Goal: Task Accomplishment & Management: Manage account settings

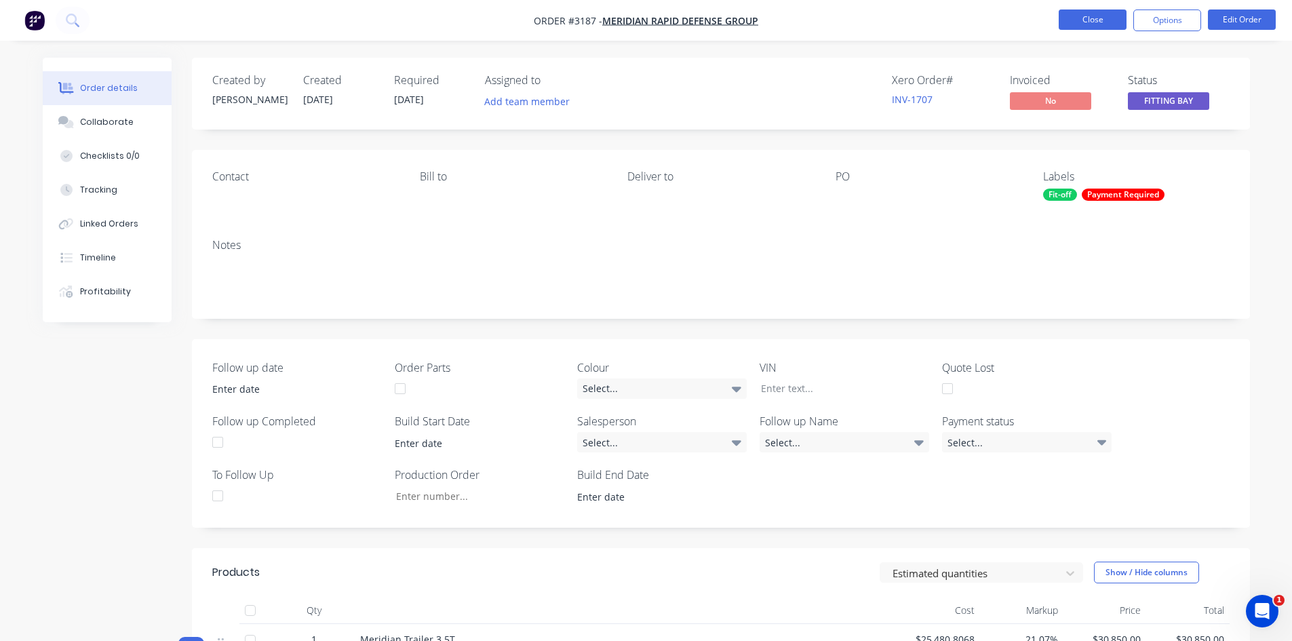
click at [1086, 18] on button "Close" at bounding box center [1093, 19] width 68 height 20
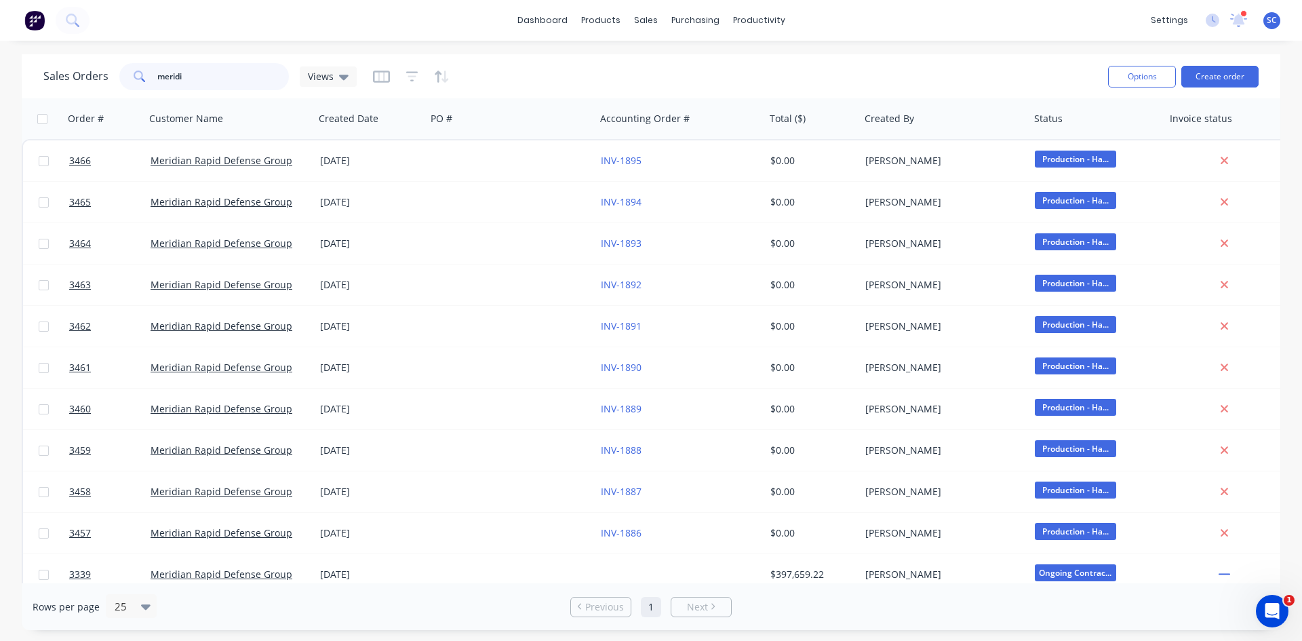
click at [0, 68] on html "dashboard products sales purchasing productivity dashboard products Product Cat…" at bounding box center [651, 320] width 1302 height 641
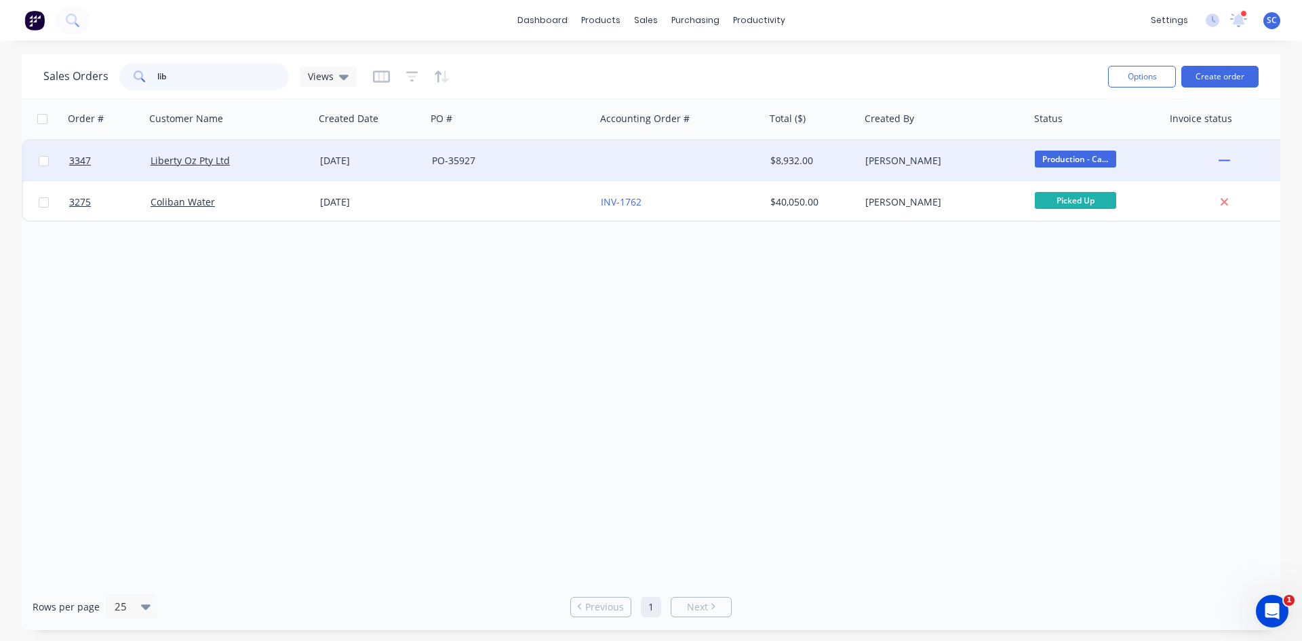
type input "lib"
click at [528, 157] on div "PO-35927" at bounding box center [507, 161] width 151 height 14
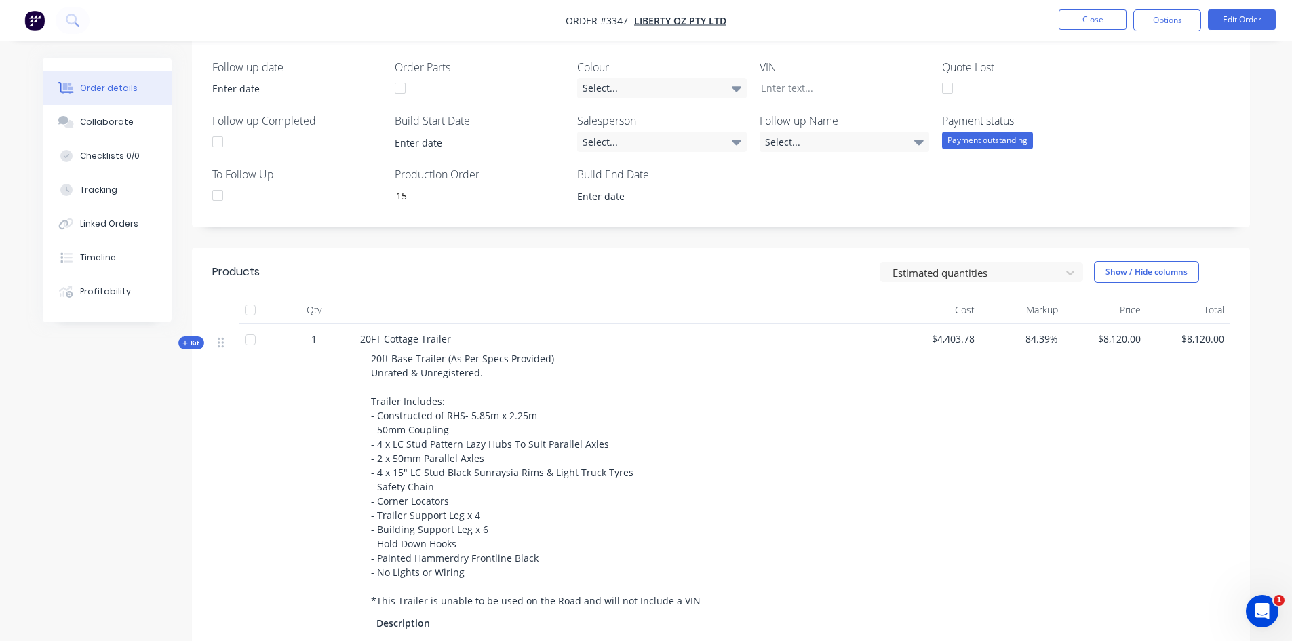
scroll to position [136, 0]
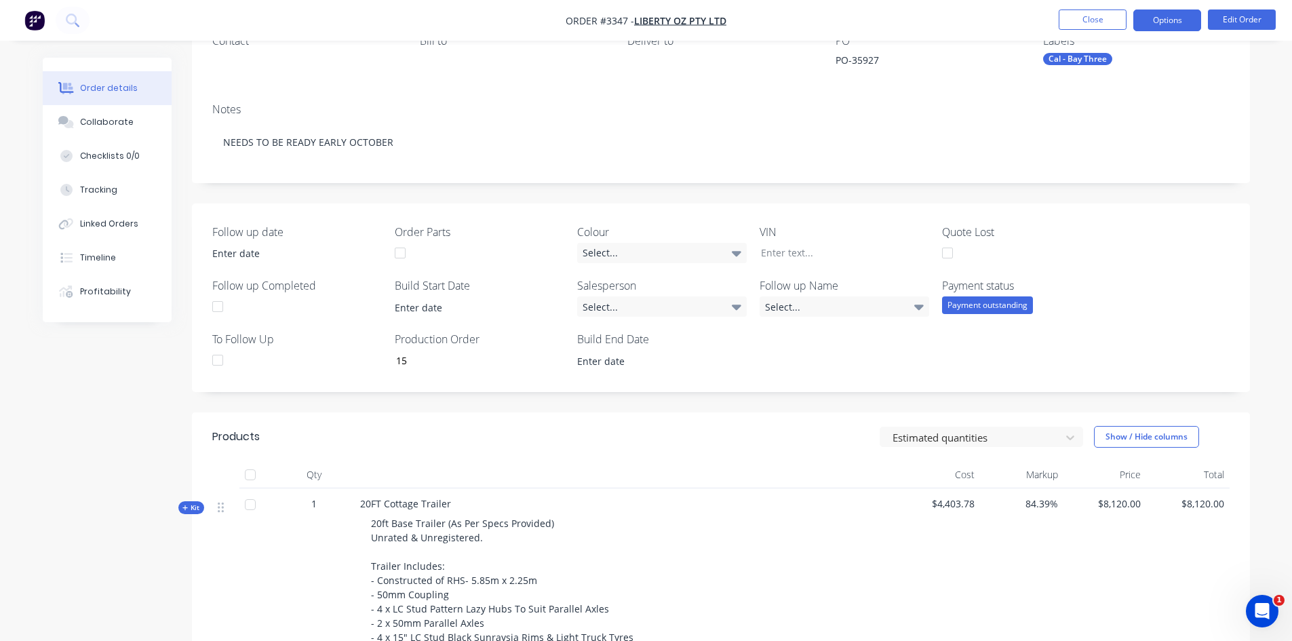
click at [1143, 26] on button "Options" at bounding box center [1167, 20] width 68 height 22
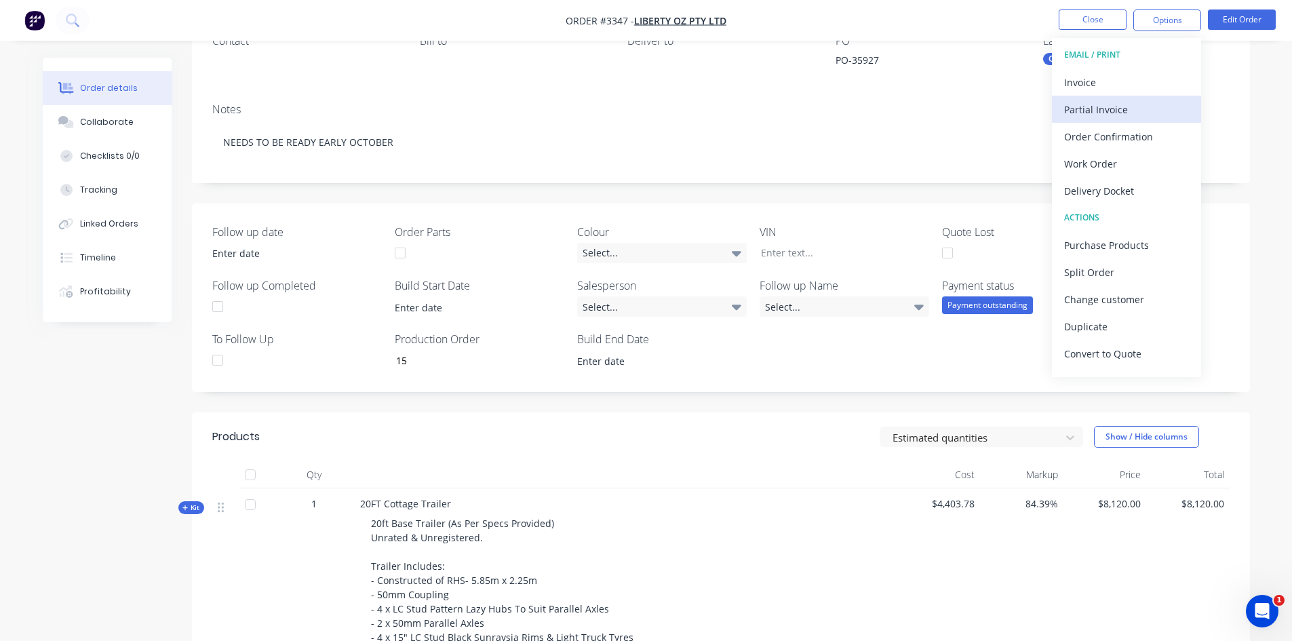
click at [1109, 112] on div "Partial Invoice" at bounding box center [1126, 110] width 125 height 20
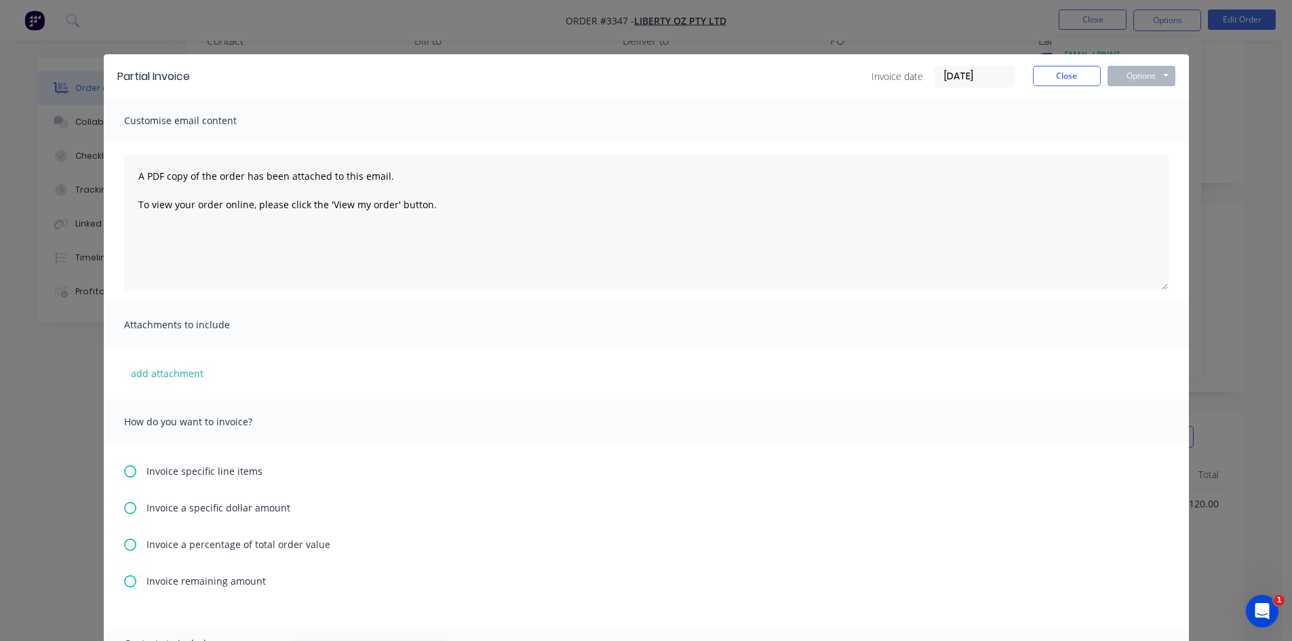
click at [124, 578] on icon at bounding box center [130, 581] width 12 height 12
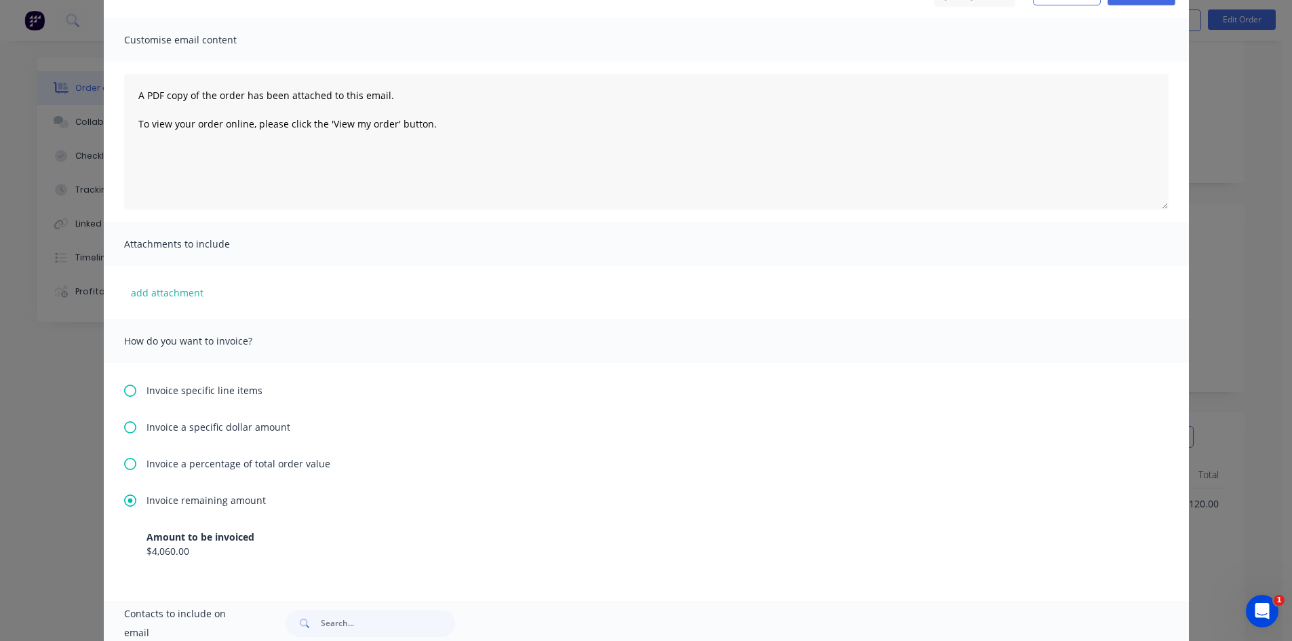
scroll to position [203, 0]
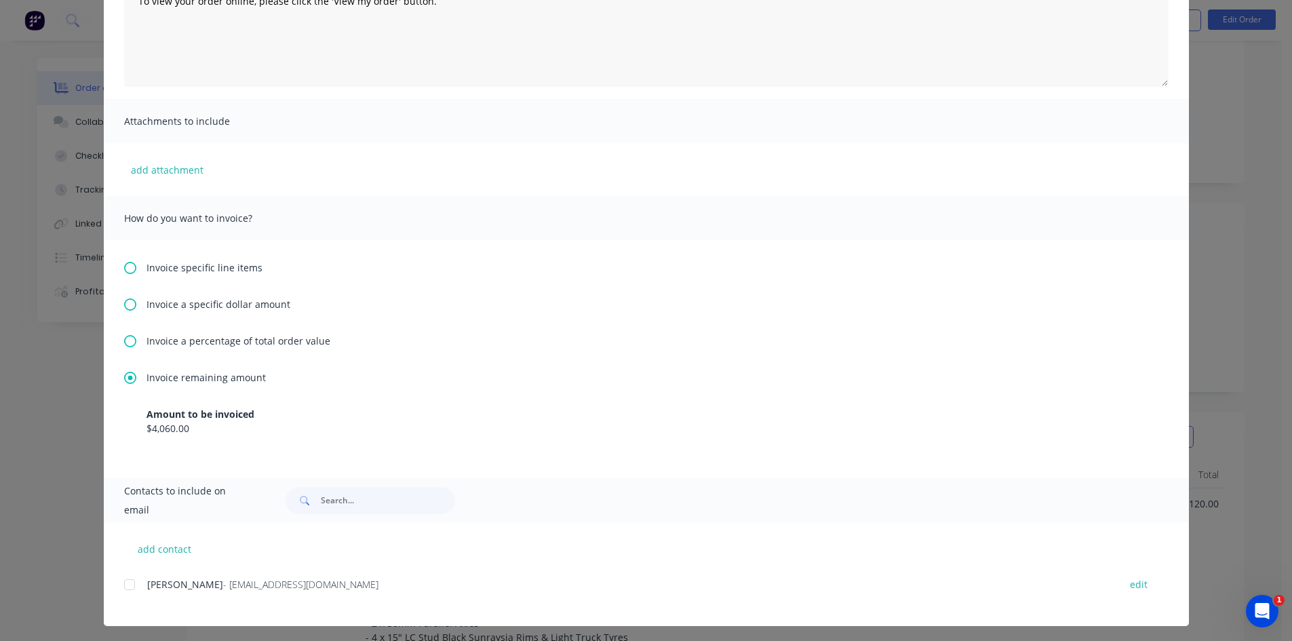
click at [123, 584] on div at bounding box center [129, 584] width 27 height 27
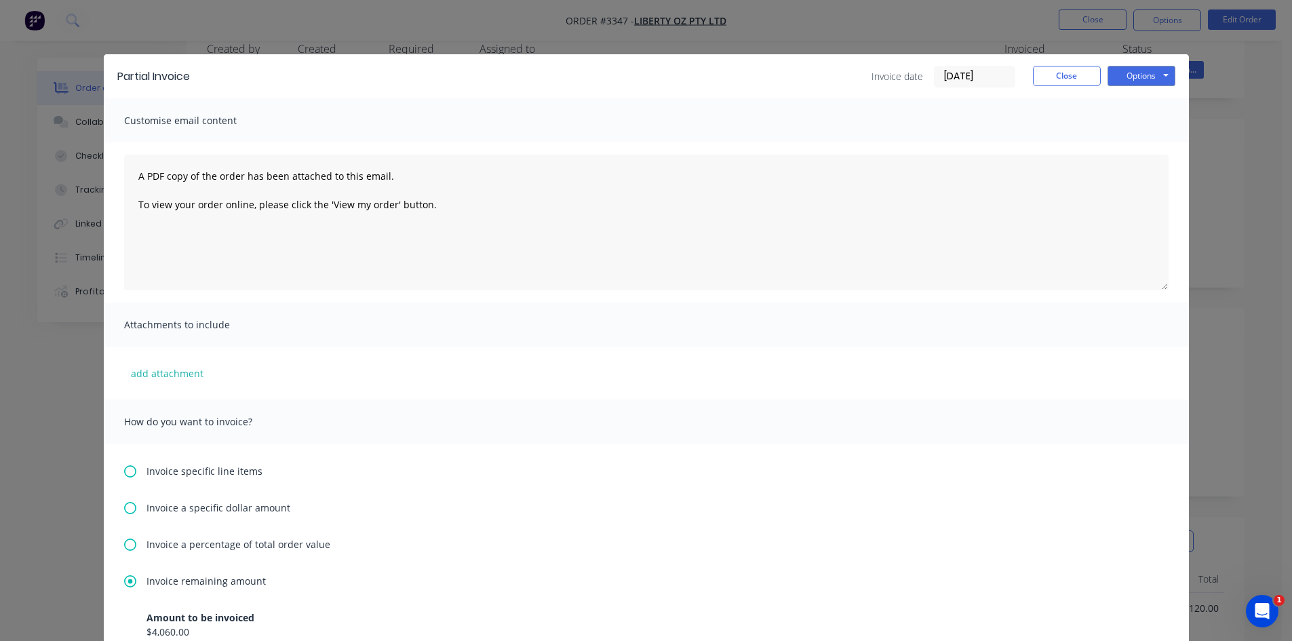
scroll to position [0, 0]
click at [1127, 75] on button "Options" at bounding box center [1141, 76] width 68 height 20
click at [1135, 142] on button "Email" at bounding box center [1150, 145] width 87 height 22
click at [1046, 80] on button "Close" at bounding box center [1067, 76] width 68 height 20
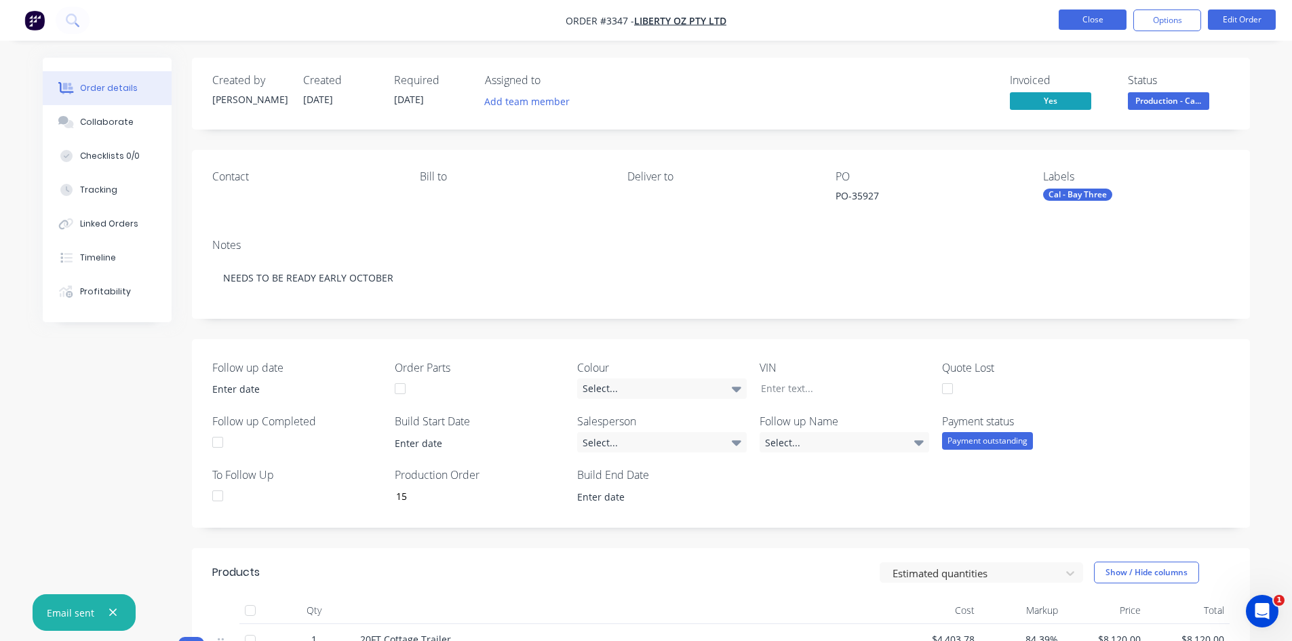
click at [1072, 18] on button "Close" at bounding box center [1093, 19] width 68 height 20
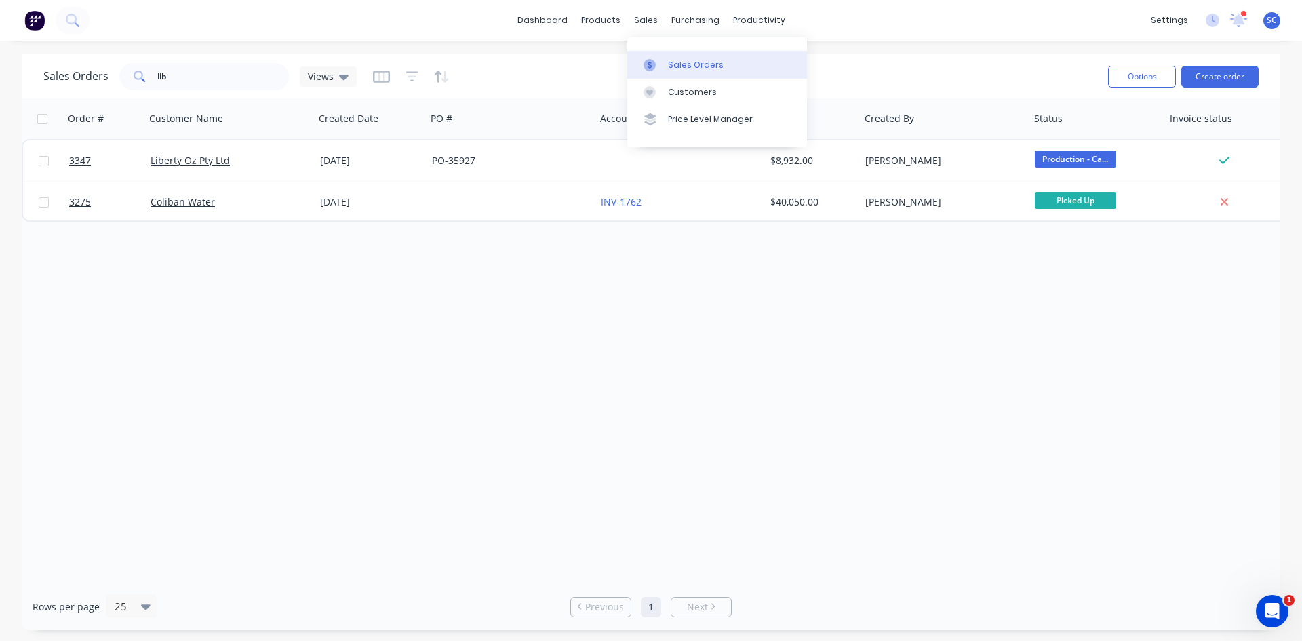
click at [655, 74] on link "Sales Orders" at bounding box center [717, 64] width 180 height 27
click at [193, 76] on input "lib" at bounding box center [223, 76] width 132 height 27
type input "l"
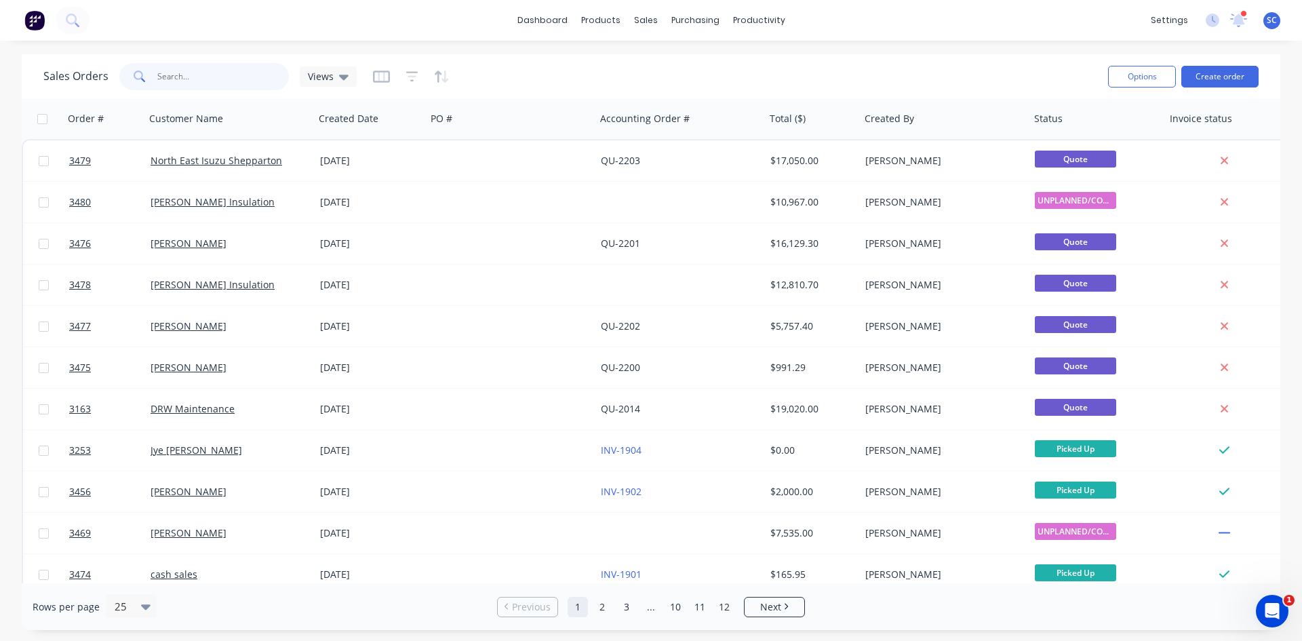
click at [218, 80] on input "text" at bounding box center [223, 76] width 132 height 27
type input "t"
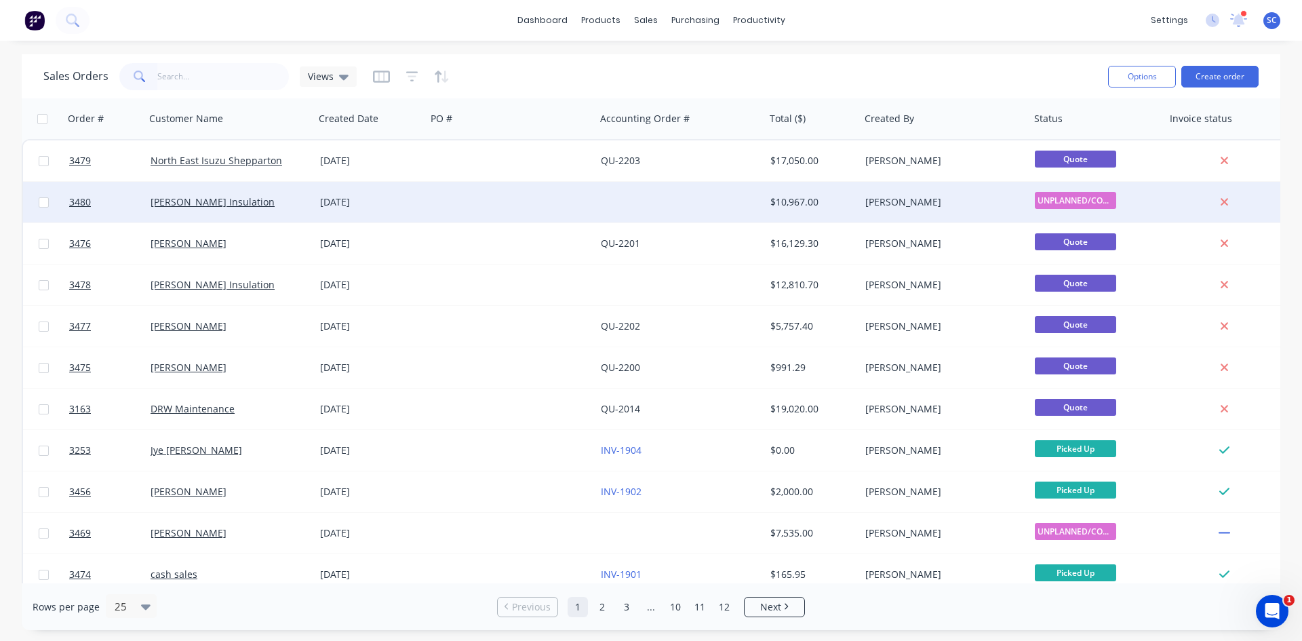
click at [473, 216] on div at bounding box center [512, 202] width 170 height 41
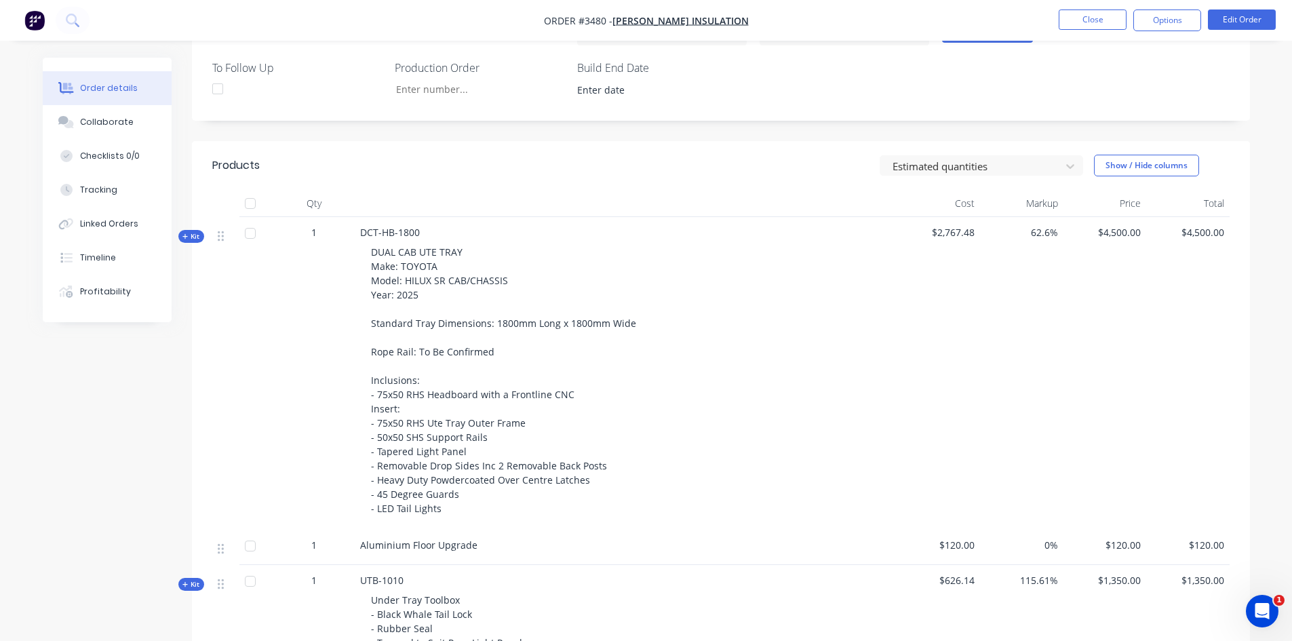
scroll to position [475, 0]
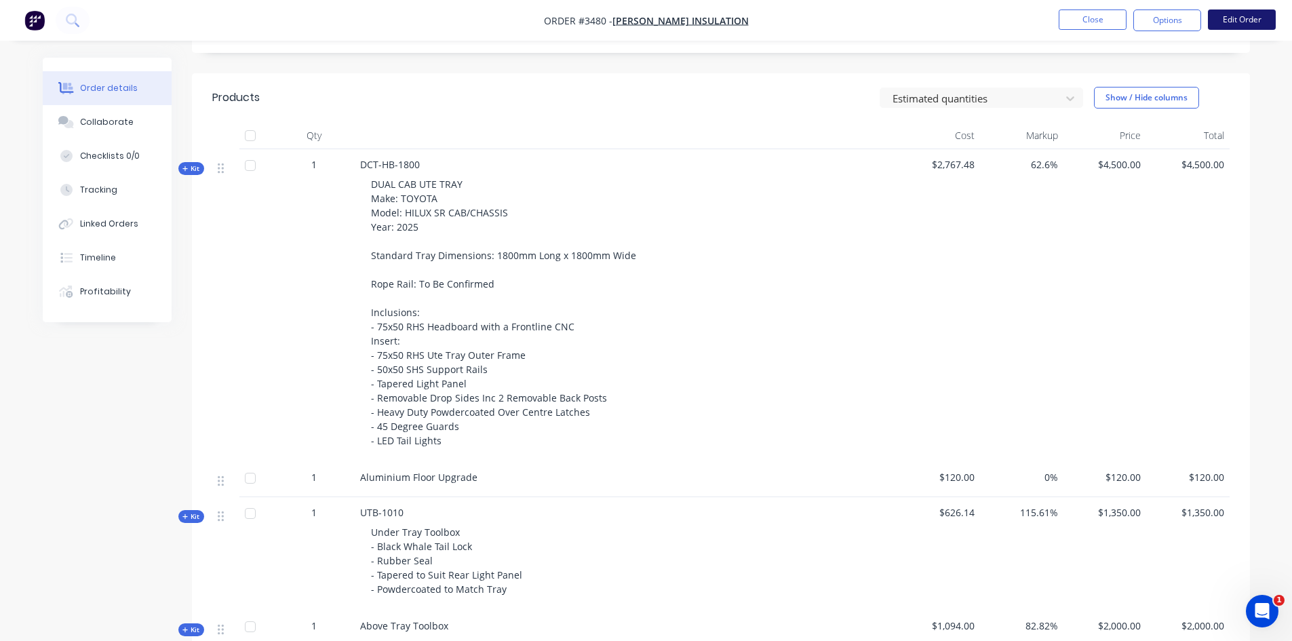
click at [1231, 21] on button "Edit Order" at bounding box center [1242, 19] width 68 height 20
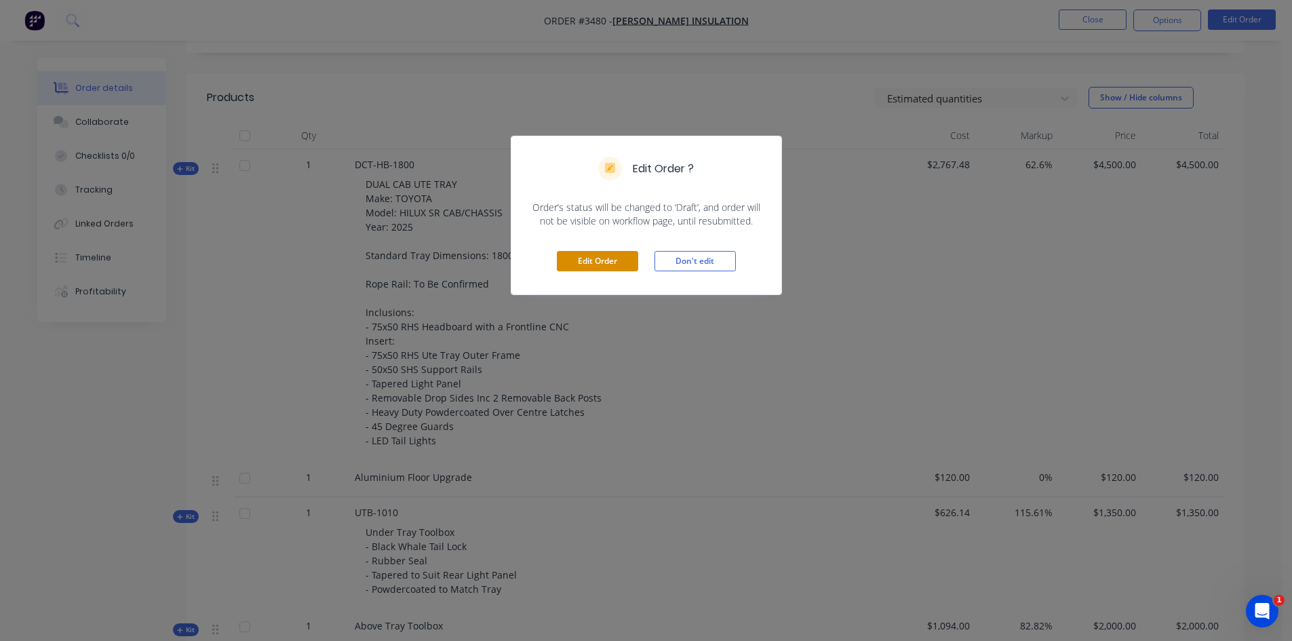
click at [612, 258] on button "Edit Order" at bounding box center [597, 261] width 81 height 20
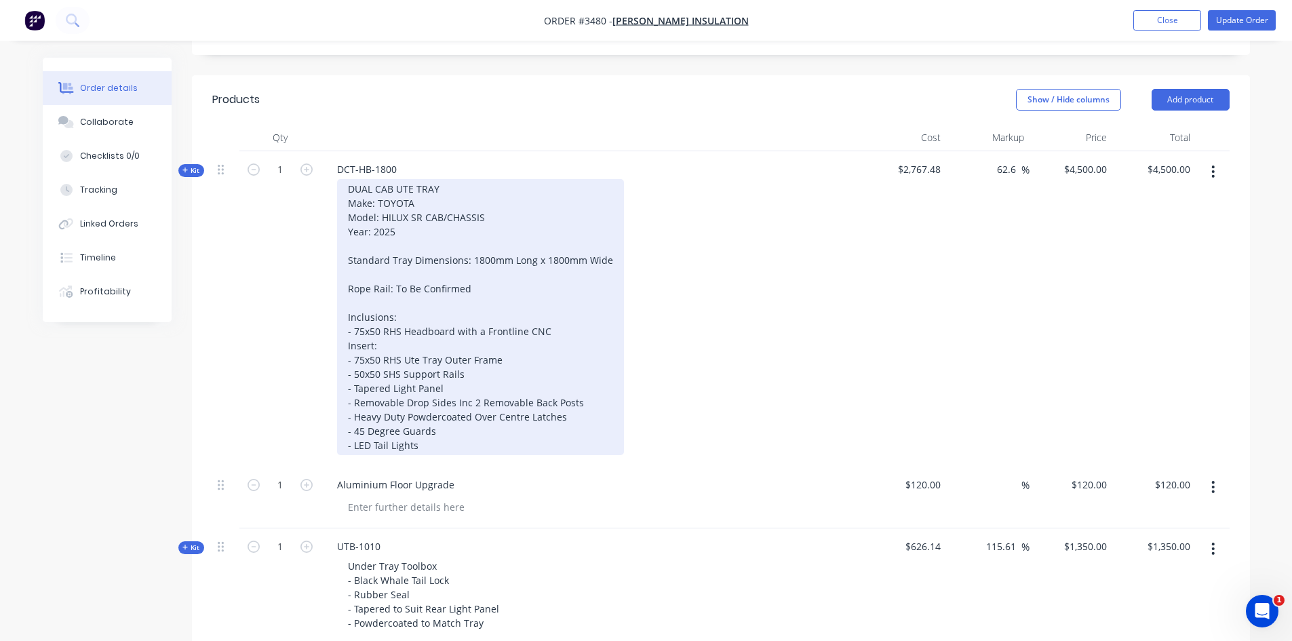
click at [477, 294] on div "DUAL CAB UTE TRAY Make: TOYOTA Model: HILUX SR CAB/CHASSIS Year: 2025 Standard …" at bounding box center [480, 317] width 287 height 276
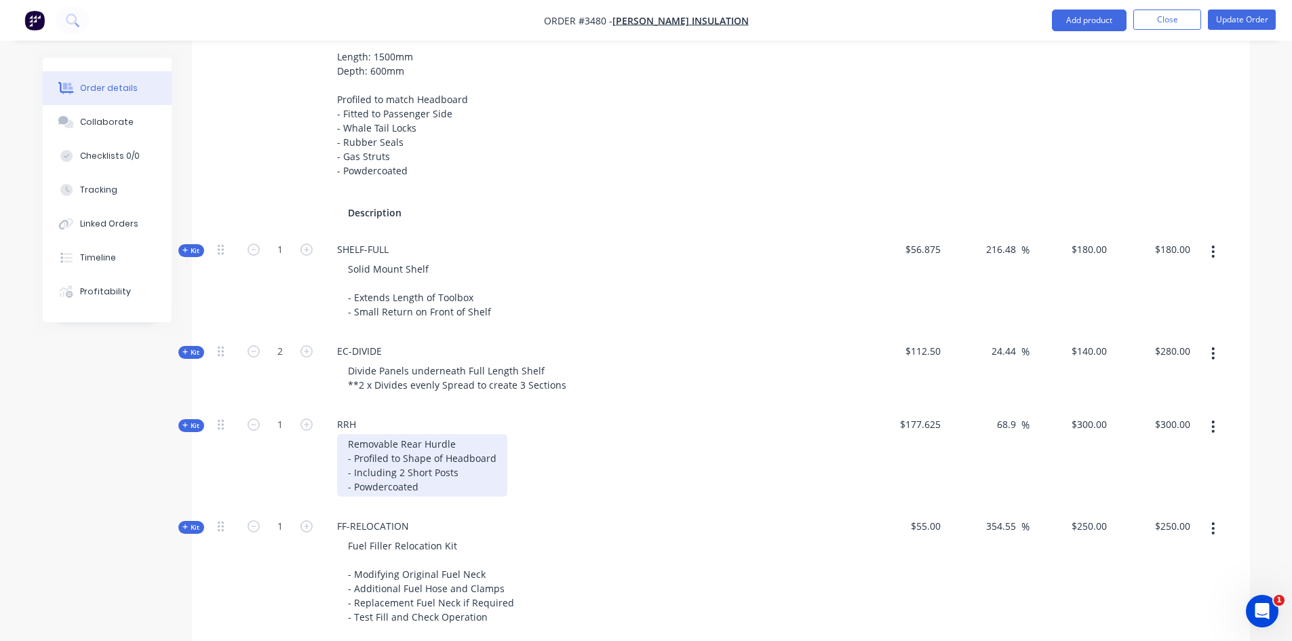
scroll to position [1153, 0]
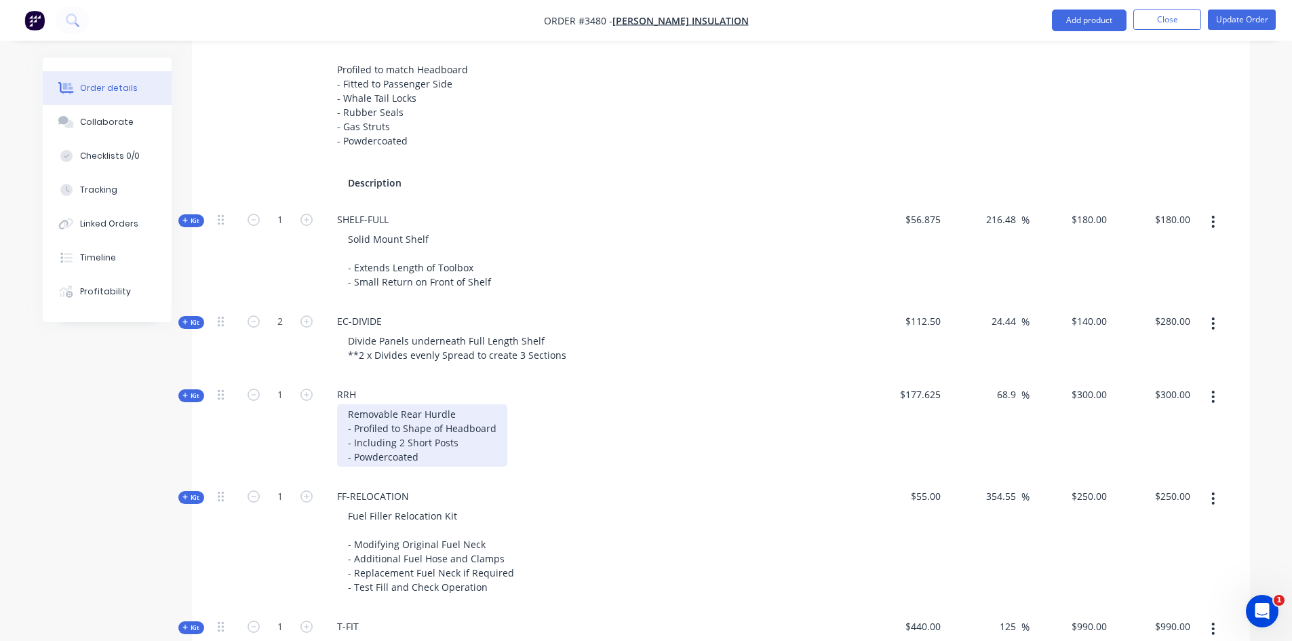
click at [423, 451] on div "Removable Rear Hurdle - Profiled to Shape of Headboard - Including 2 Short Post…" at bounding box center [422, 435] width 170 height 62
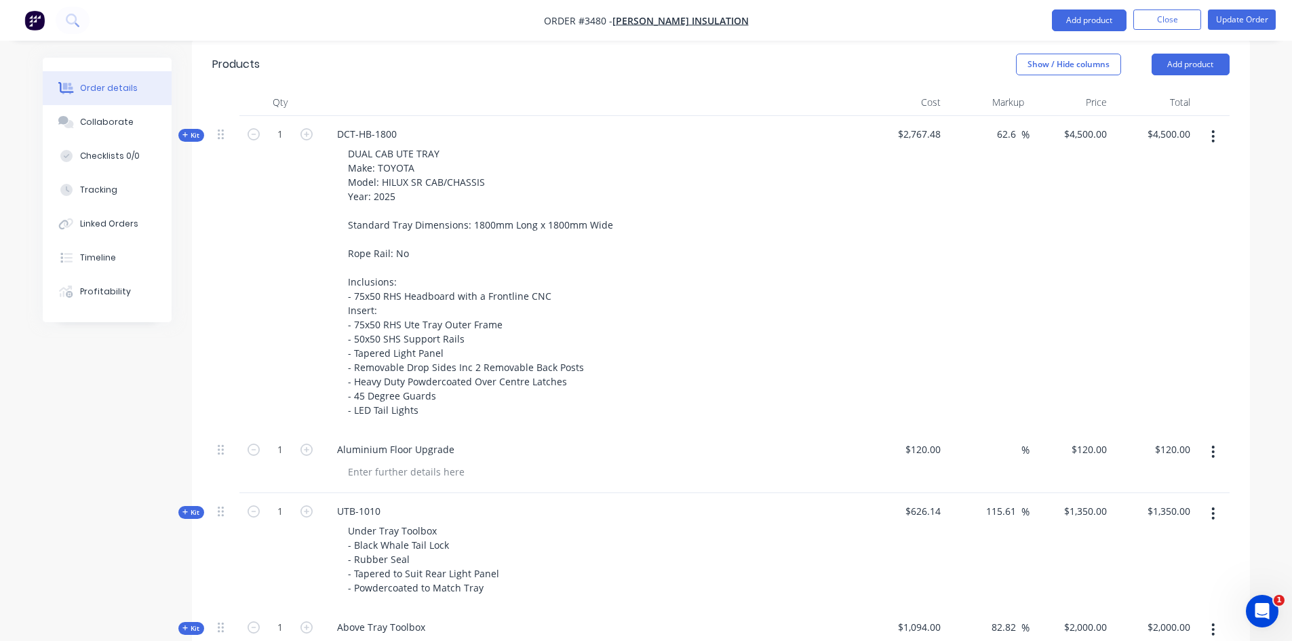
scroll to position [407, 0]
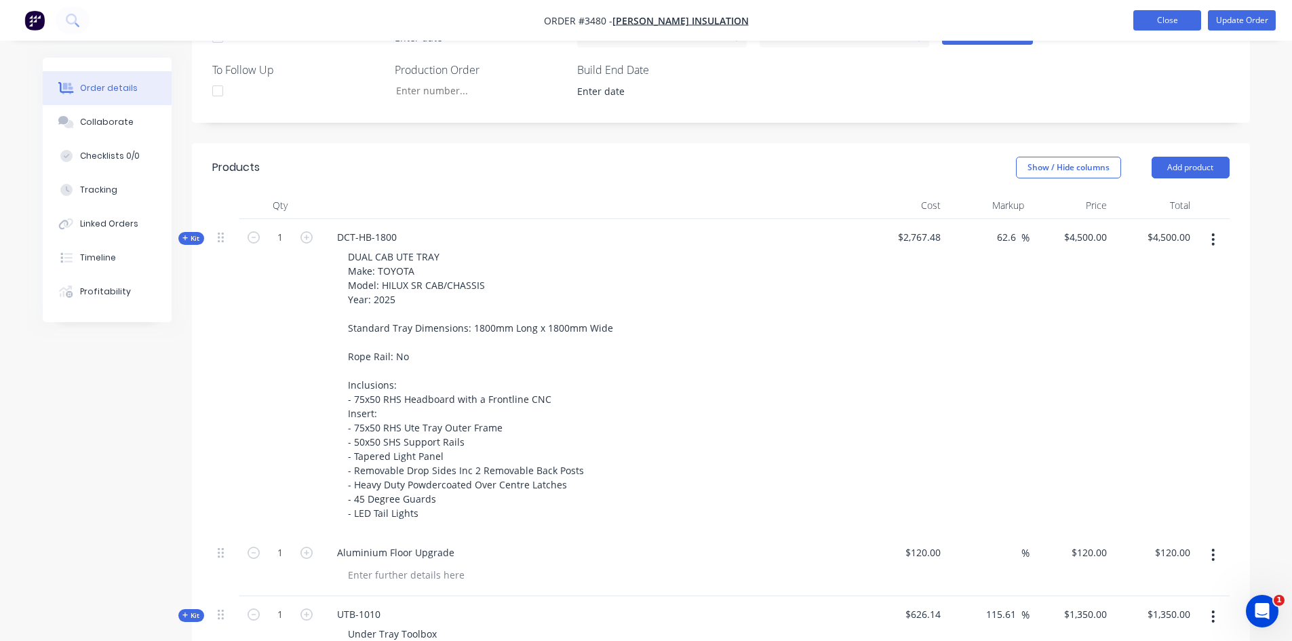
click at [1174, 29] on button "Close" at bounding box center [1167, 20] width 68 height 20
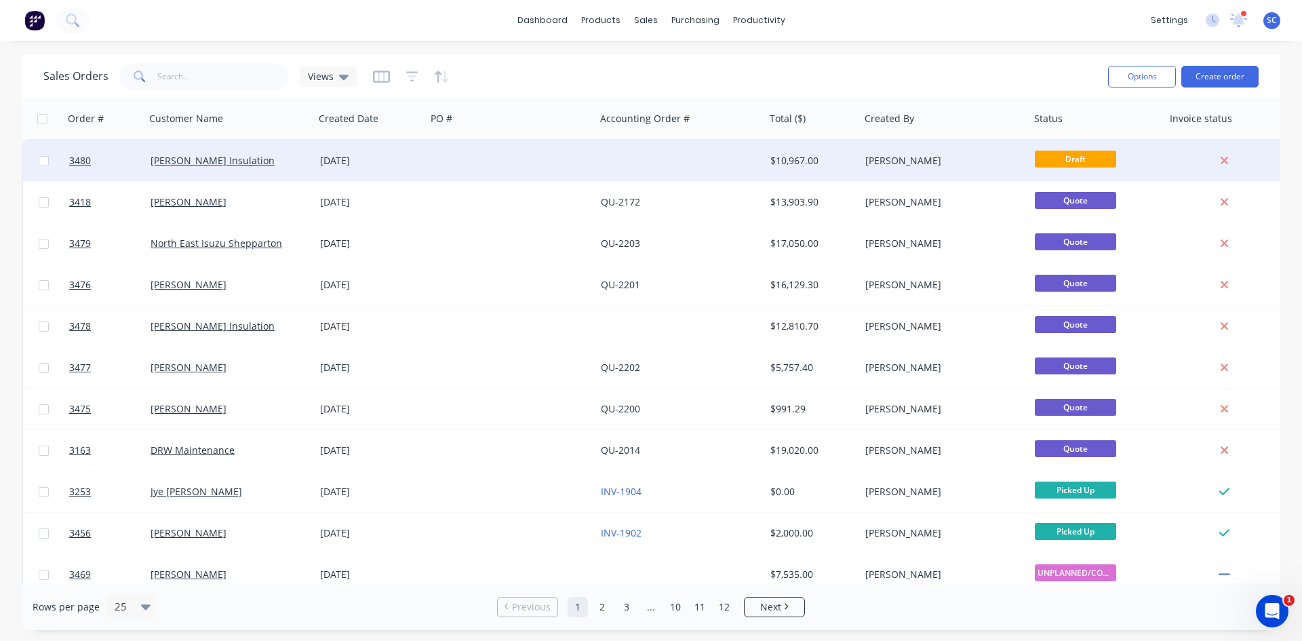
click at [427, 169] on div at bounding box center [512, 160] width 170 height 41
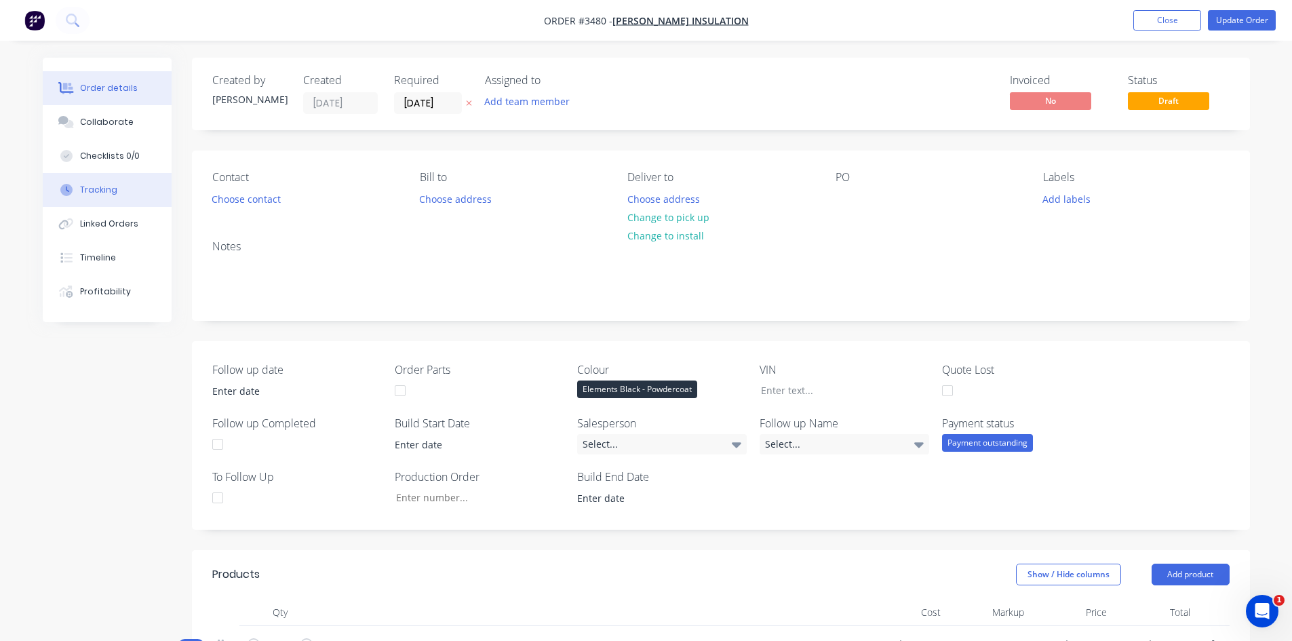
click at [104, 187] on div "Tracking" at bounding box center [98, 190] width 37 height 12
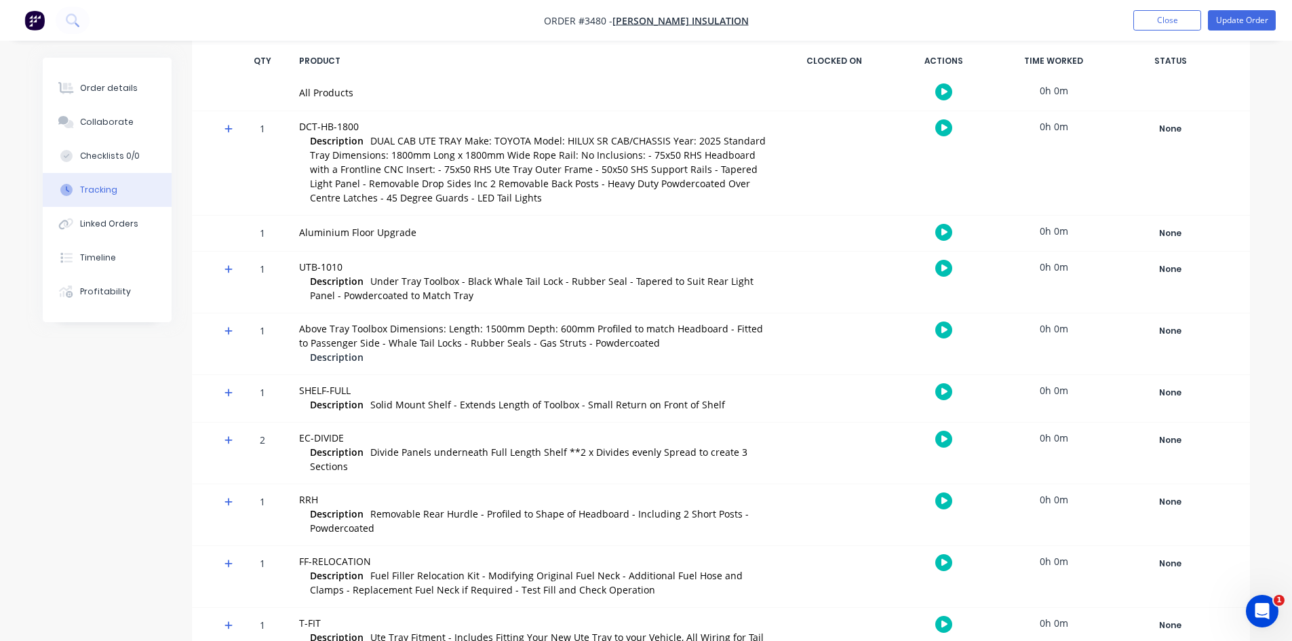
scroll to position [254, 0]
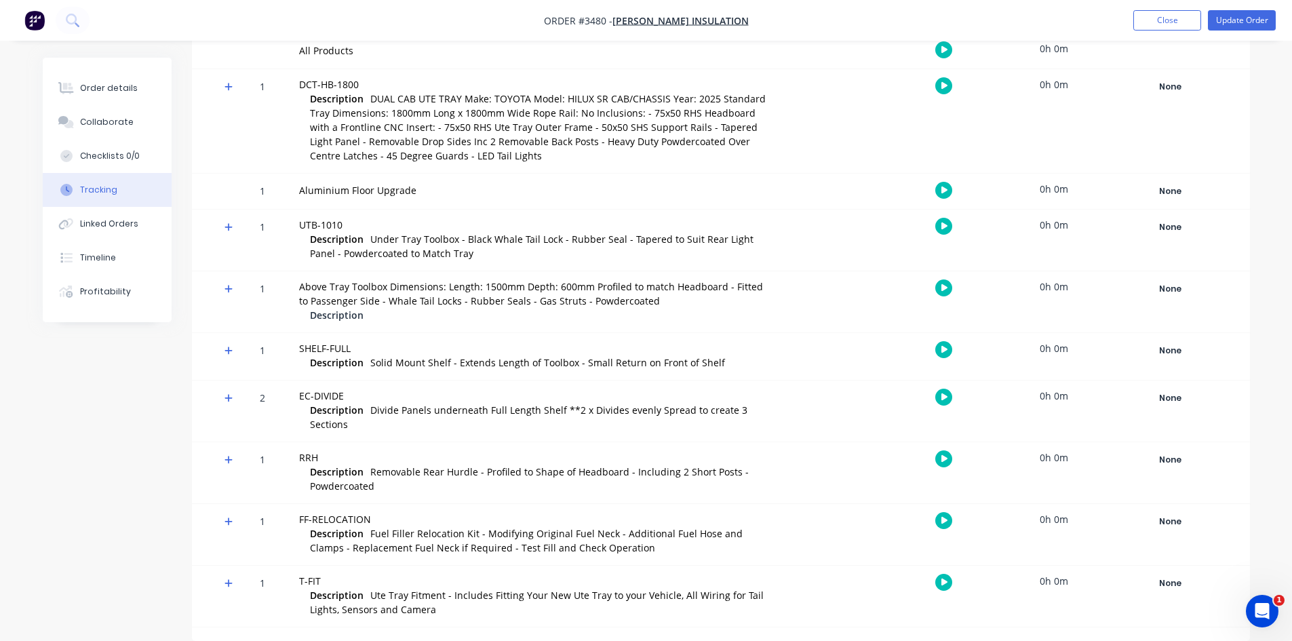
click at [228, 583] on icon at bounding box center [228, 583] width 8 height 8
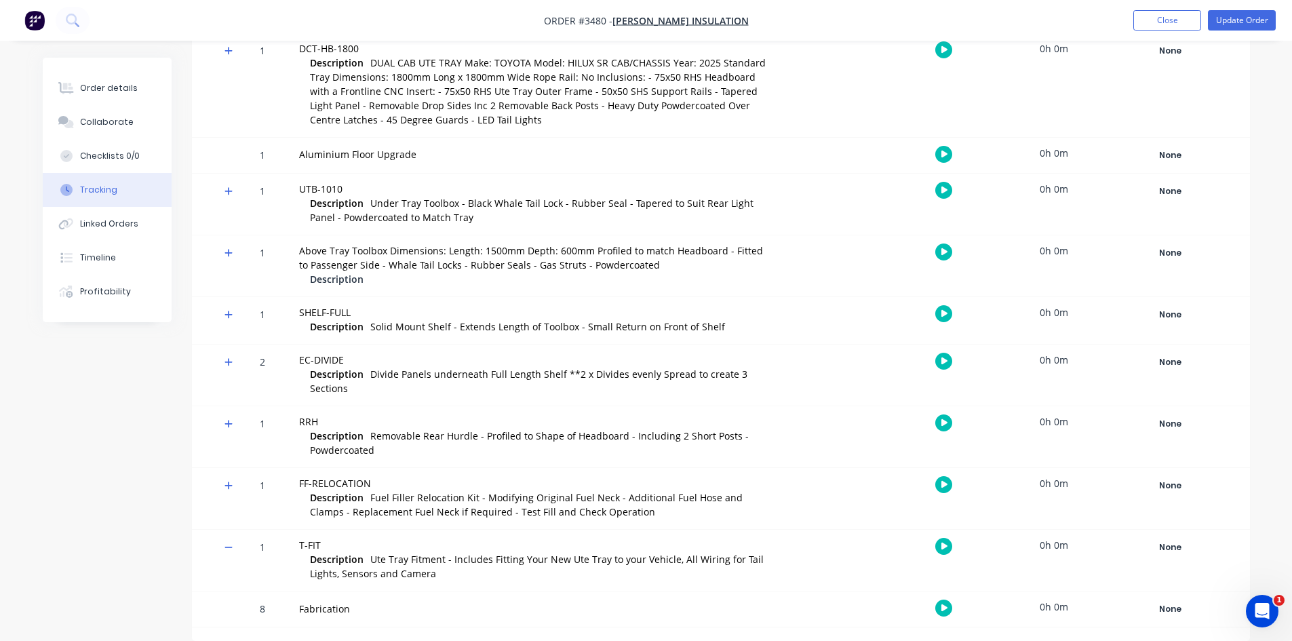
click at [229, 547] on icon at bounding box center [228, 547] width 8 height 1
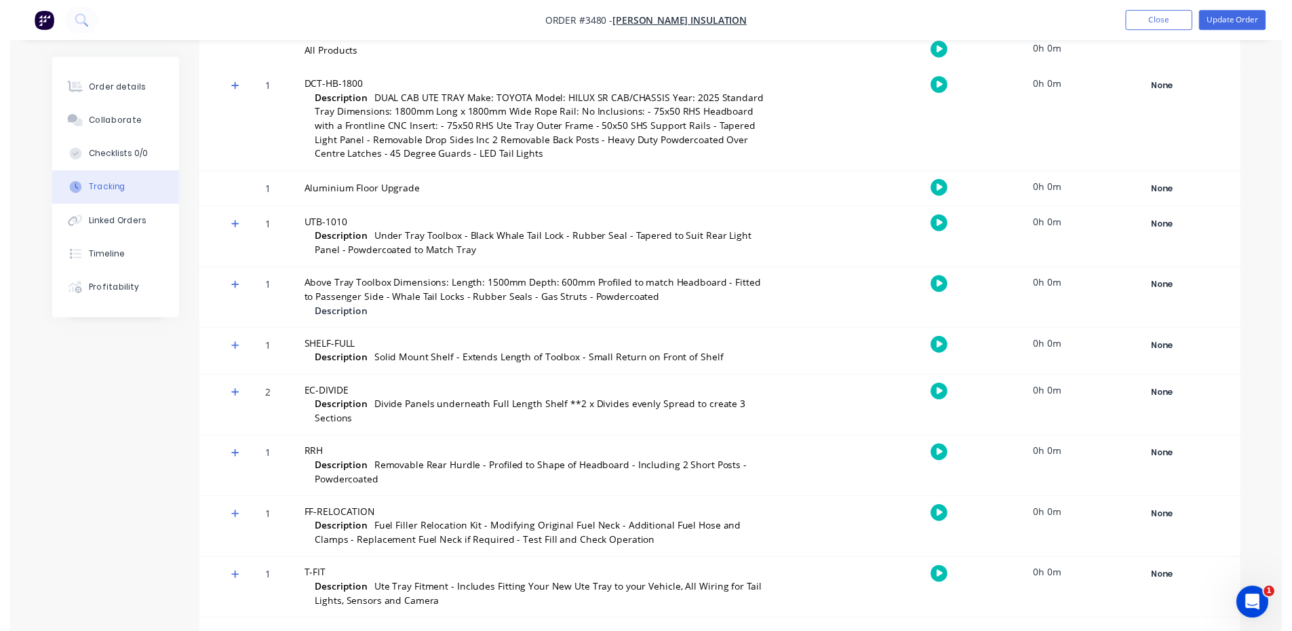
scroll to position [0, 0]
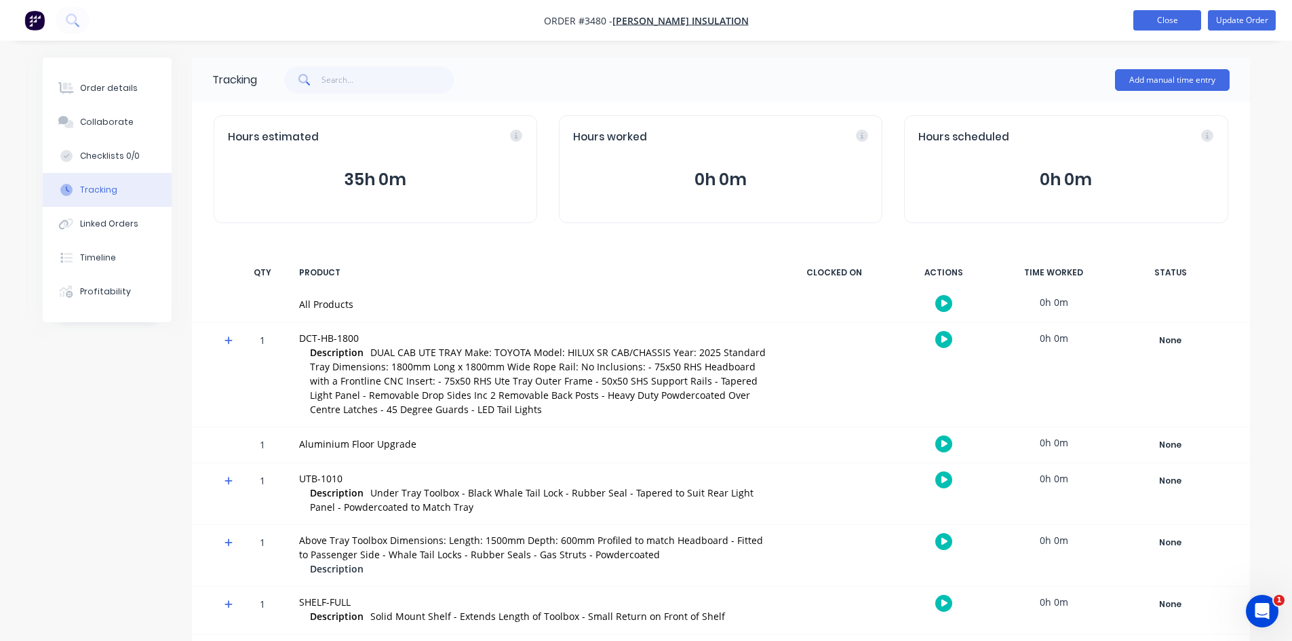
click at [1160, 23] on button "Close" at bounding box center [1167, 20] width 68 height 20
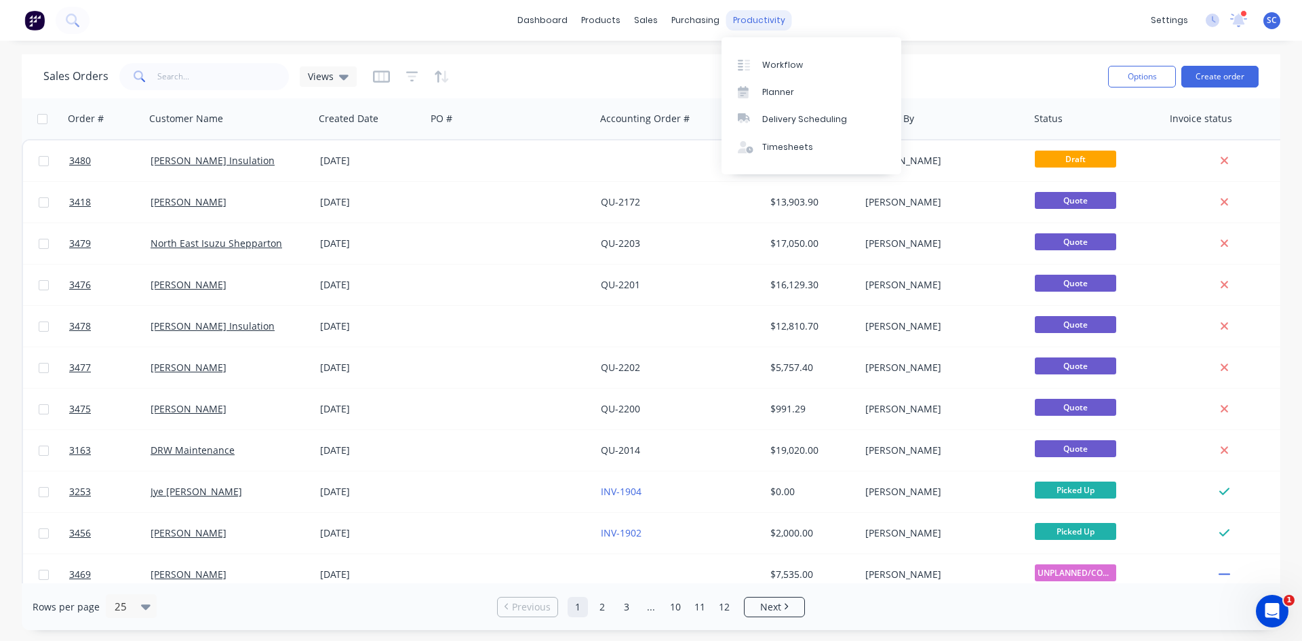
click at [758, 15] on div "productivity" at bounding box center [759, 20] width 66 height 20
click at [762, 71] on link "Workflow" at bounding box center [812, 64] width 180 height 27
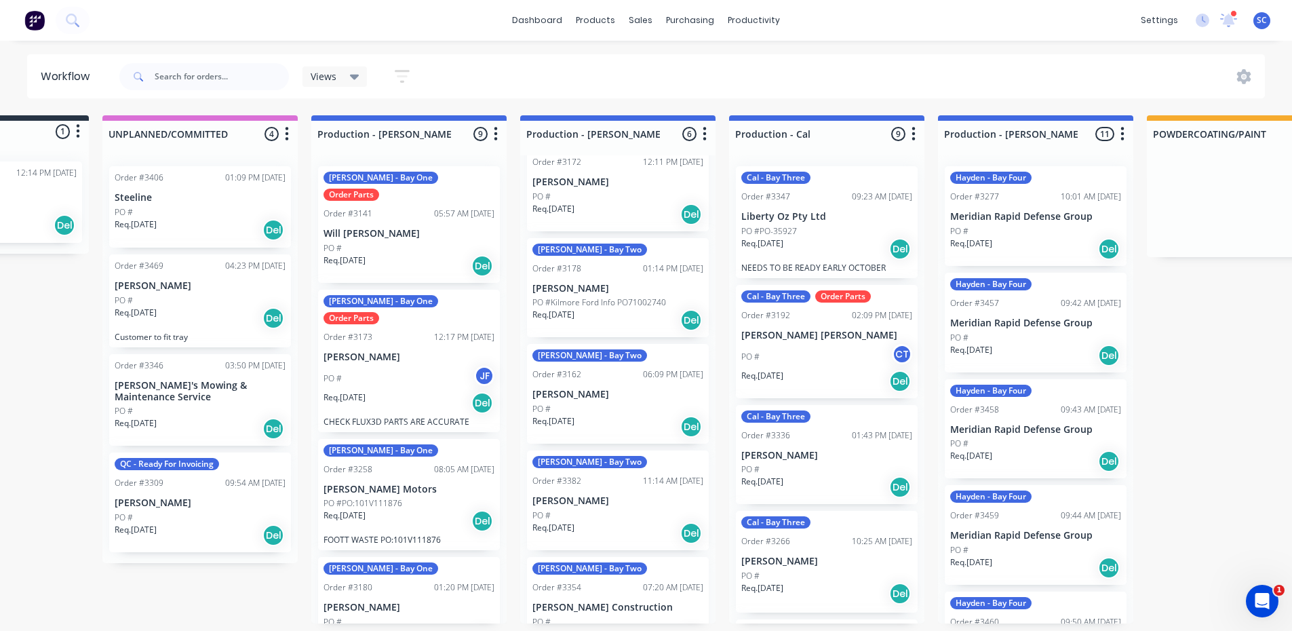
scroll to position [3, 0]
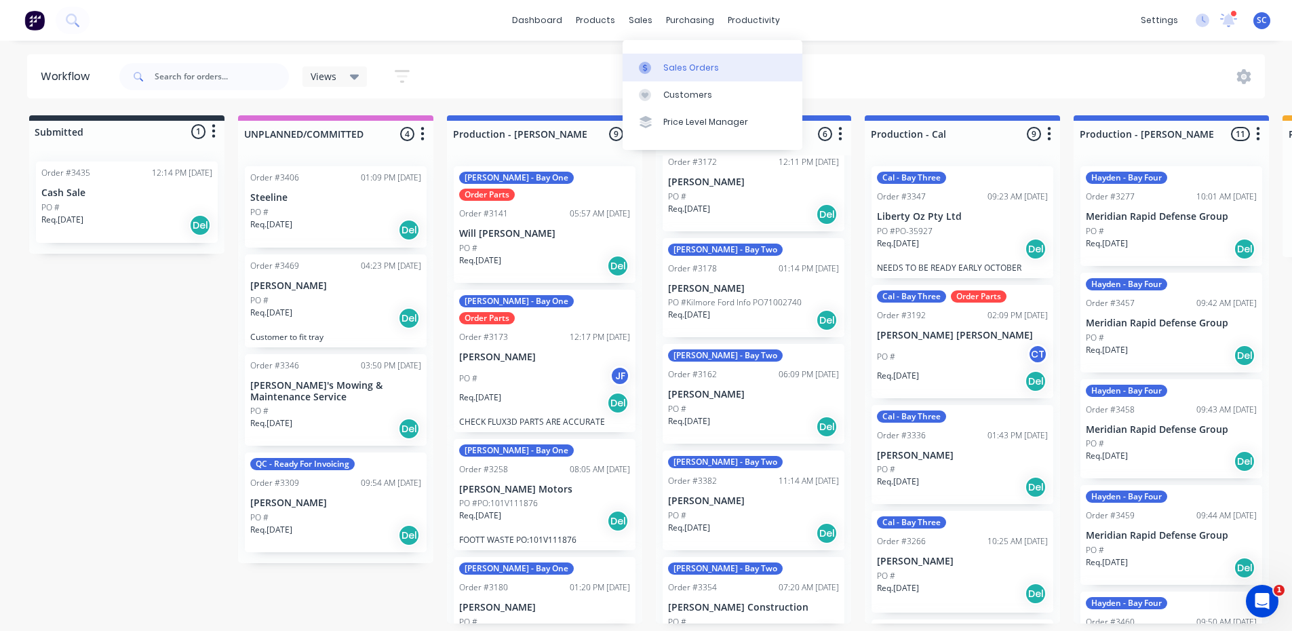
click at [663, 62] on div "Sales Orders" at bounding box center [691, 68] width 56 height 12
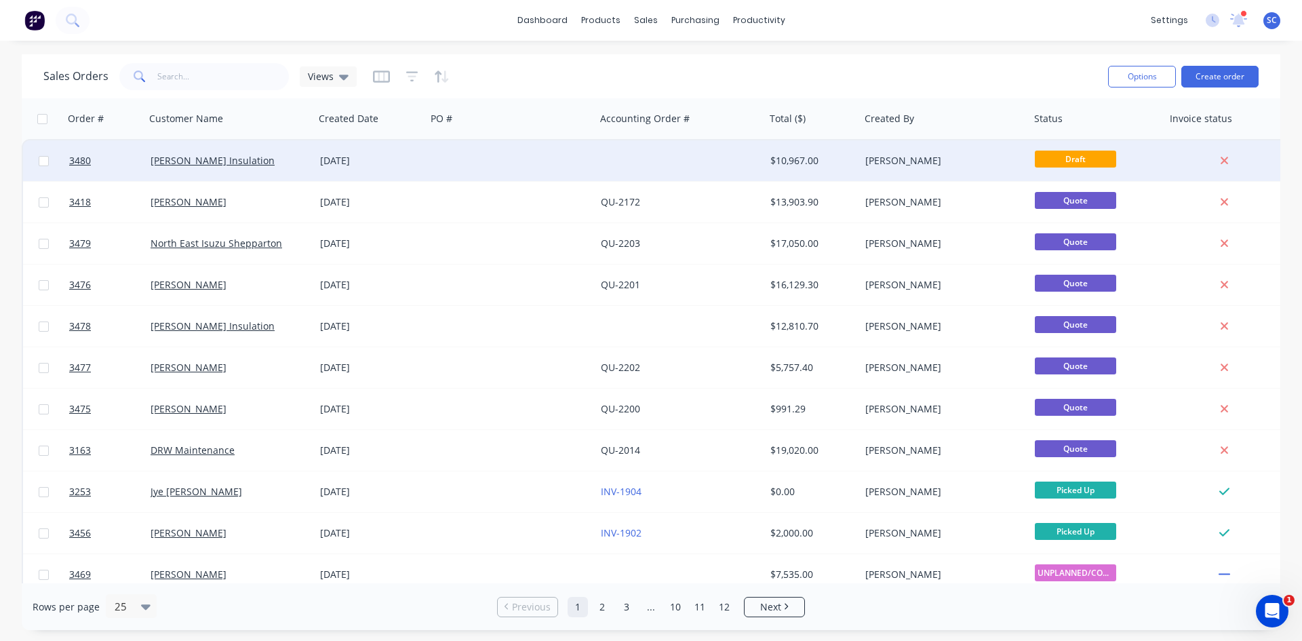
click at [448, 153] on div at bounding box center [512, 160] width 170 height 41
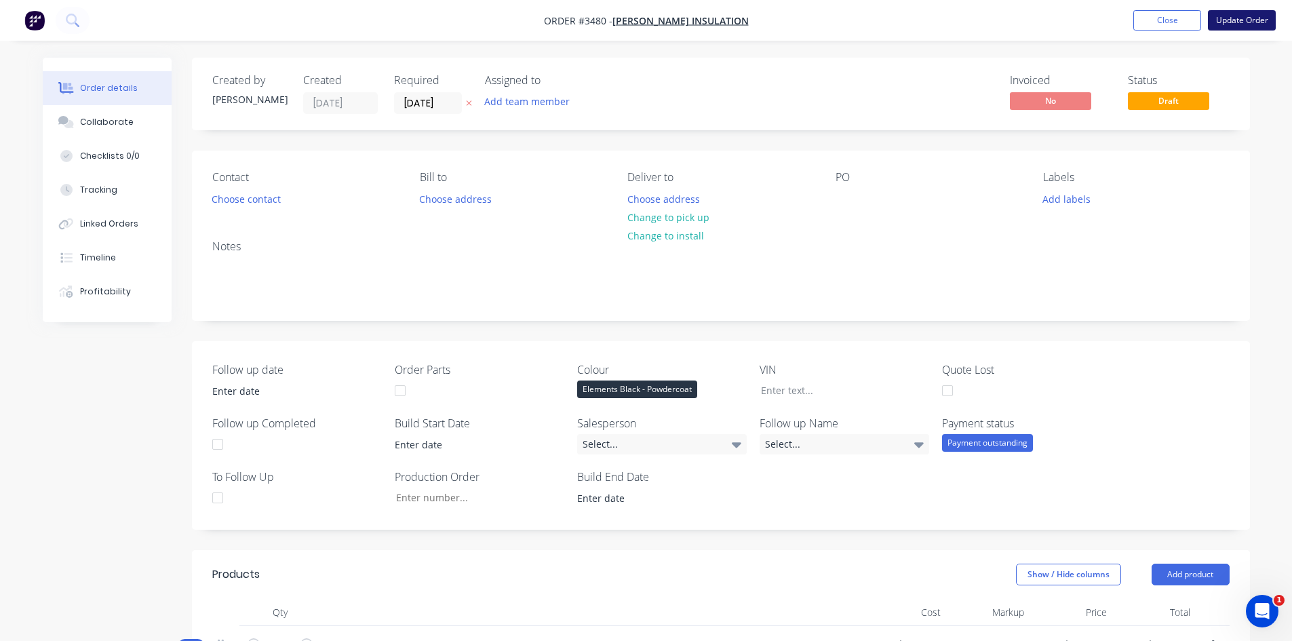
click at [1250, 22] on button "Update Order" at bounding box center [1242, 20] width 68 height 20
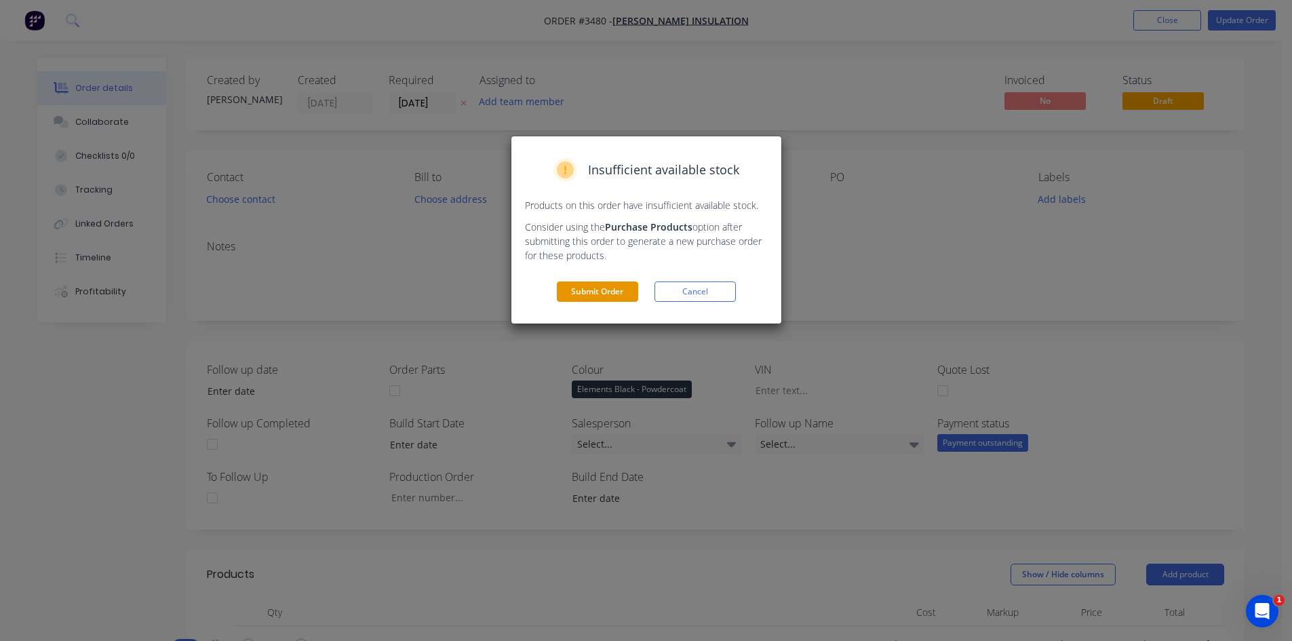
click at [595, 284] on button "Submit Order" at bounding box center [597, 291] width 81 height 20
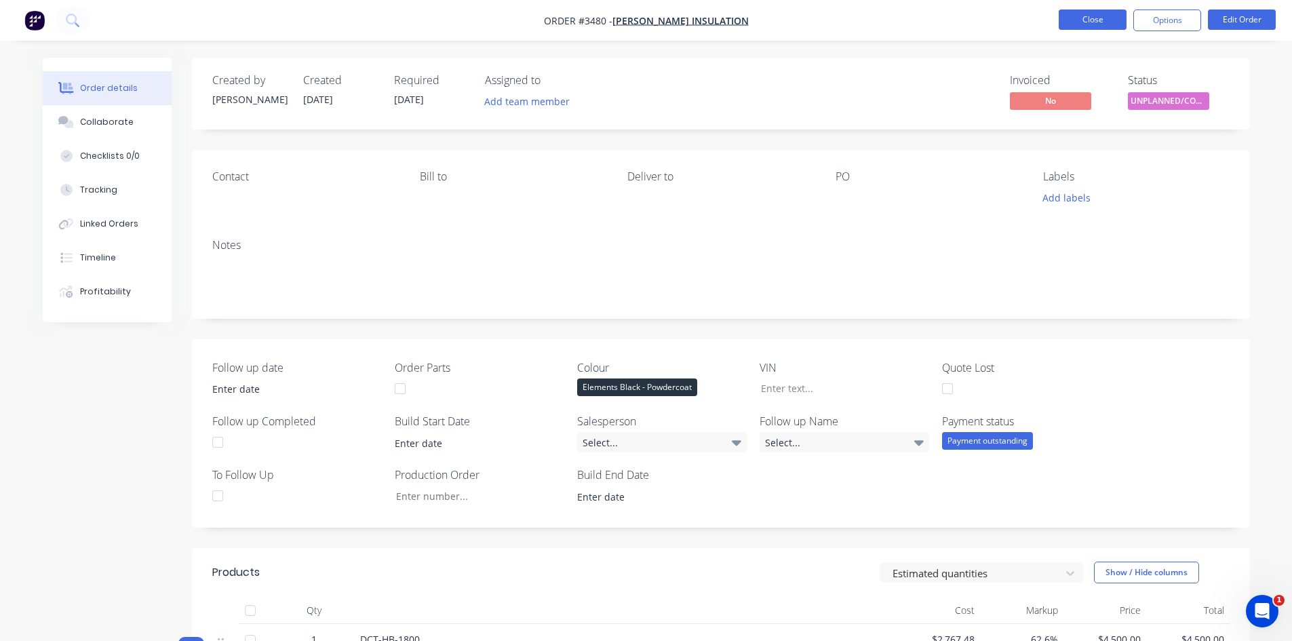
click at [1067, 21] on button "Close" at bounding box center [1093, 19] width 68 height 20
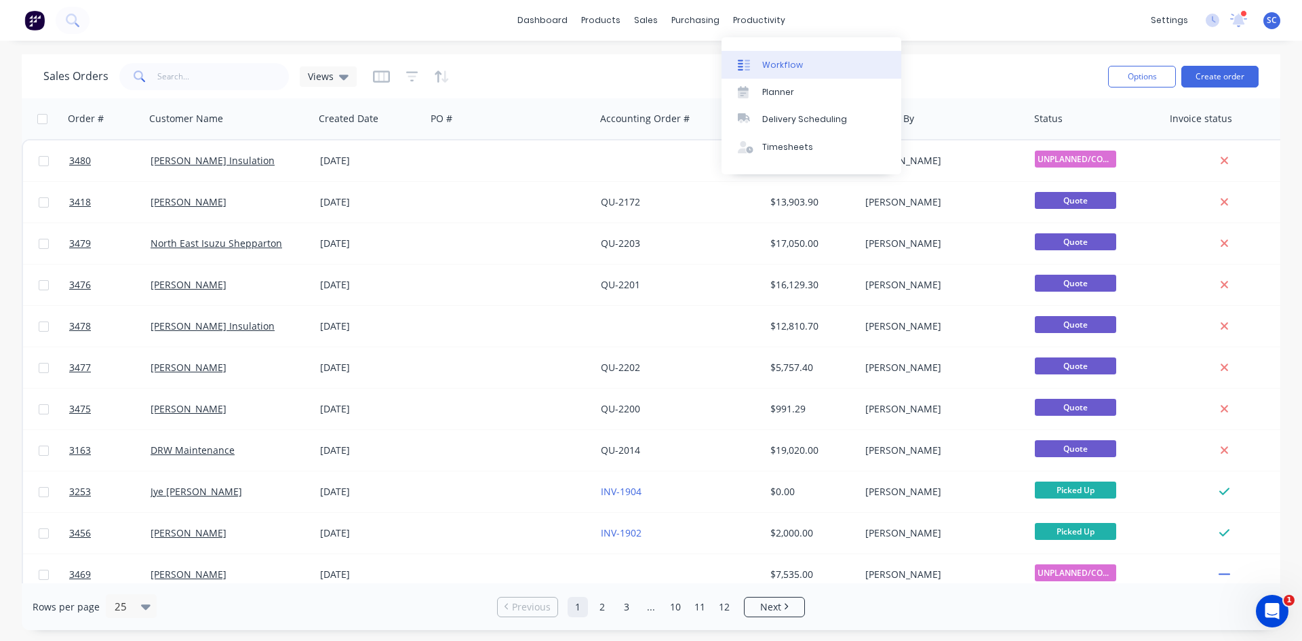
click at [764, 65] on div "Workflow" at bounding box center [782, 65] width 41 height 12
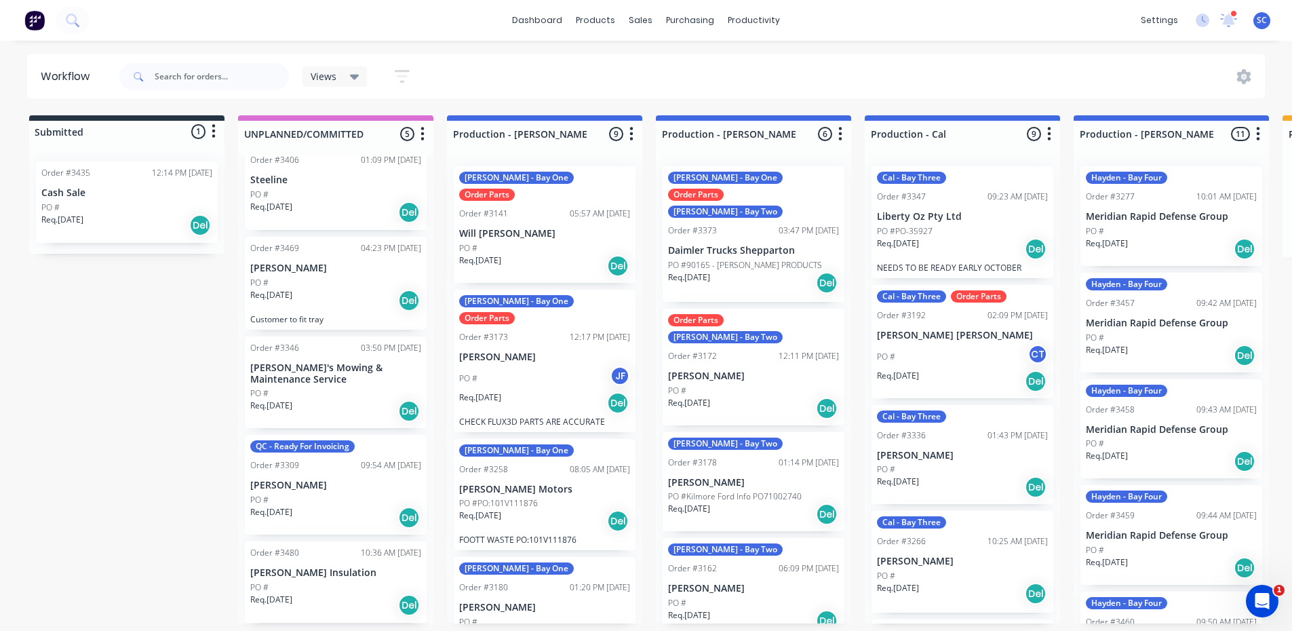
scroll to position [3, 0]
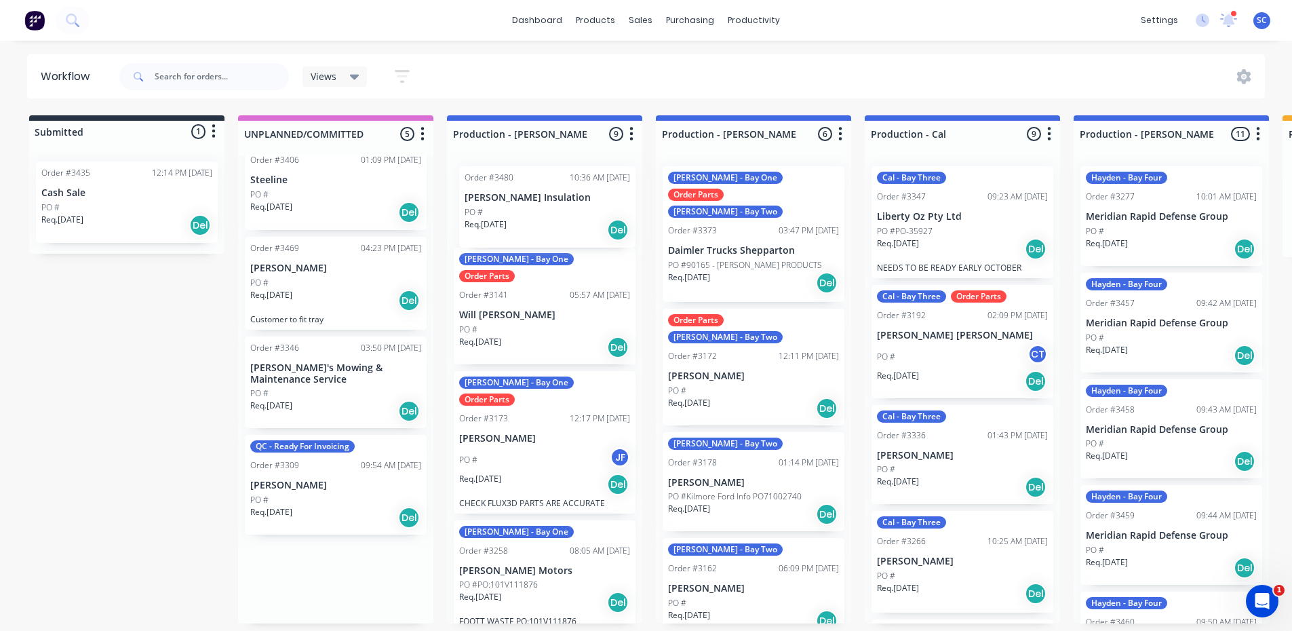
drag, startPoint x: 309, startPoint y: 596, endPoint x: 531, endPoint y: 214, distance: 441.9
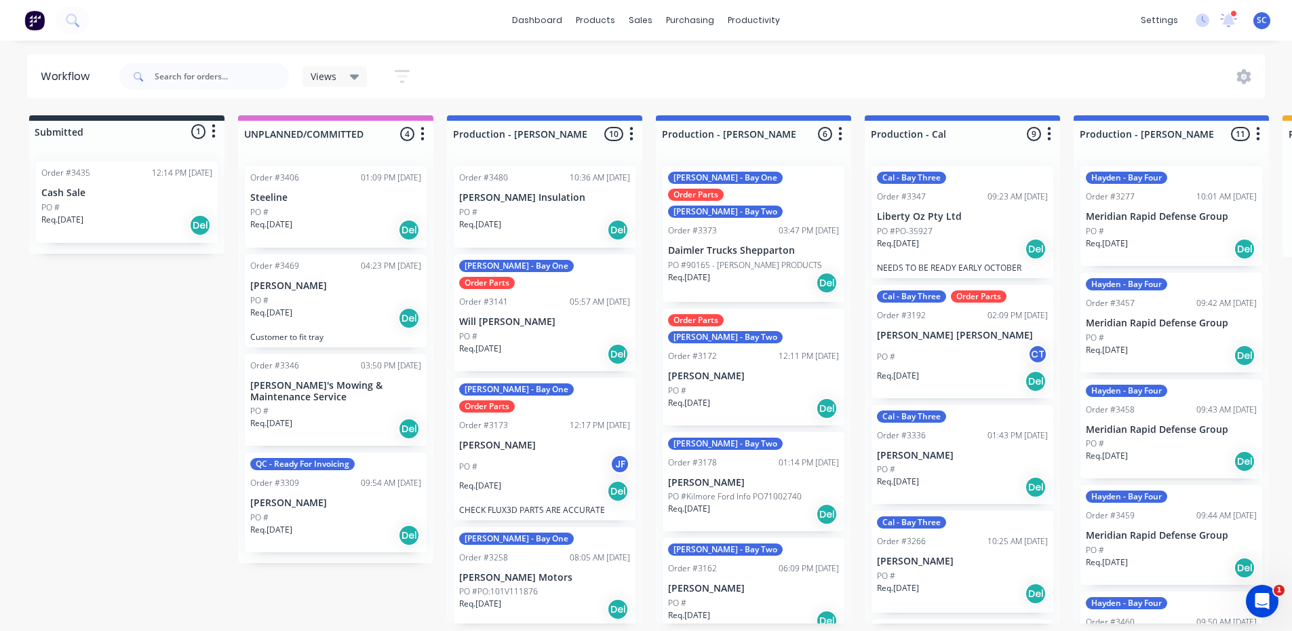
click at [501, 233] on div "Req. 08/10/25 Del" at bounding box center [544, 229] width 171 height 23
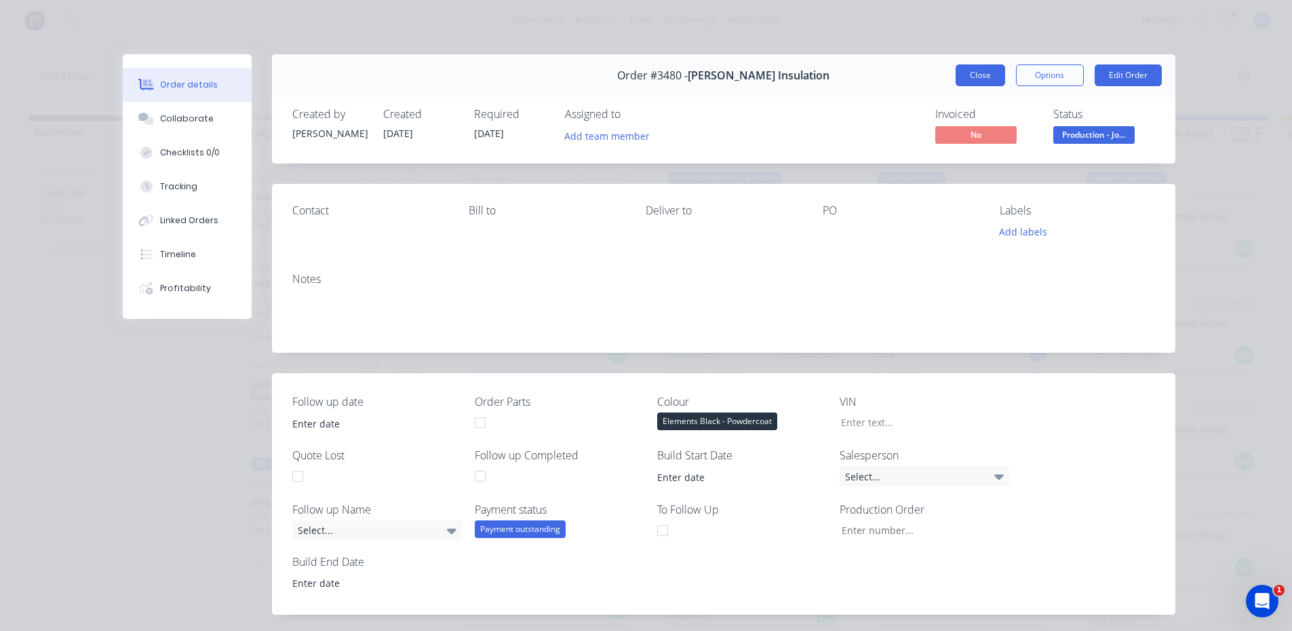
click at [975, 76] on button "Close" at bounding box center [981, 75] width 50 height 22
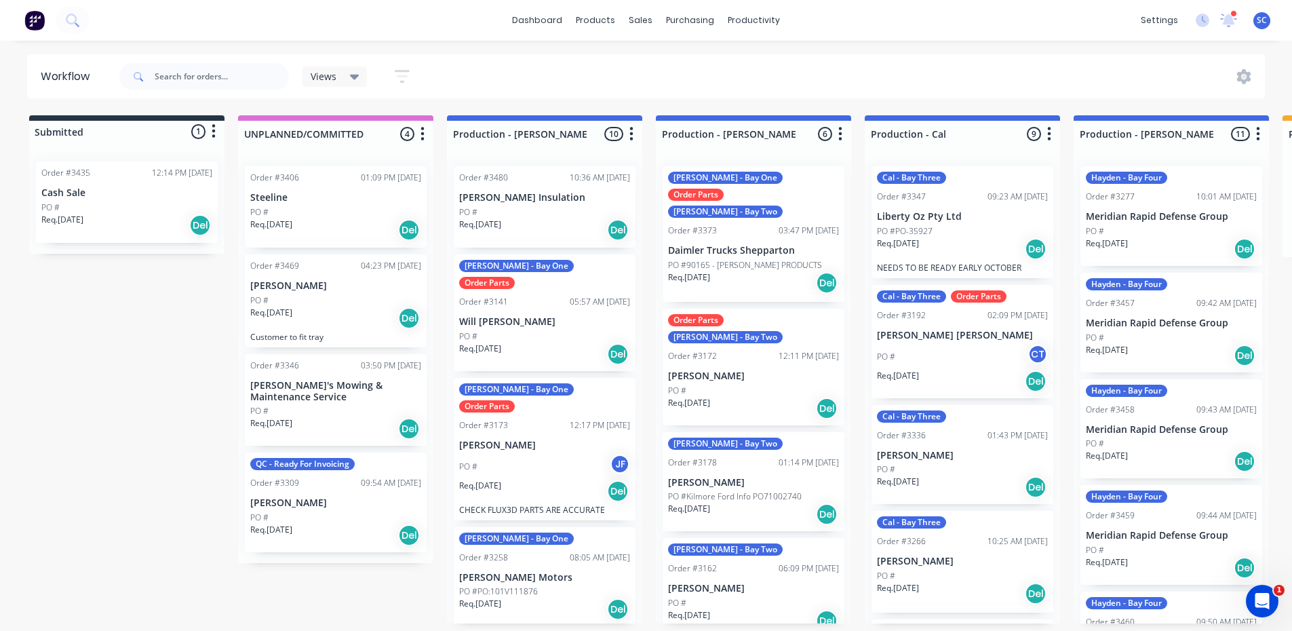
click at [494, 238] on div "Req. 08/10/25 Del" at bounding box center [544, 229] width 171 height 23
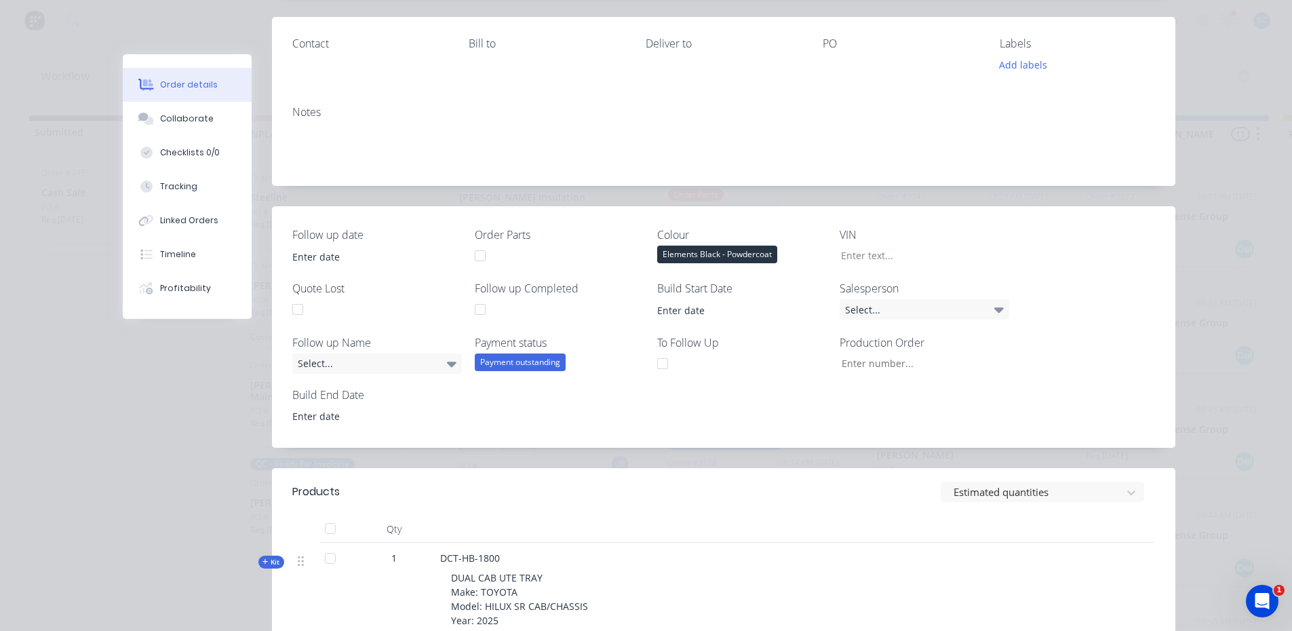
scroll to position [68, 0]
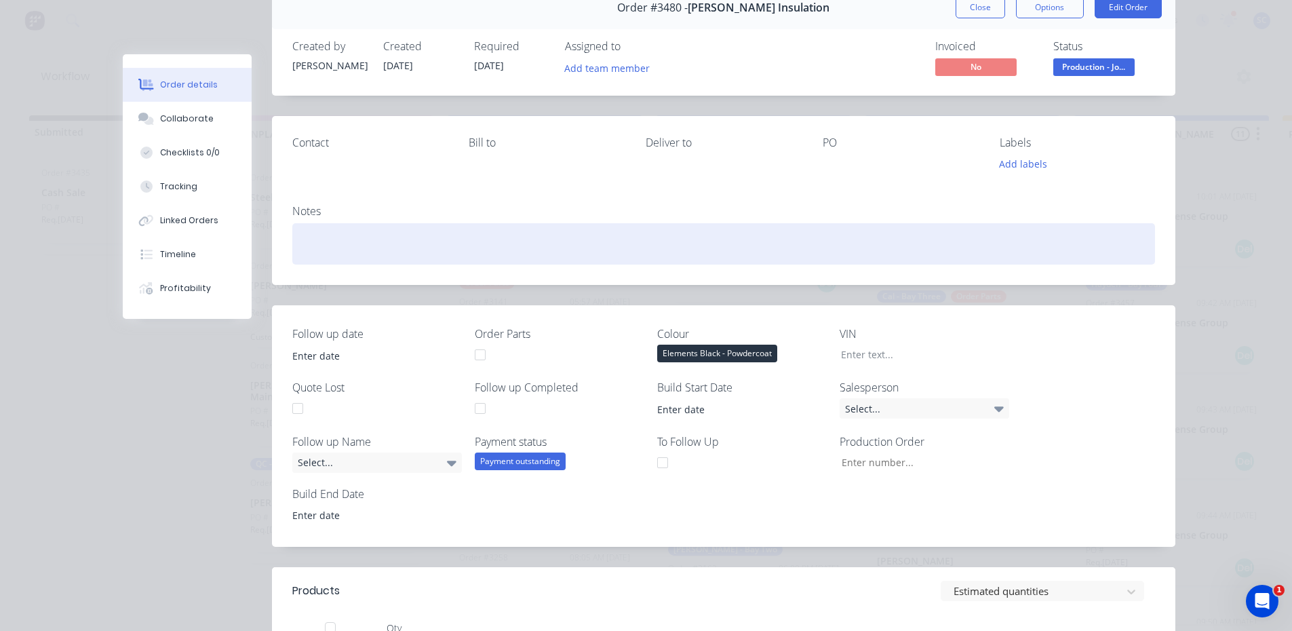
click at [346, 239] on div at bounding box center [723, 243] width 863 height 41
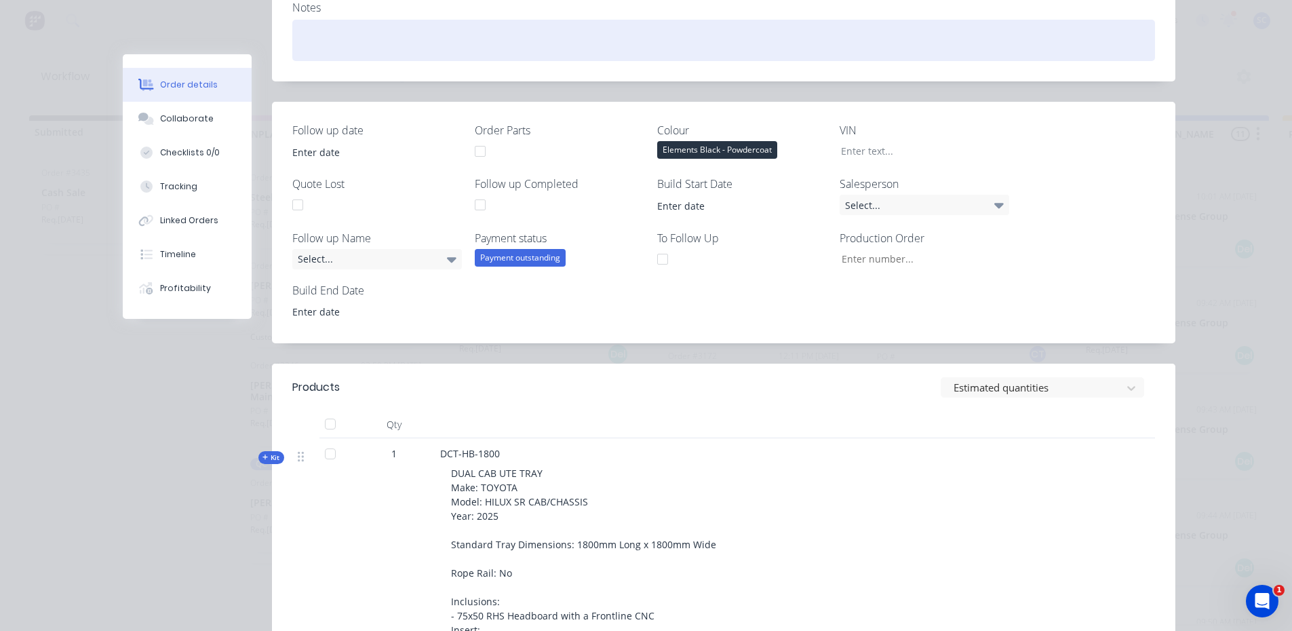
scroll to position [0, 0]
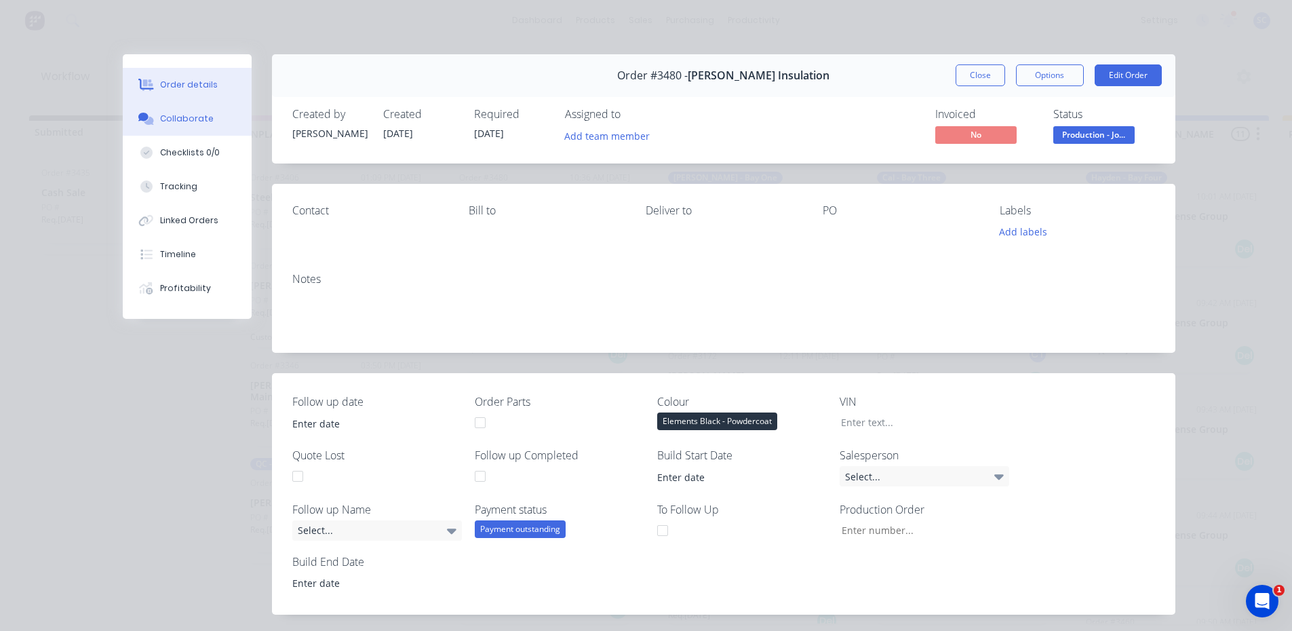
click at [173, 114] on div "Collaborate" at bounding box center [187, 119] width 54 height 12
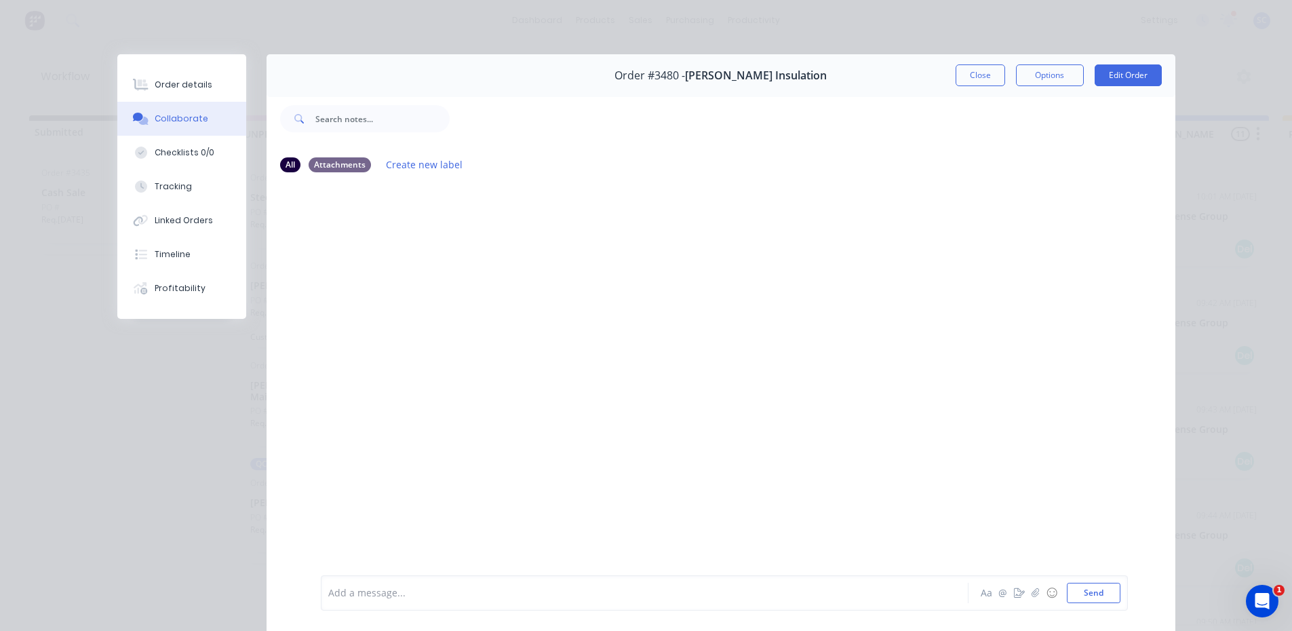
click at [410, 588] on div at bounding box center [625, 593] width 593 height 14
click at [395, 592] on div at bounding box center [625, 593] width 593 height 14
click at [971, 69] on button "Close" at bounding box center [981, 75] width 50 height 22
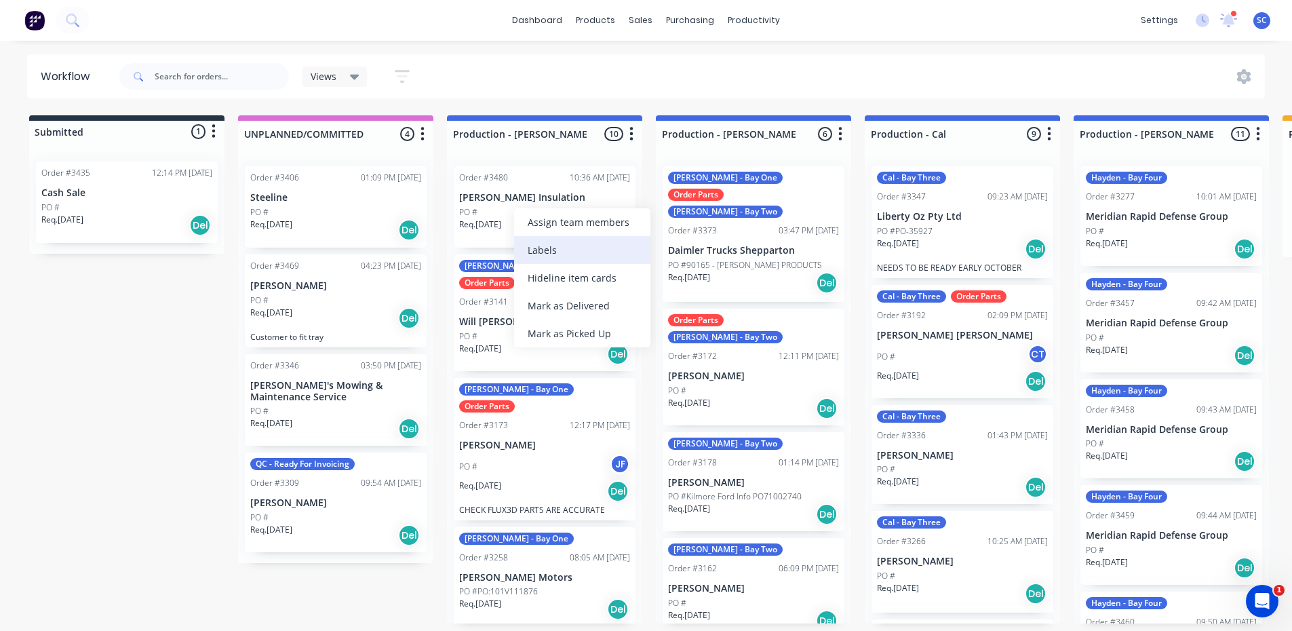
click at [552, 248] on div "Labels" at bounding box center [582, 250] width 136 height 28
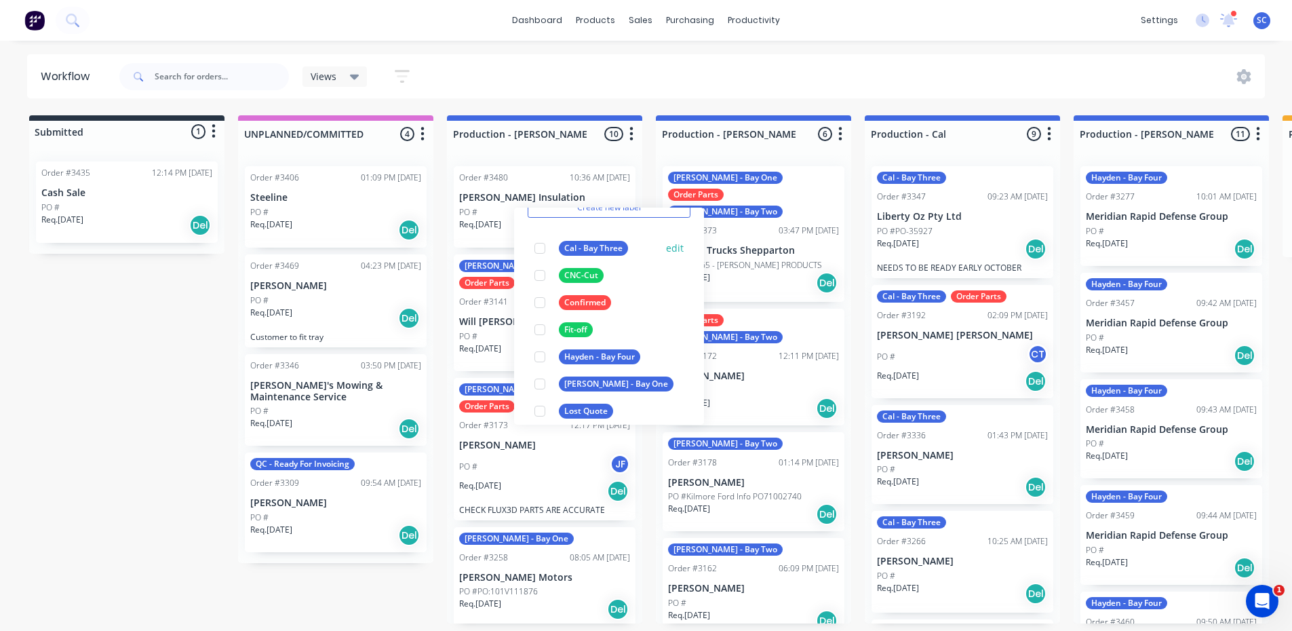
scroll to position [136, 0]
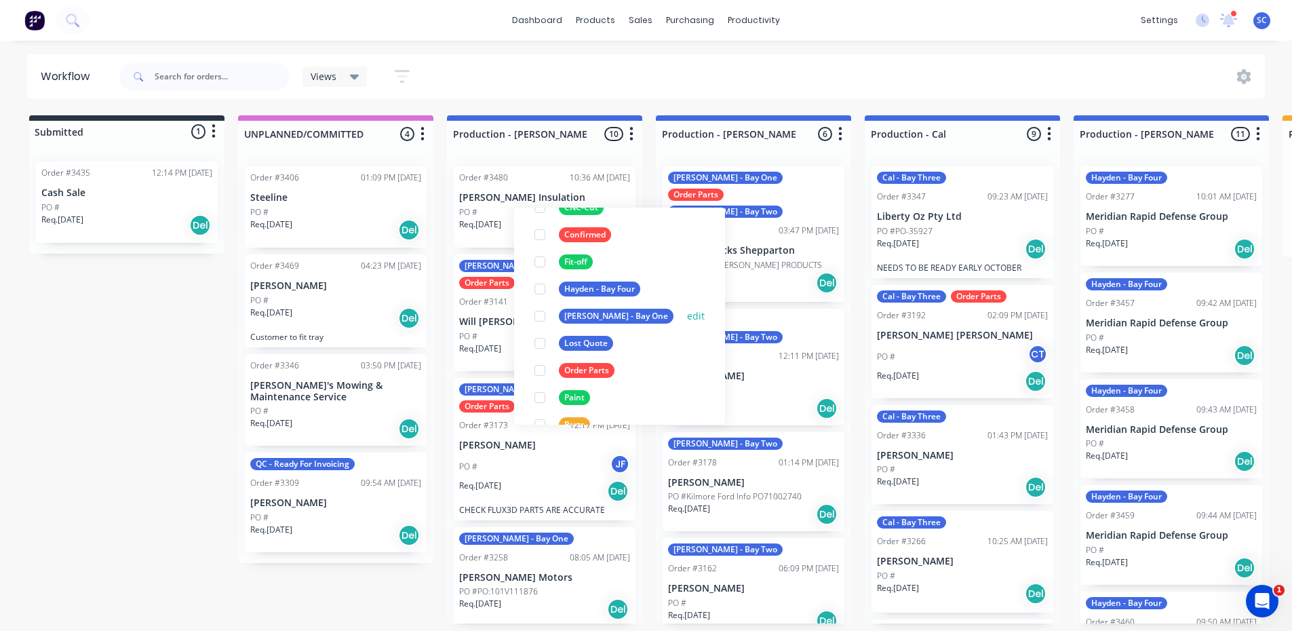
click at [541, 311] on div at bounding box center [539, 315] width 27 height 27
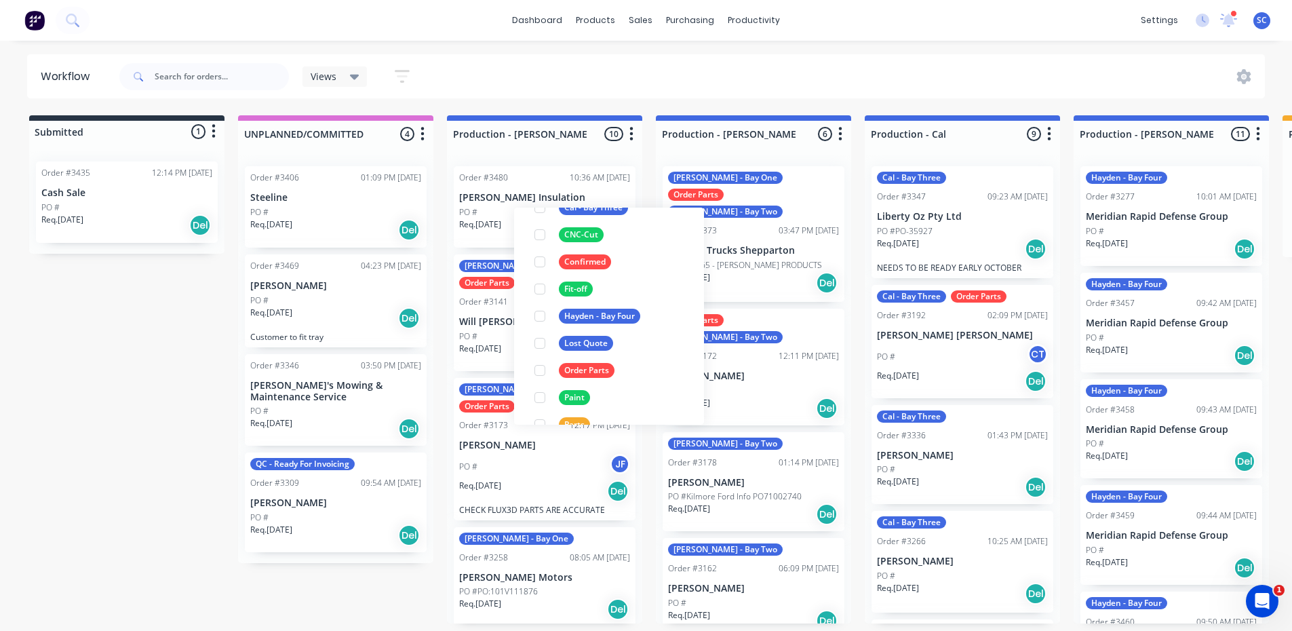
scroll to position [0, 0]
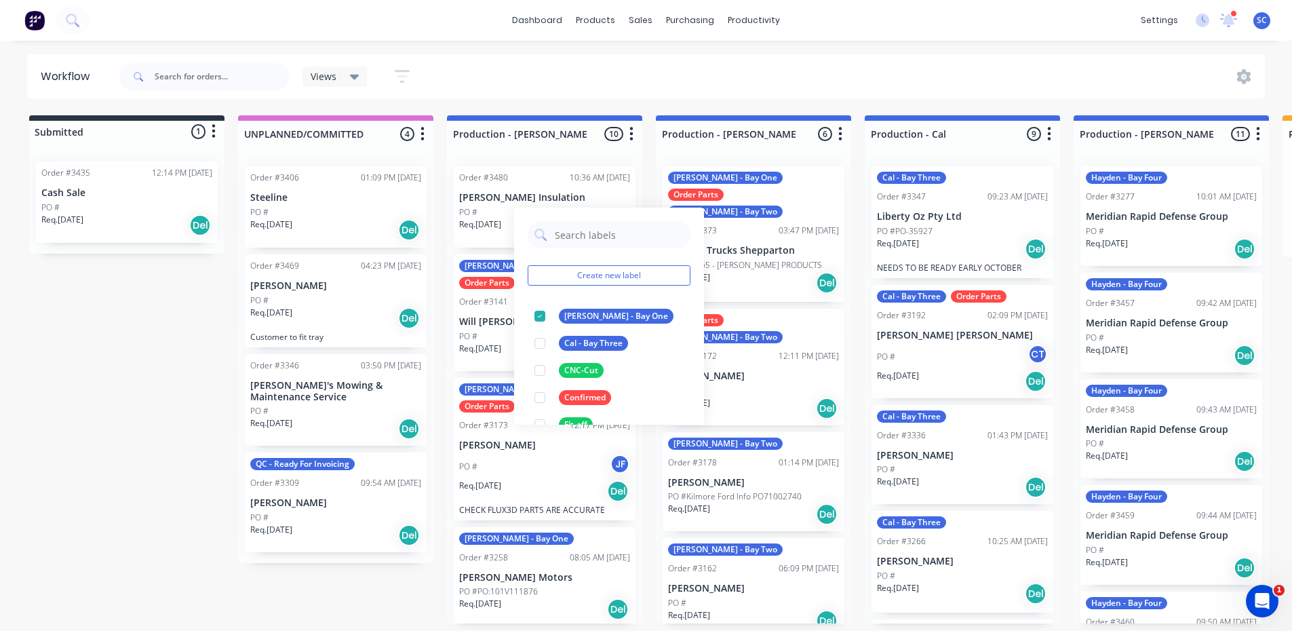
click at [550, 92] on div "Views Save new view None (Default) edit Production edit Service View edit Show/…" at bounding box center [691, 76] width 1149 height 41
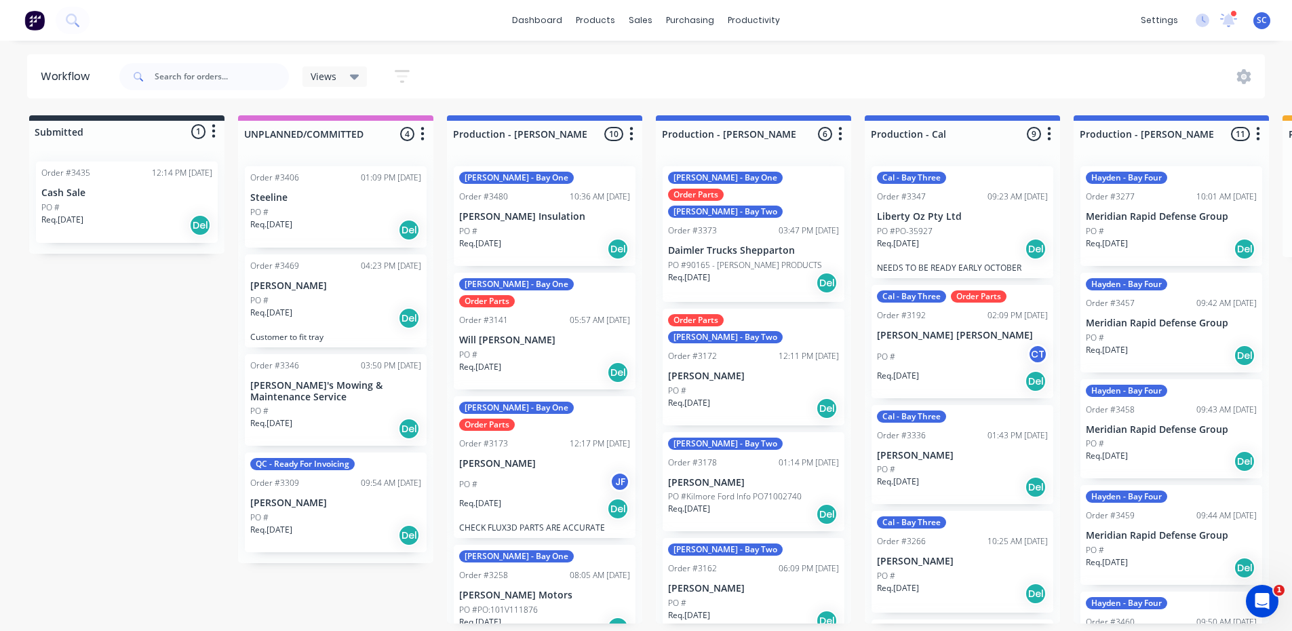
click at [529, 497] on div "Req. 06/08/25 Del" at bounding box center [544, 508] width 171 height 23
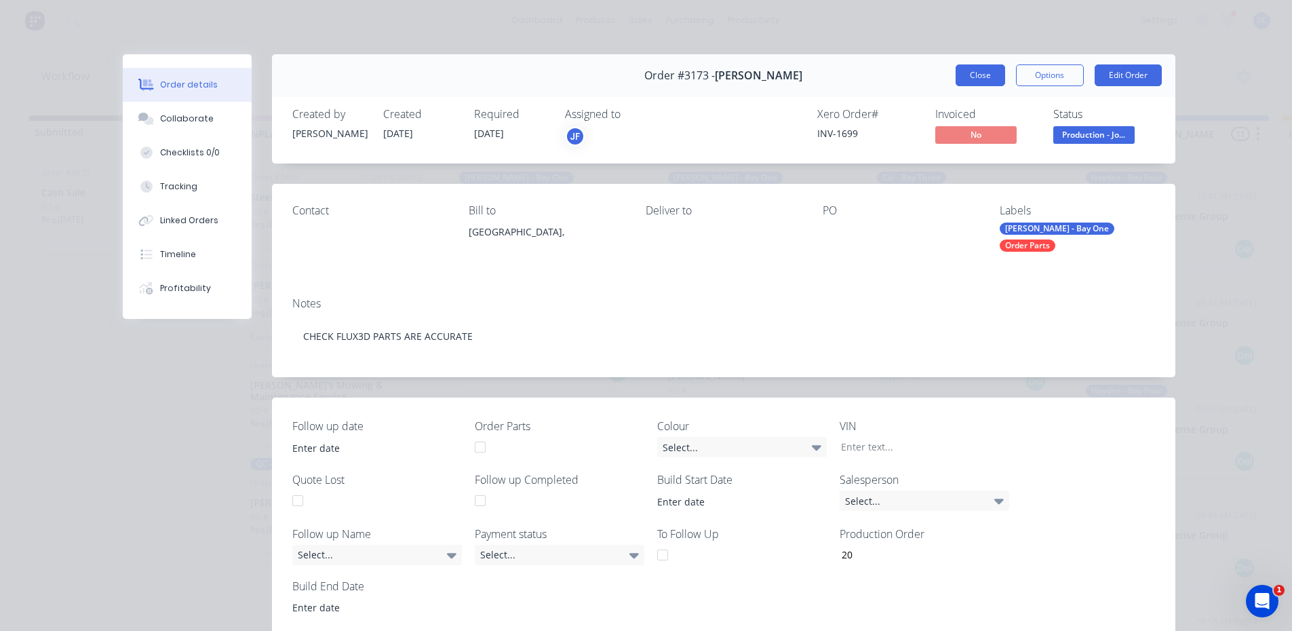
click at [964, 79] on button "Close" at bounding box center [981, 75] width 50 height 22
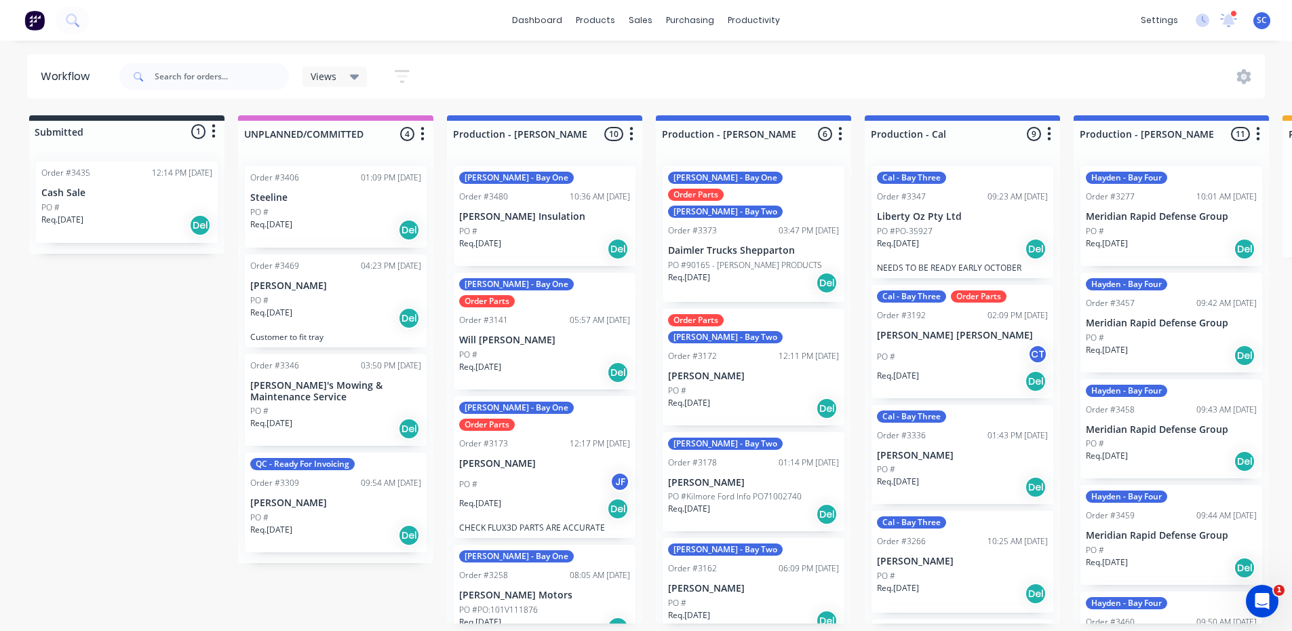
click at [479, 616] on div "Req. 25/08/25 Del" at bounding box center [544, 627] width 171 height 23
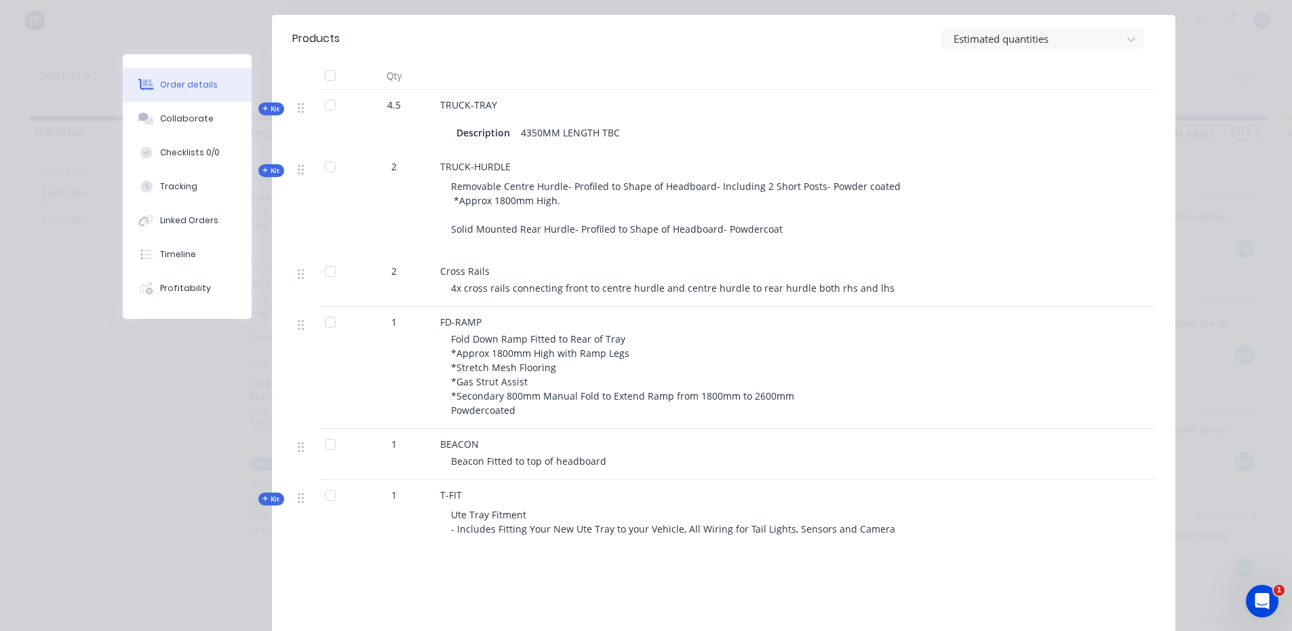
scroll to position [610, 0]
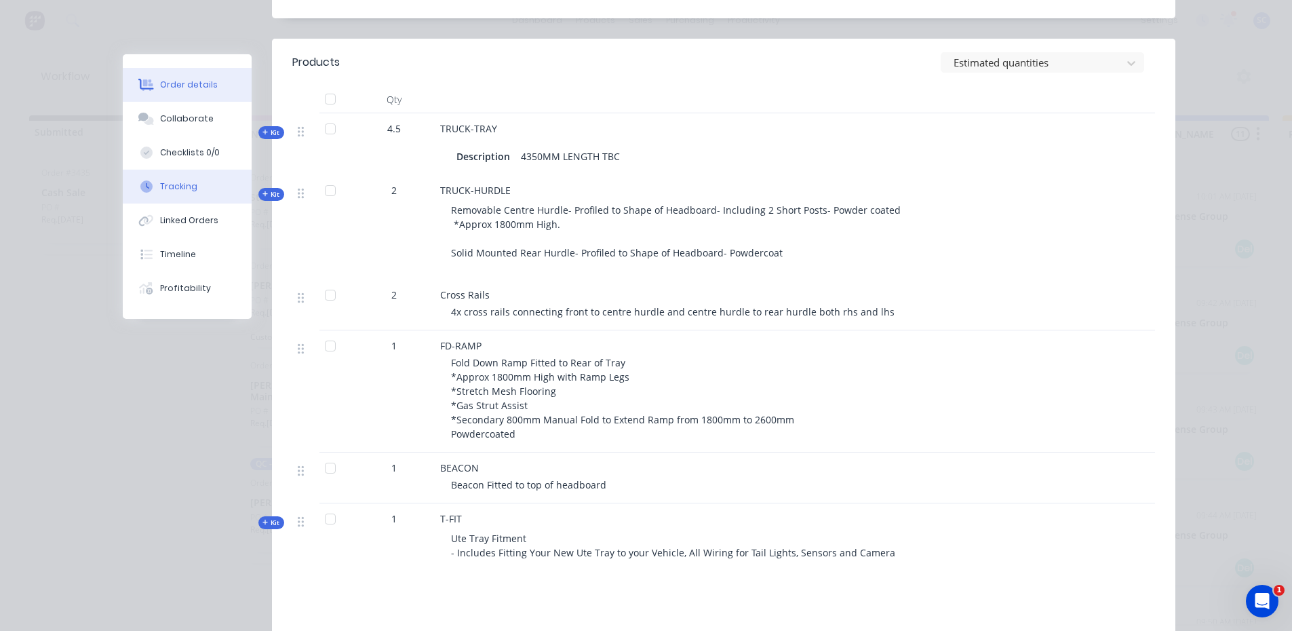
click at [167, 193] on button "Tracking" at bounding box center [187, 187] width 129 height 34
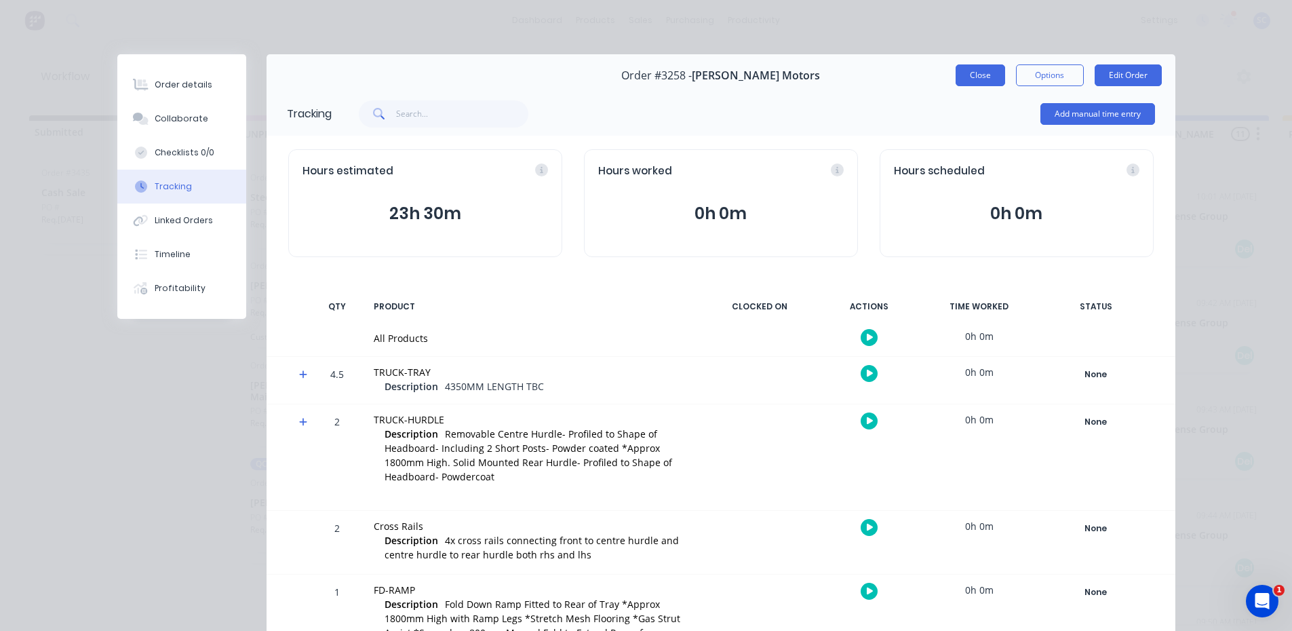
click at [987, 73] on button "Close" at bounding box center [981, 75] width 50 height 22
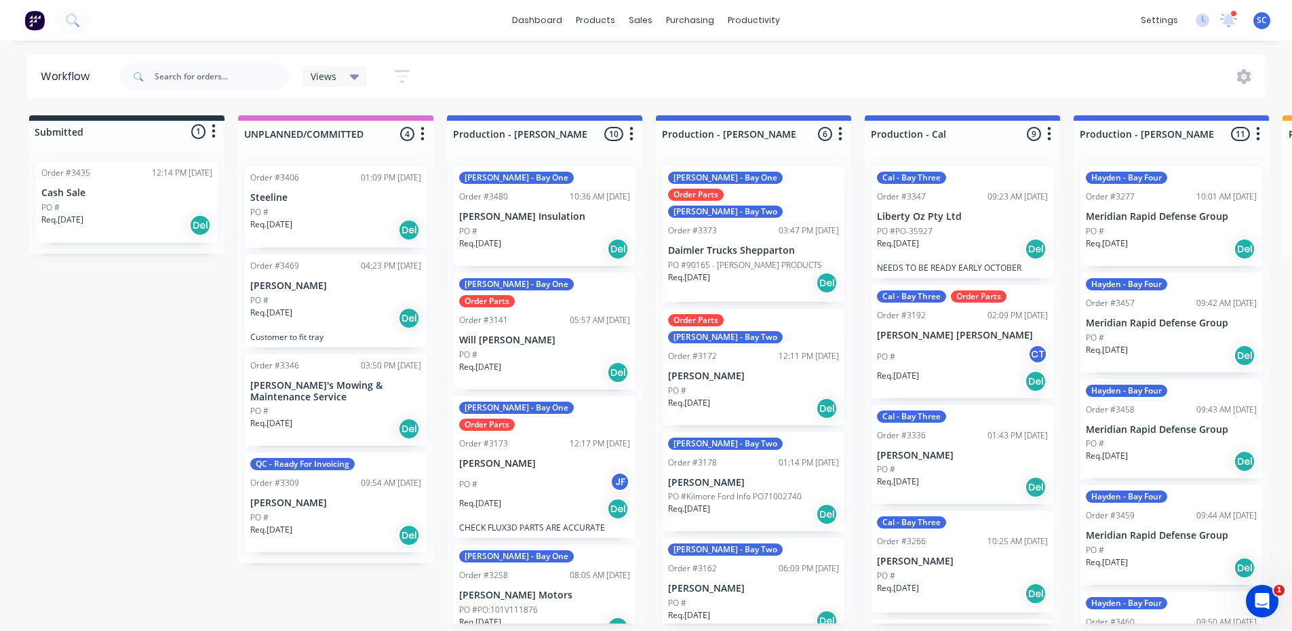
click at [501, 616] on p "Req. 25/08/25" at bounding box center [480, 622] width 42 height 12
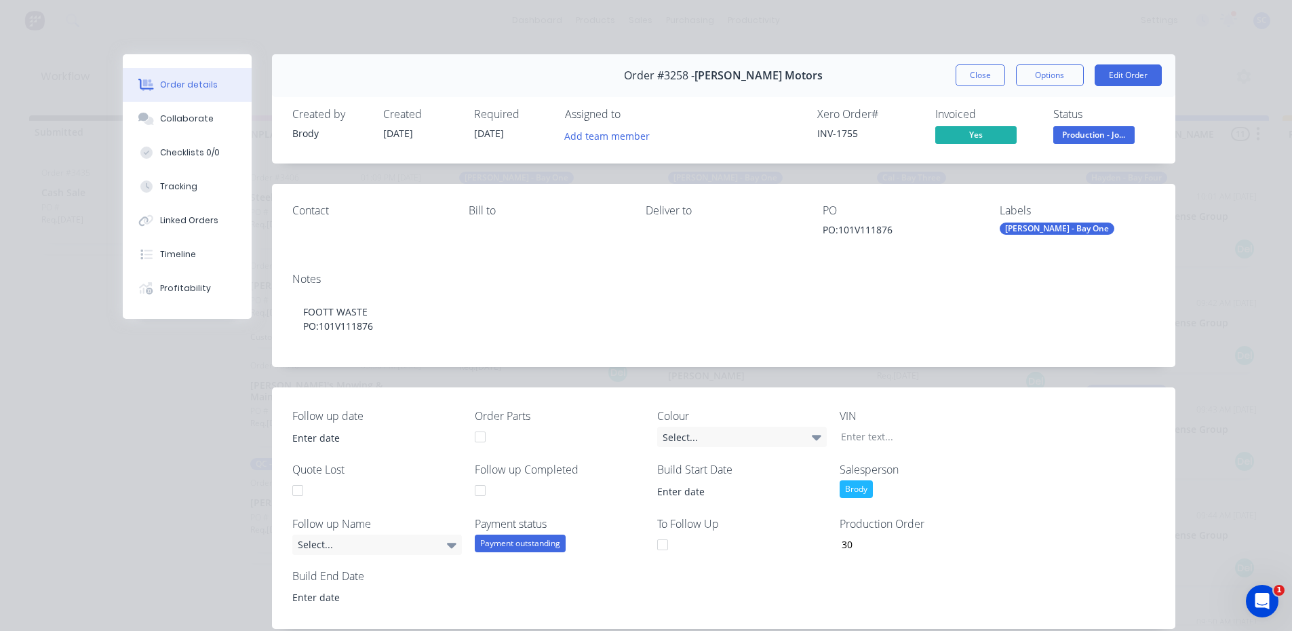
drag, startPoint x: 973, startPoint y: 72, endPoint x: 979, endPoint y: 68, distance: 7.0
click at [973, 68] on button "Close" at bounding box center [981, 75] width 50 height 22
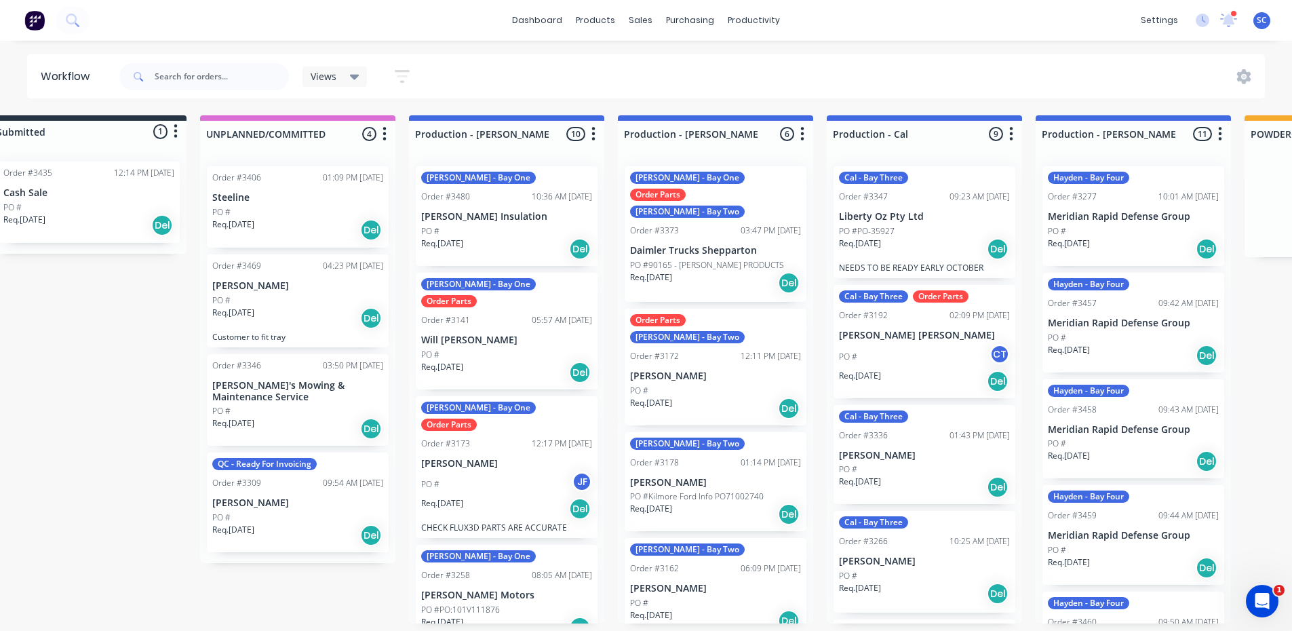
scroll to position [3, 0]
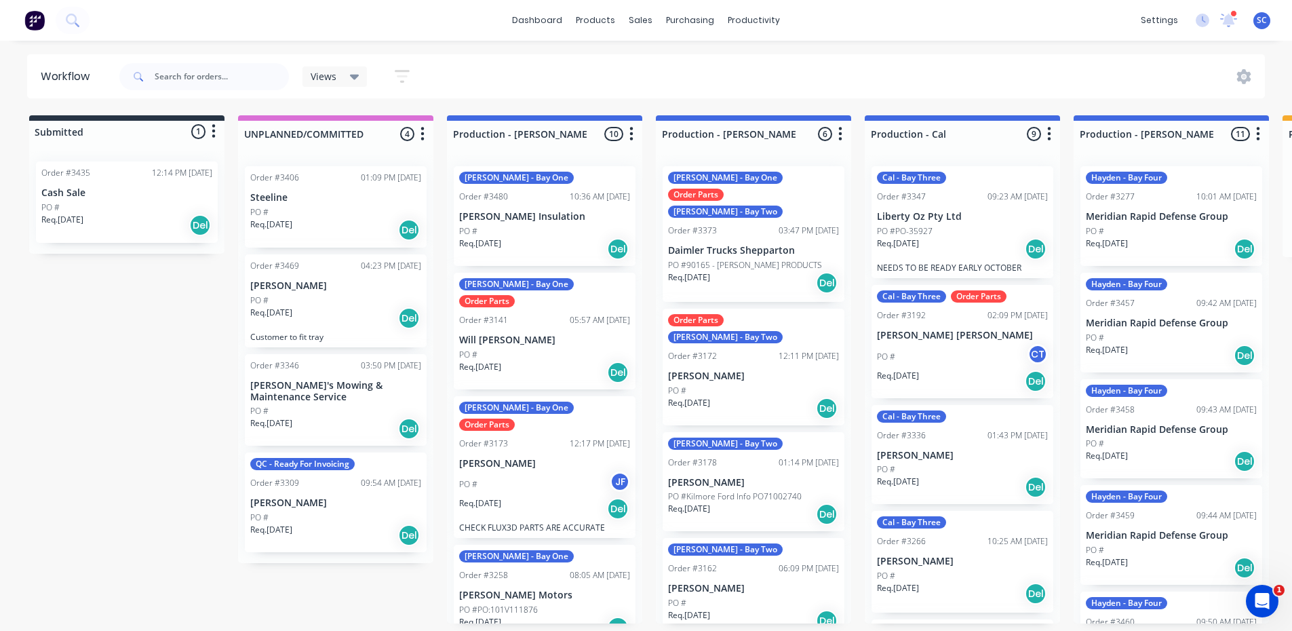
click at [321, 212] on div "PO #" at bounding box center [335, 212] width 171 height 12
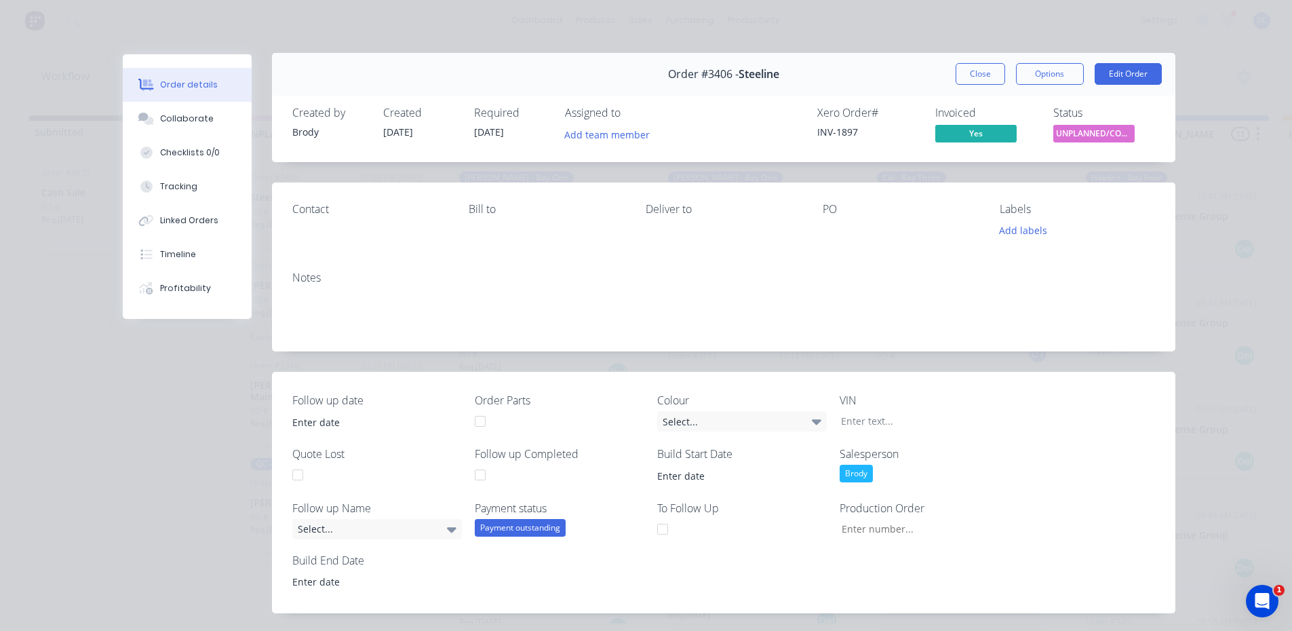
scroll to position [0, 0]
click at [968, 71] on button "Close" at bounding box center [981, 75] width 50 height 22
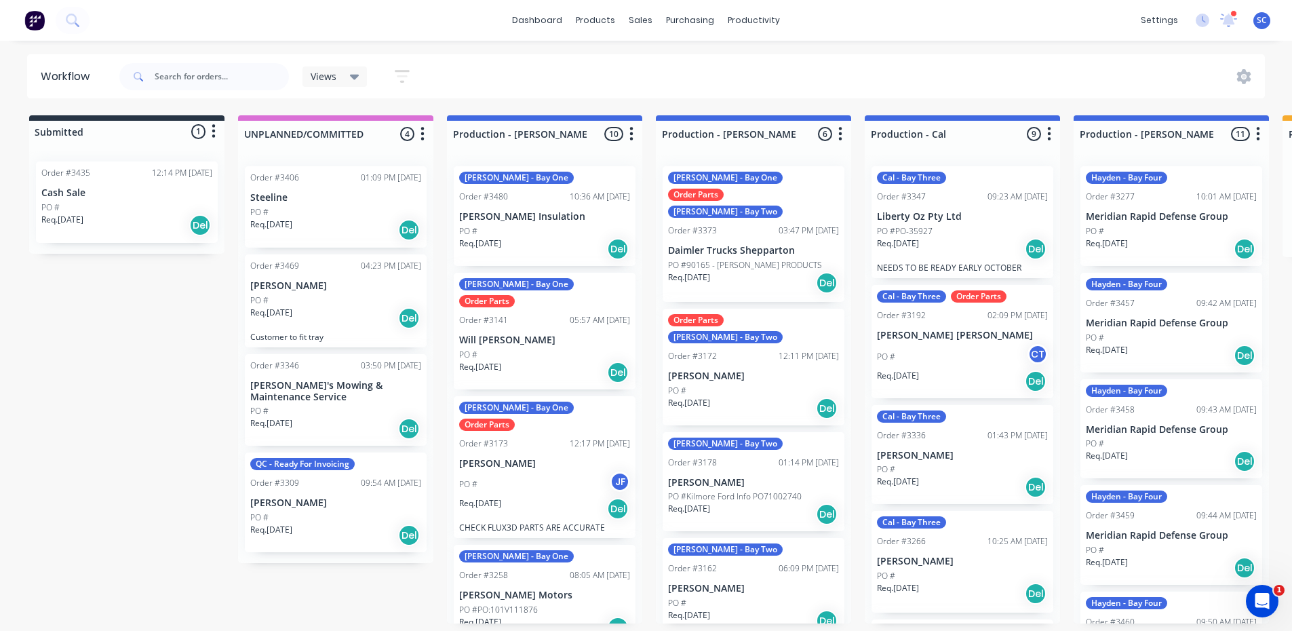
click at [317, 302] on div "PO #" at bounding box center [335, 300] width 171 height 12
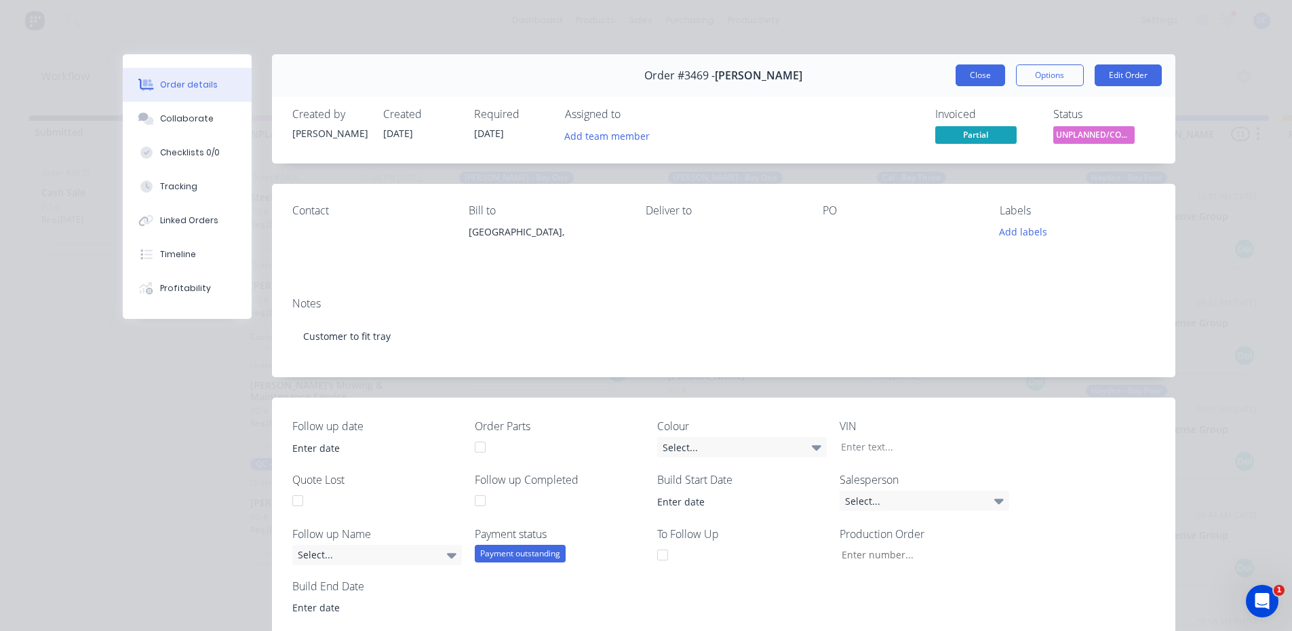
click at [963, 73] on button "Close" at bounding box center [981, 75] width 50 height 22
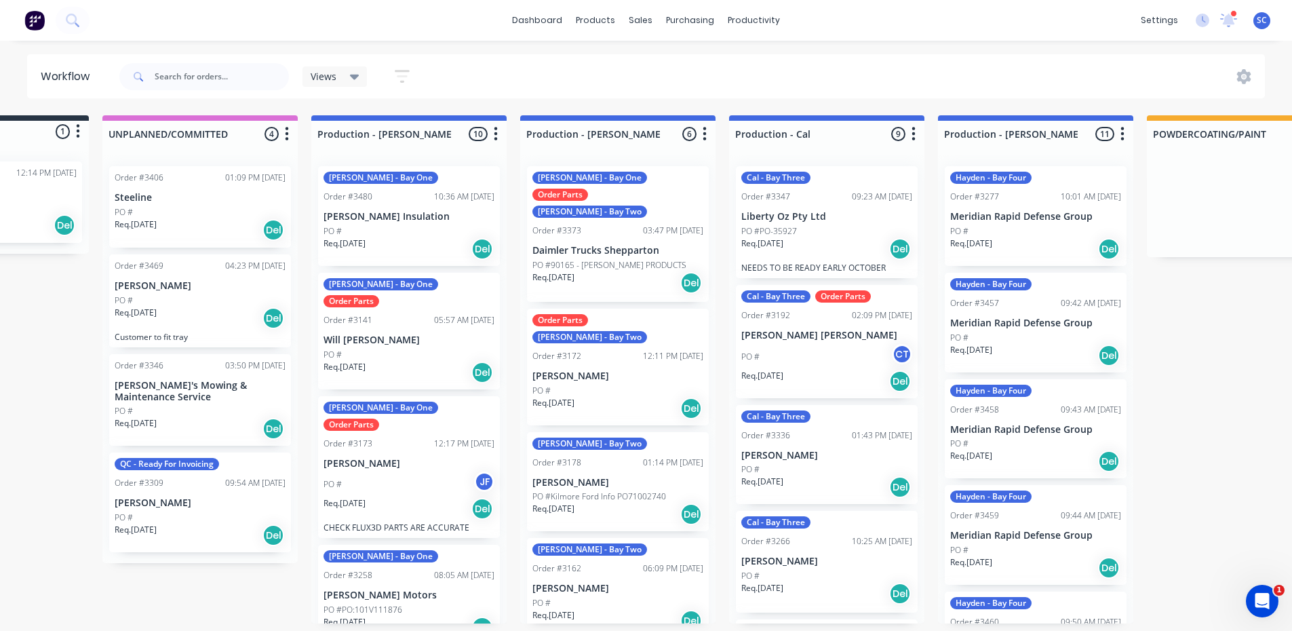
scroll to position [3, 171]
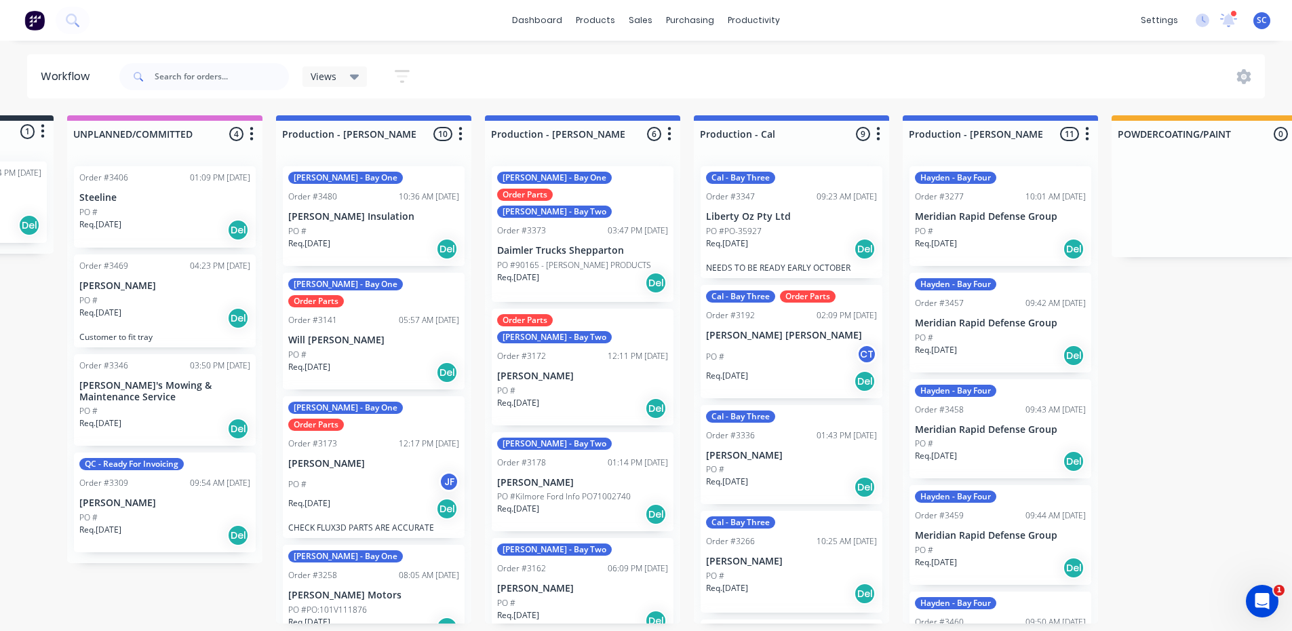
click at [92, 576] on div "Submitted 1 Status colour #273444 hex #273444 Save Cancel Summaries Total order…" at bounding box center [1245, 369] width 2852 height 508
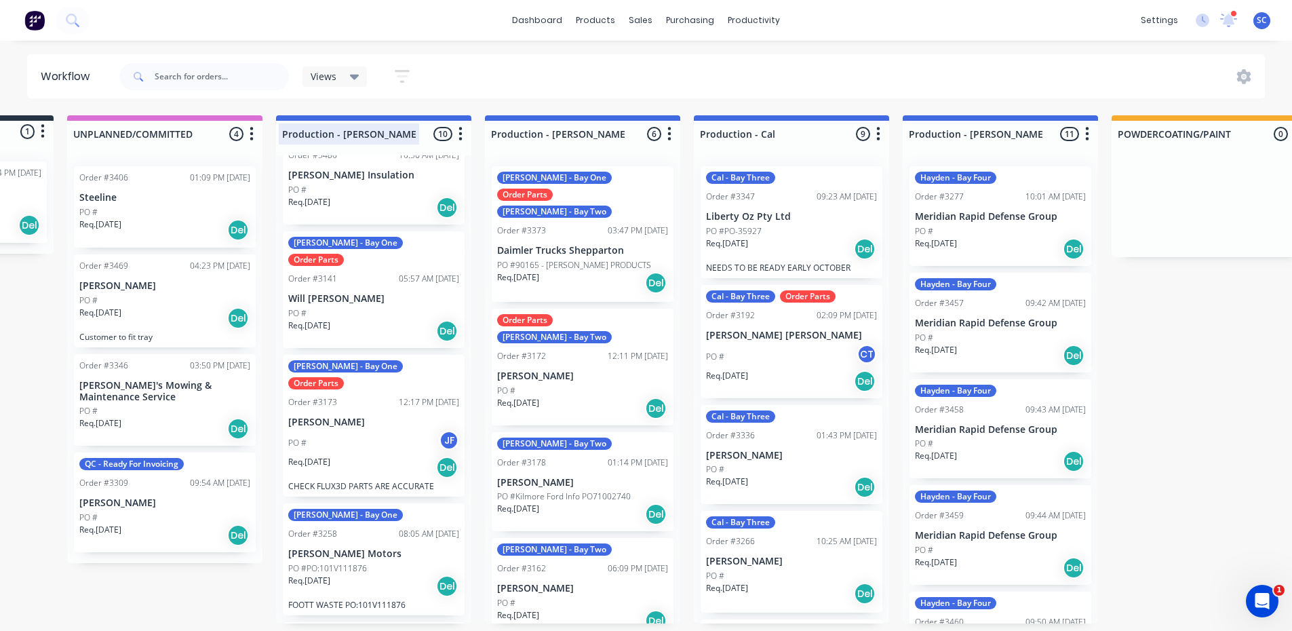
scroll to position [0, 0]
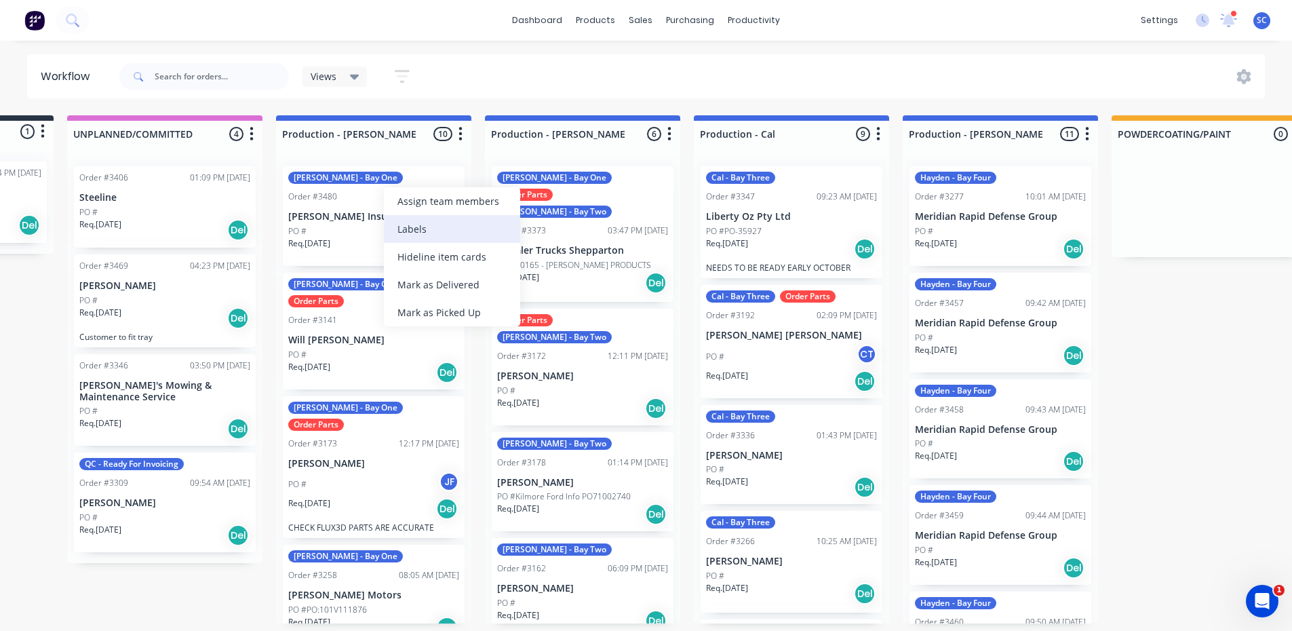
click at [448, 235] on div "Labels" at bounding box center [452, 229] width 136 height 28
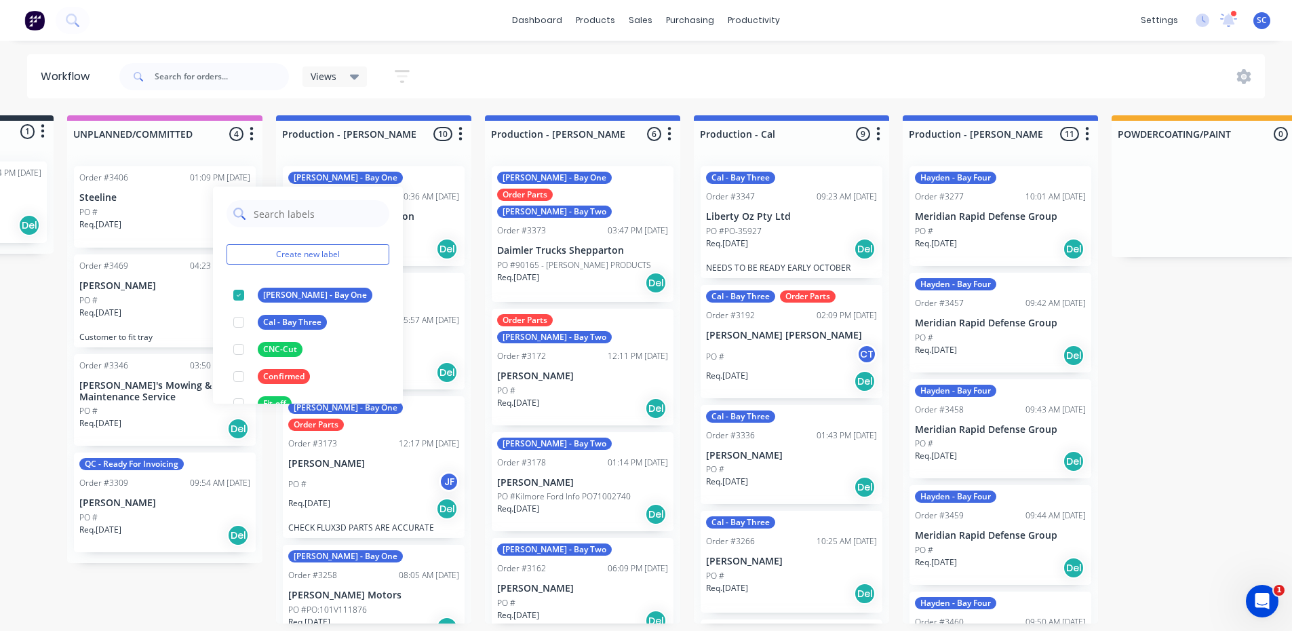
click at [296, 211] on input "text" at bounding box center [317, 213] width 130 height 27
type input "Cashy"
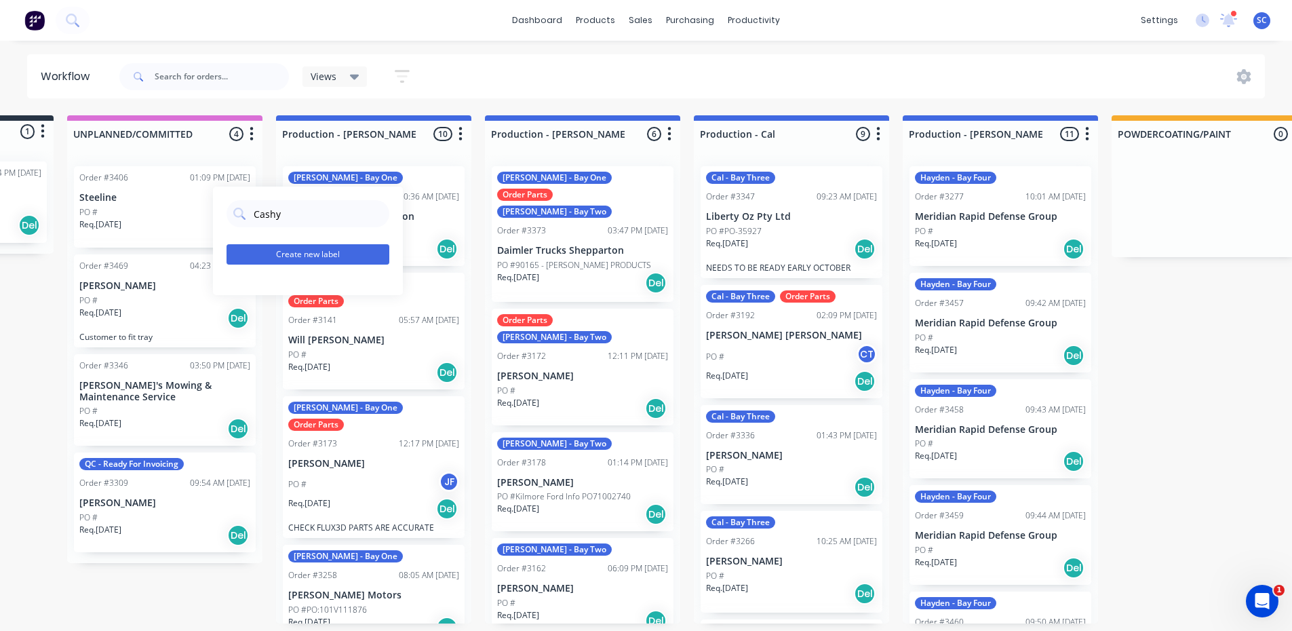
click at [284, 253] on button "Create new label" at bounding box center [308, 254] width 163 height 20
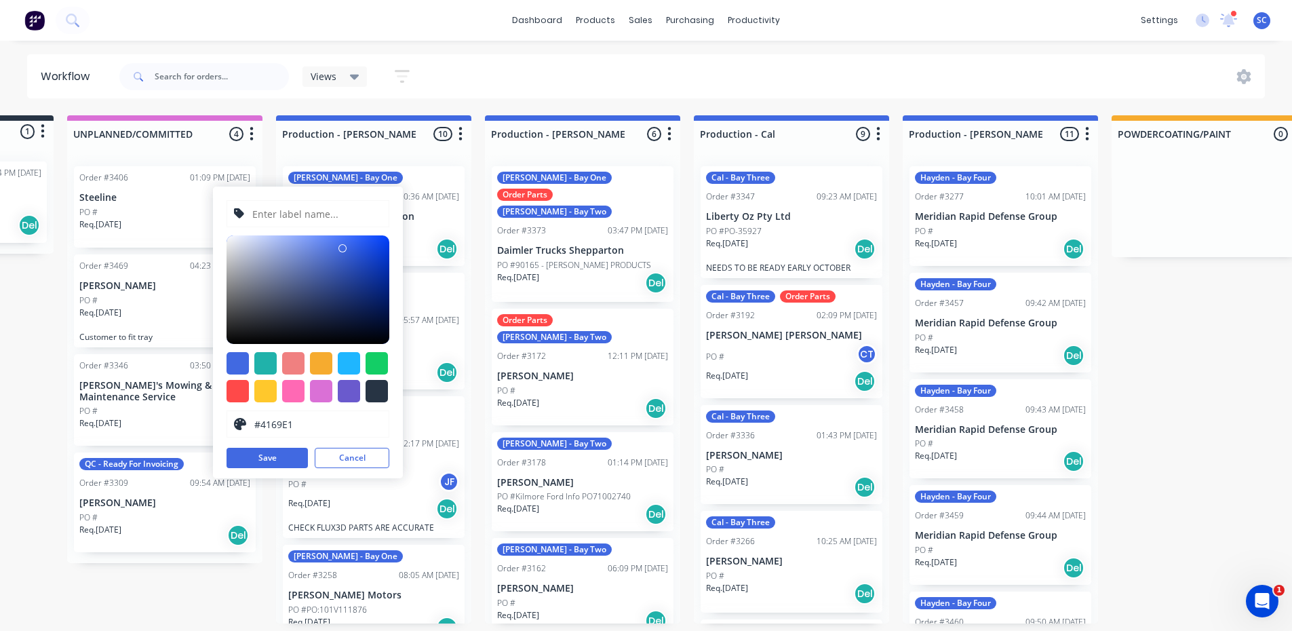
click at [309, 217] on input "text" at bounding box center [316, 214] width 131 height 26
type input "Cashy"
click at [315, 391] on div at bounding box center [321, 391] width 22 height 22
type input "#DA70D6"
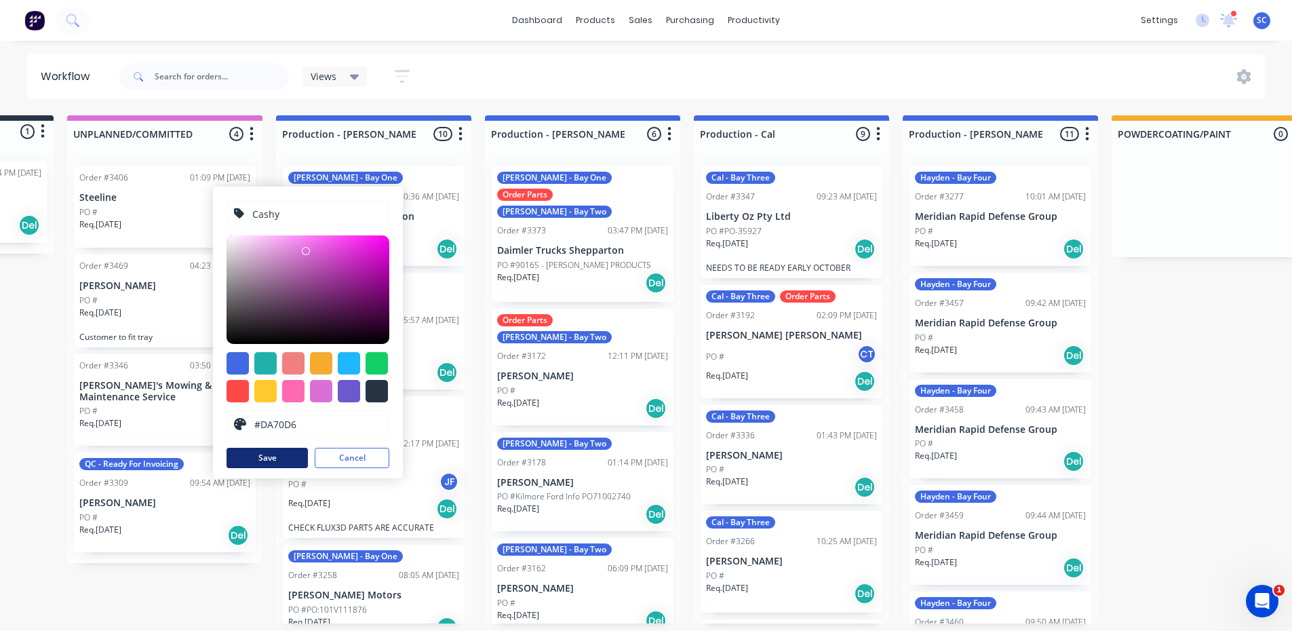
click at [271, 457] on button "Save" at bounding box center [267, 458] width 81 height 20
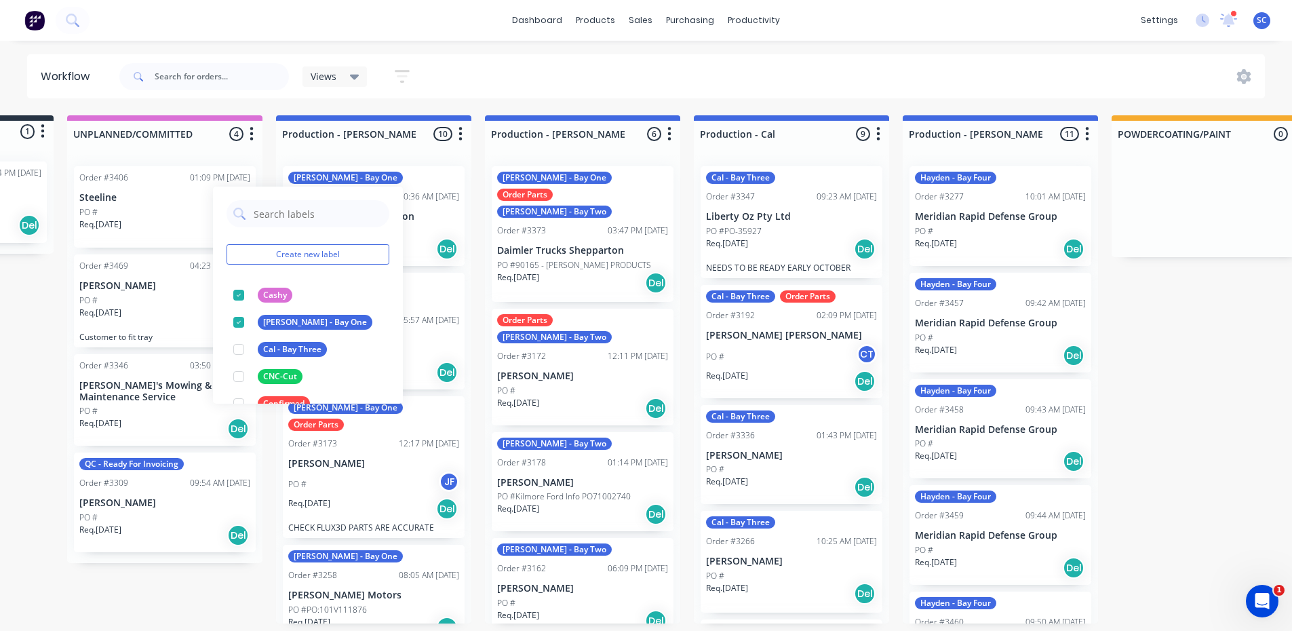
click at [413, 107] on div "Workflow Views Save new view None (Default) edit Production edit Service View e…" at bounding box center [475, 328] width 1292 height 549
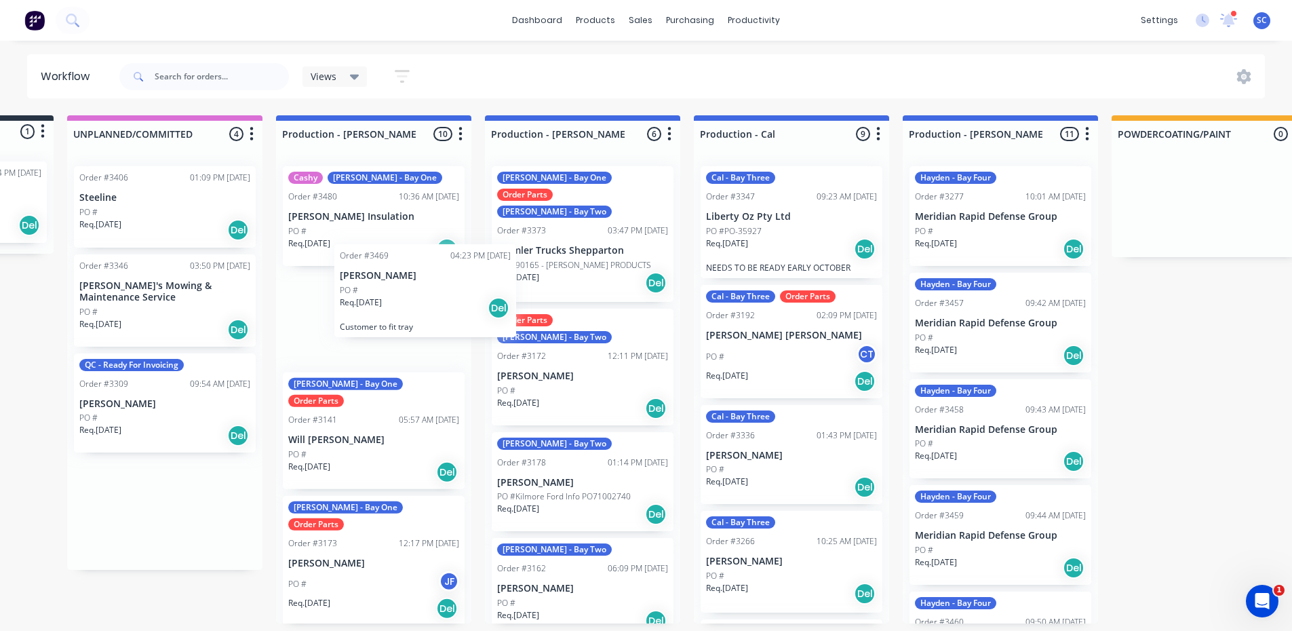
scroll to position [0, 170]
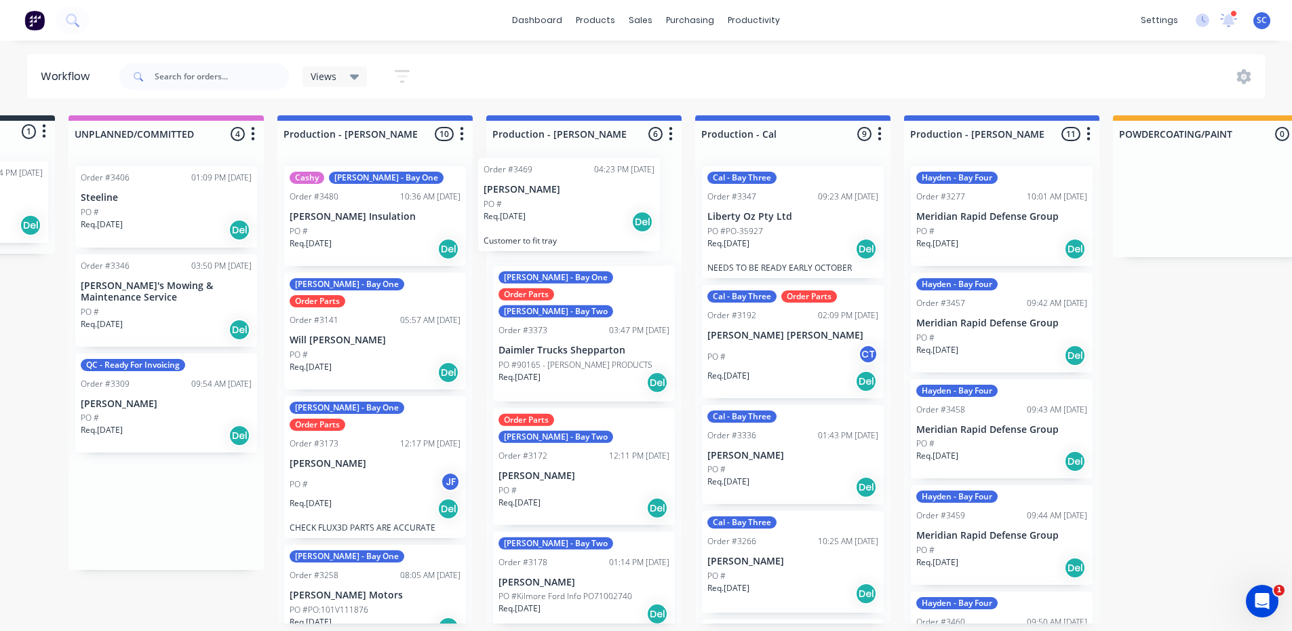
drag, startPoint x: 156, startPoint y: 313, endPoint x: 566, endPoint y: 217, distance: 421.5
click at [566, 217] on div "Submitted 1 Status colour #273444 hex #273444 Save Cancel Summaries Total order…" at bounding box center [1246, 369] width 2852 height 508
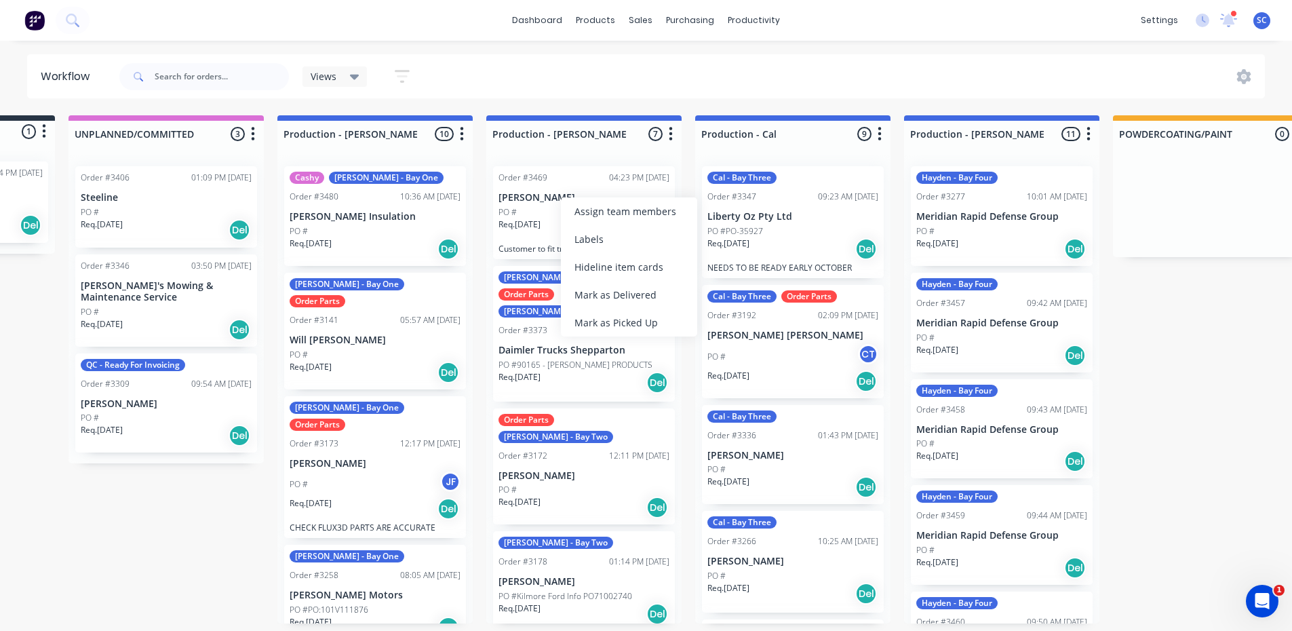
click at [611, 247] on div "Labels" at bounding box center [629, 239] width 136 height 28
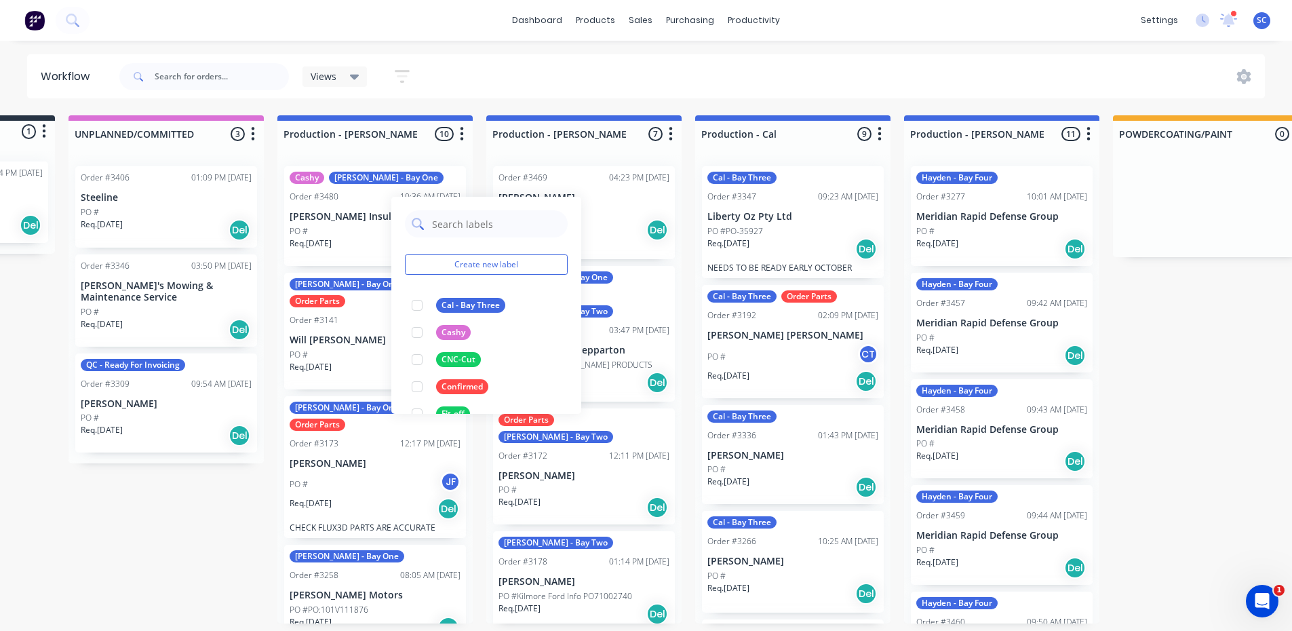
click at [464, 222] on input "text" at bounding box center [496, 223] width 130 height 27
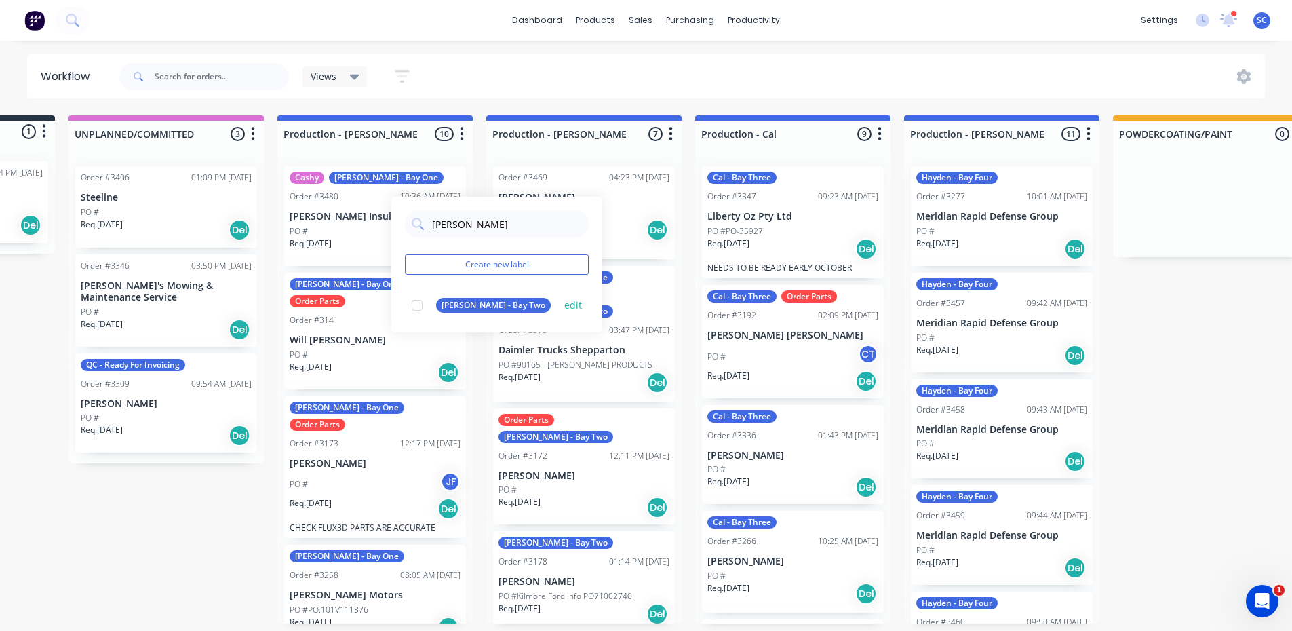
click at [418, 301] on div at bounding box center [417, 305] width 27 height 27
drag, startPoint x: 464, startPoint y: 224, endPoint x: 322, endPoint y: 237, distance: 142.4
type input "ryan"
click at [322, 237] on div "Submitted 1 Status colour #273444 hex #273444 Save Cancel Summaries Total order…" at bounding box center [1256, 369] width 2852 height 508
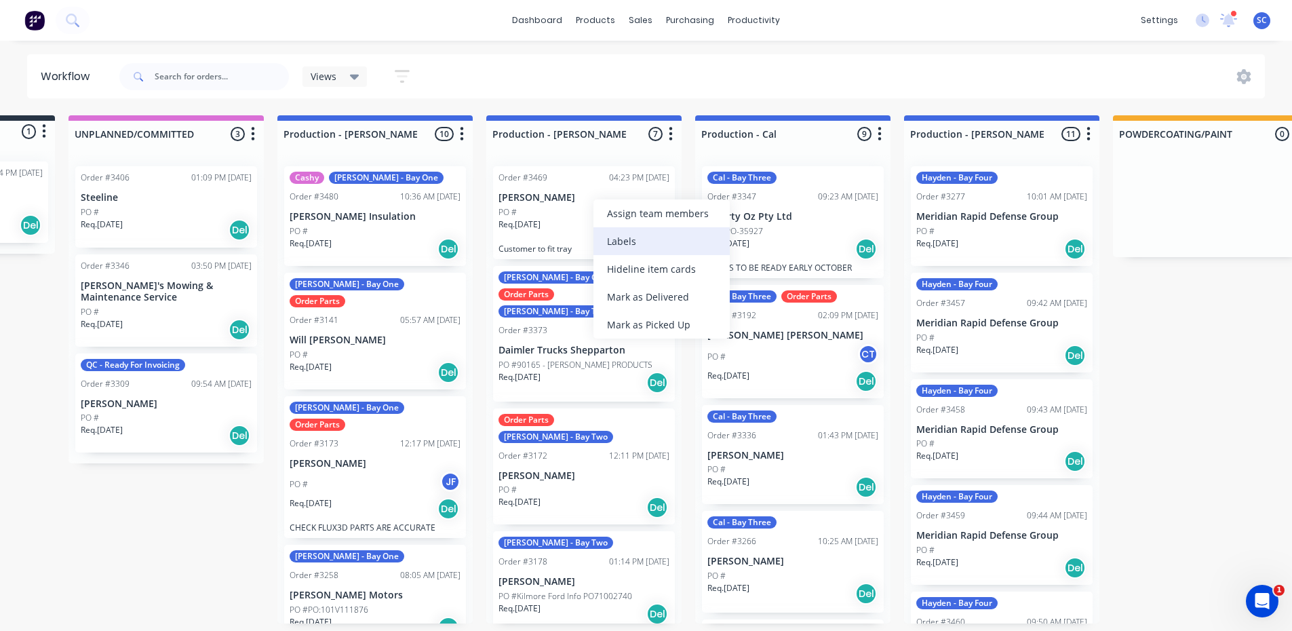
click at [633, 249] on div "Labels" at bounding box center [661, 241] width 136 height 28
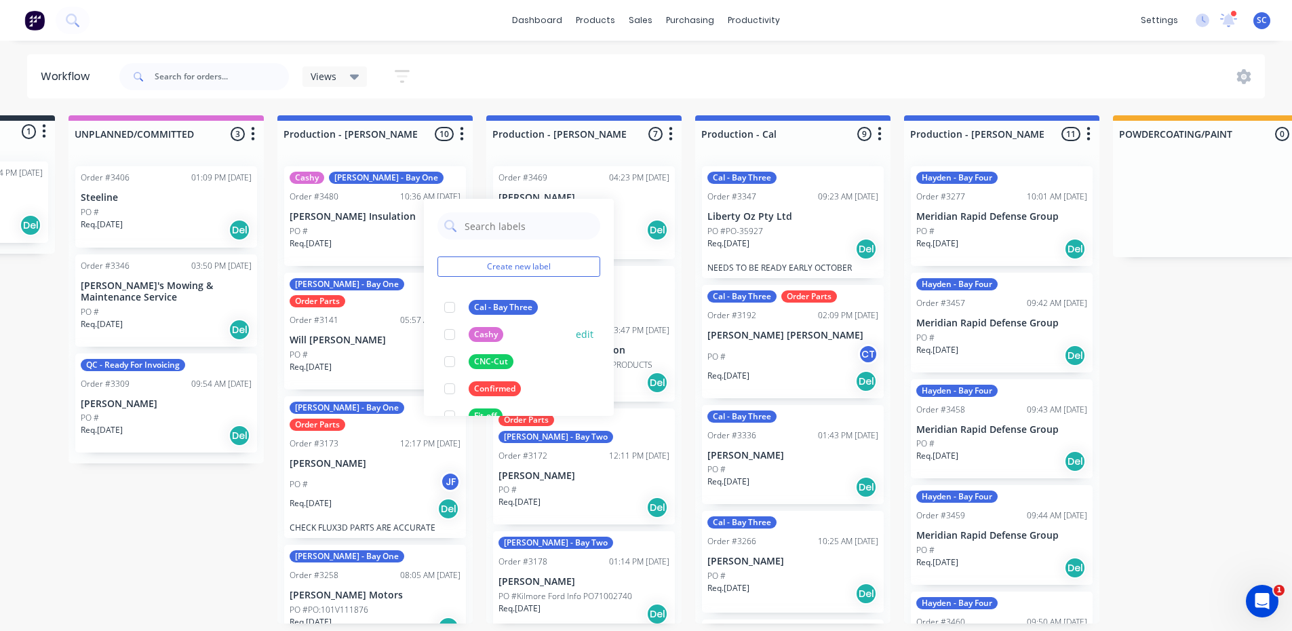
click at [449, 334] on div at bounding box center [449, 334] width 27 height 27
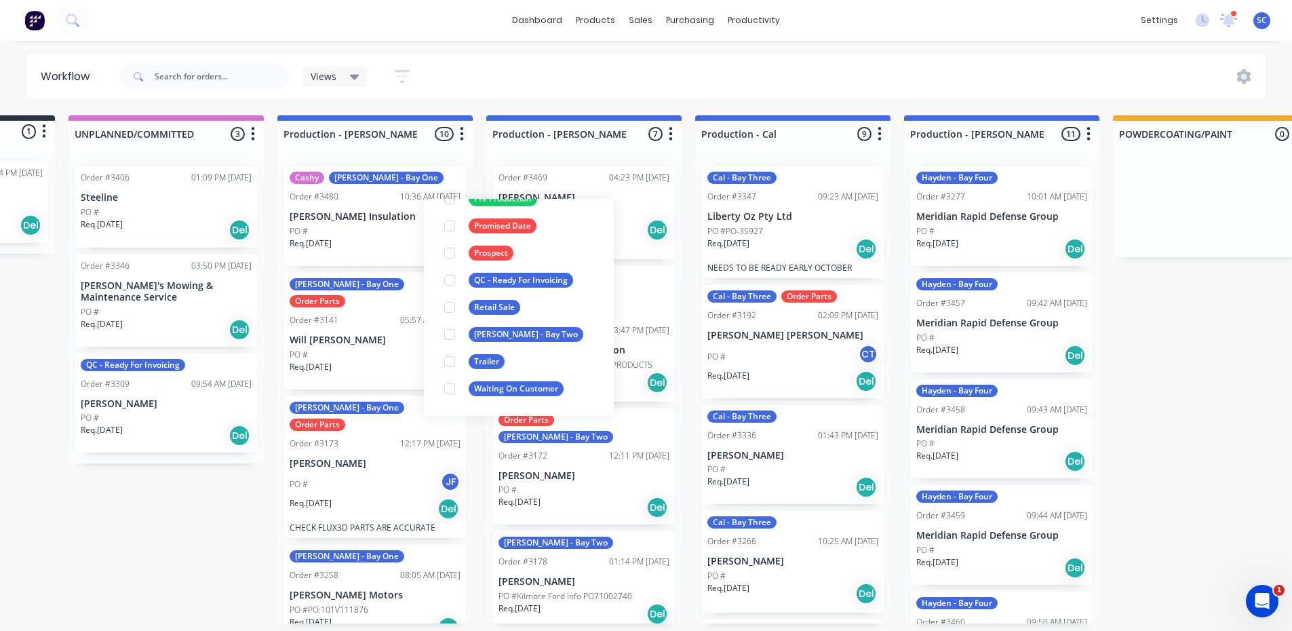
scroll to position [3, 170]
click at [448, 334] on div at bounding box center [449, 334] width 27 height 27
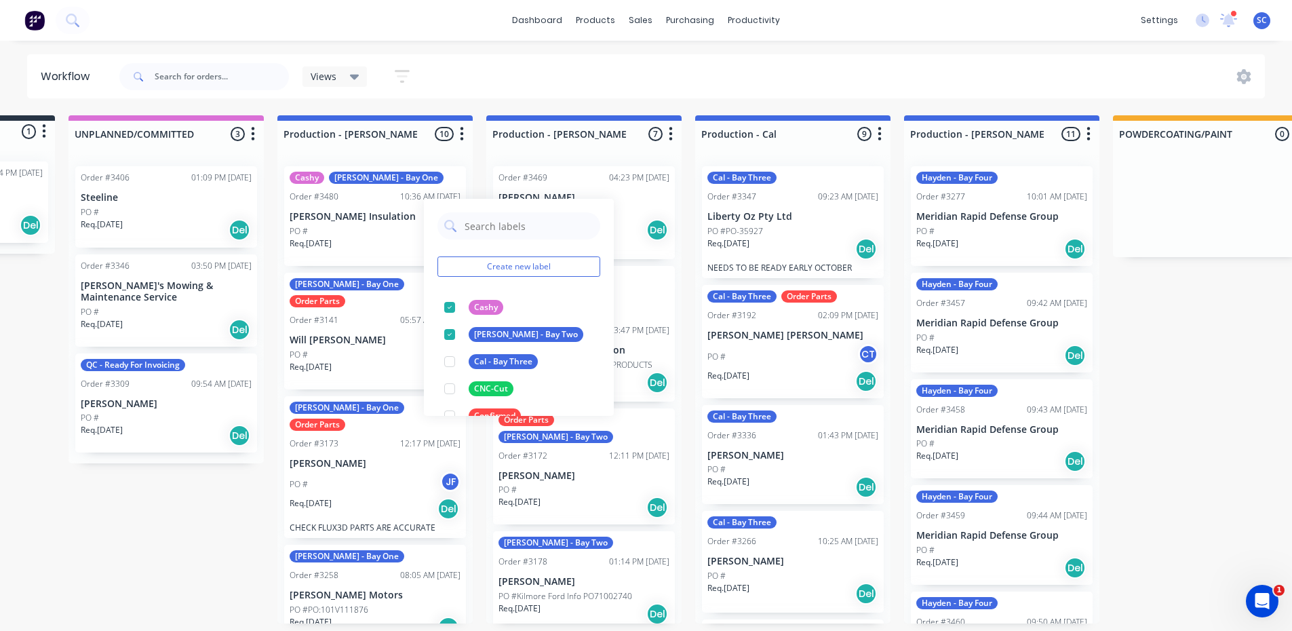
click at [753, 95] on div "Views Save new view None (Default) edit Production edit Service View edit Show/…" at bounding box center [691, 76] width 1149 height 41
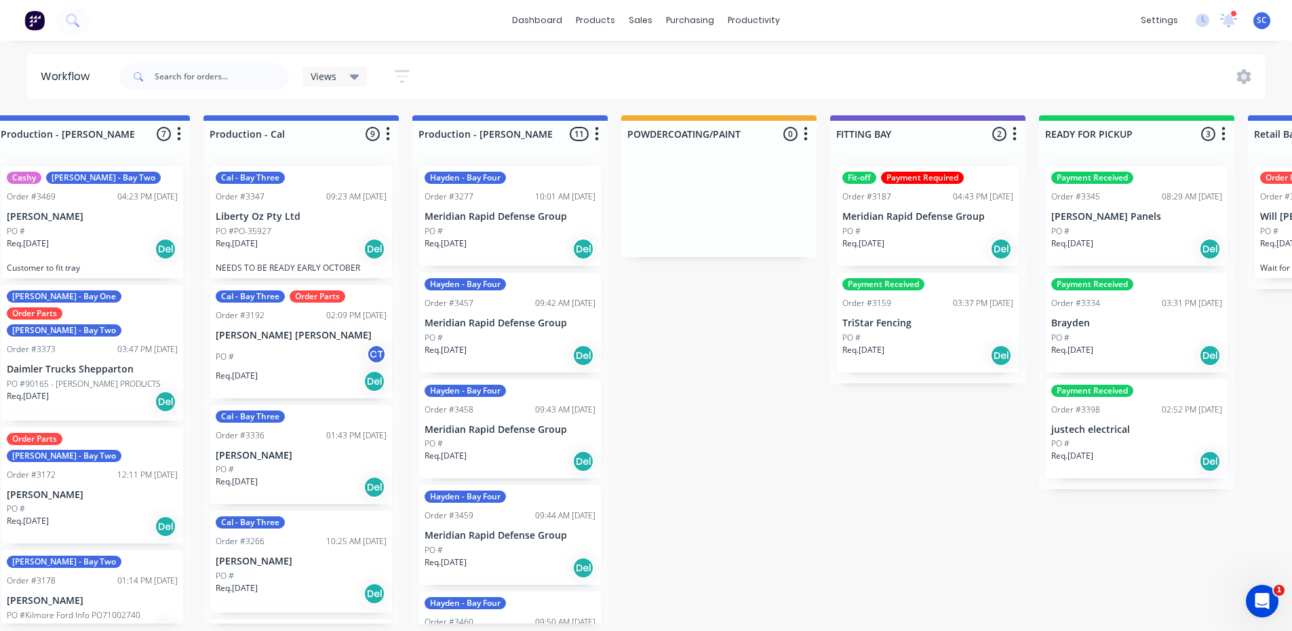
scroll to position [3, 722]
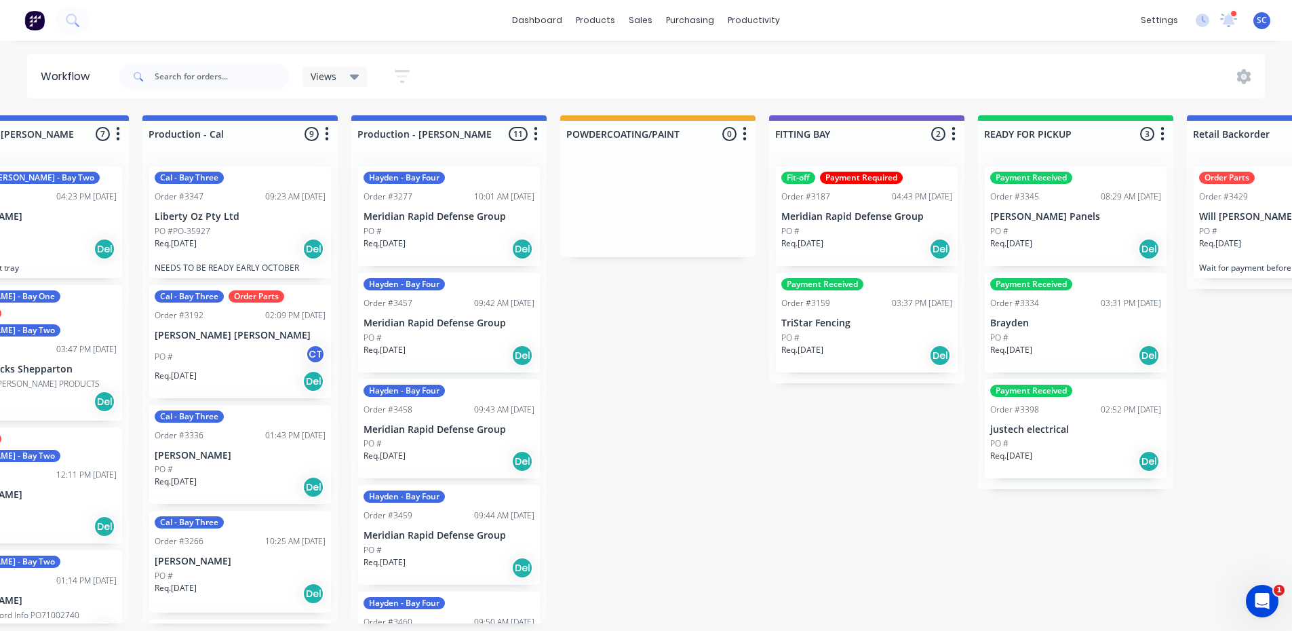
drag, startPoint x: 839, startPoint y: 495, endPoint x: 1217, endPoint y: 368, distance: 398.7
click at [840, 494] on div "Submitted 1 Status colour #273444 hex #273444 Save Cancel Summaries Total order…" at bounding box center [694, 369] width 2852 height 508
click at [902, 425] on div "Submitted 1 Status colour #273444 hex #273444 Save Cancel Summaries Total order…" at bounding box center [694, 369] width 2852 height 508
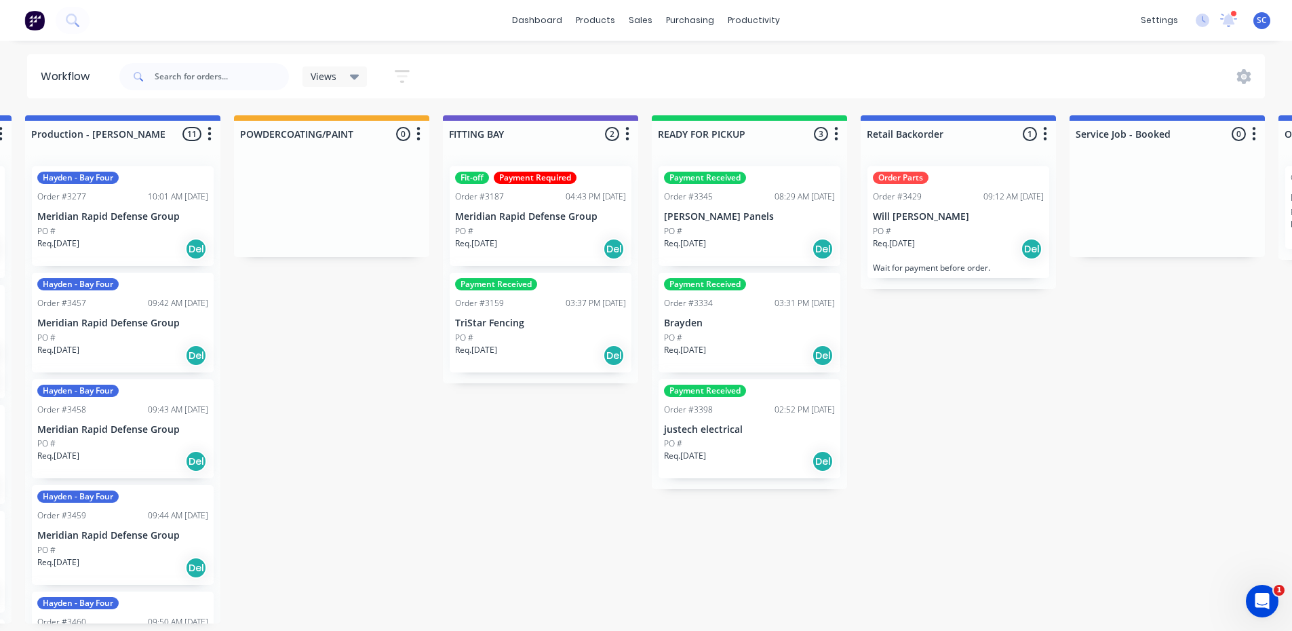
scroll to position [3, 1044]
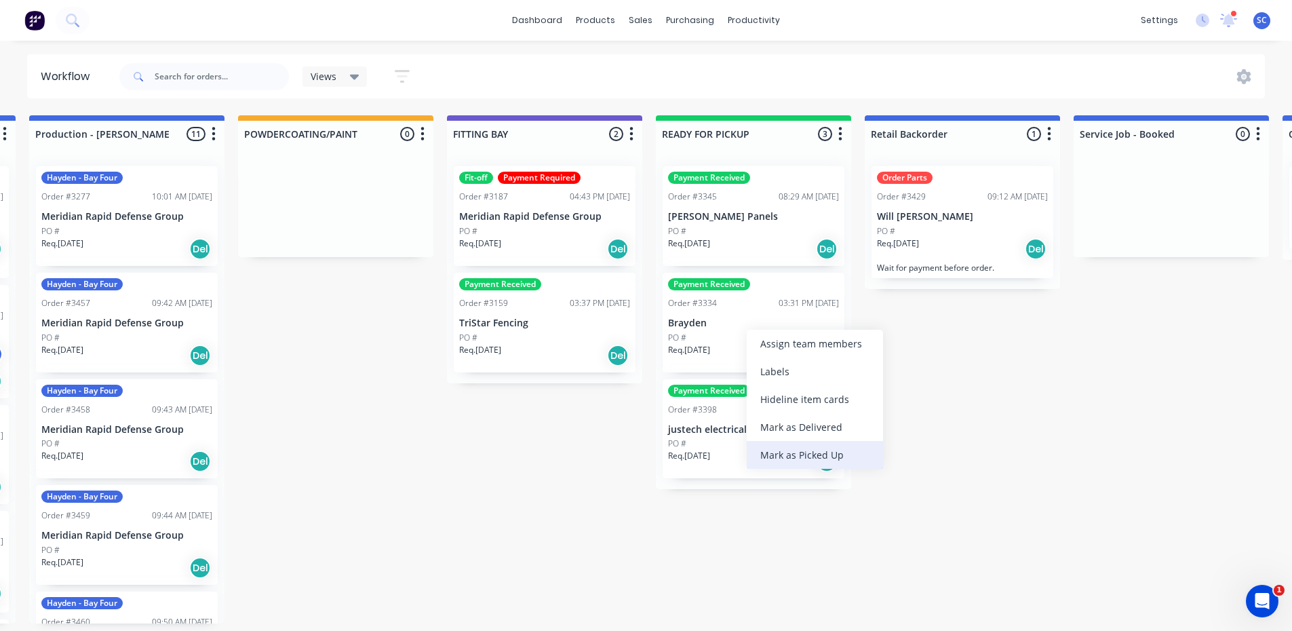
click at [790, 456] on div "Mark as Picked Up" at bounding box center [815, 455] width 136 height 28
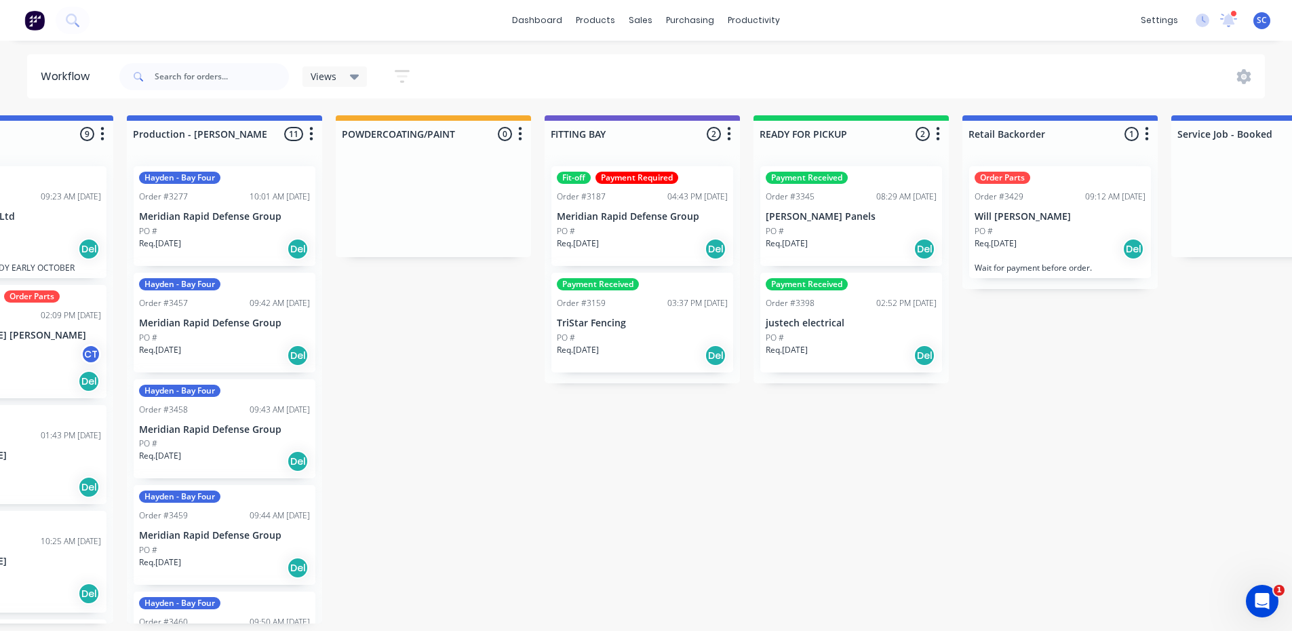
scroll to position [3, 933]
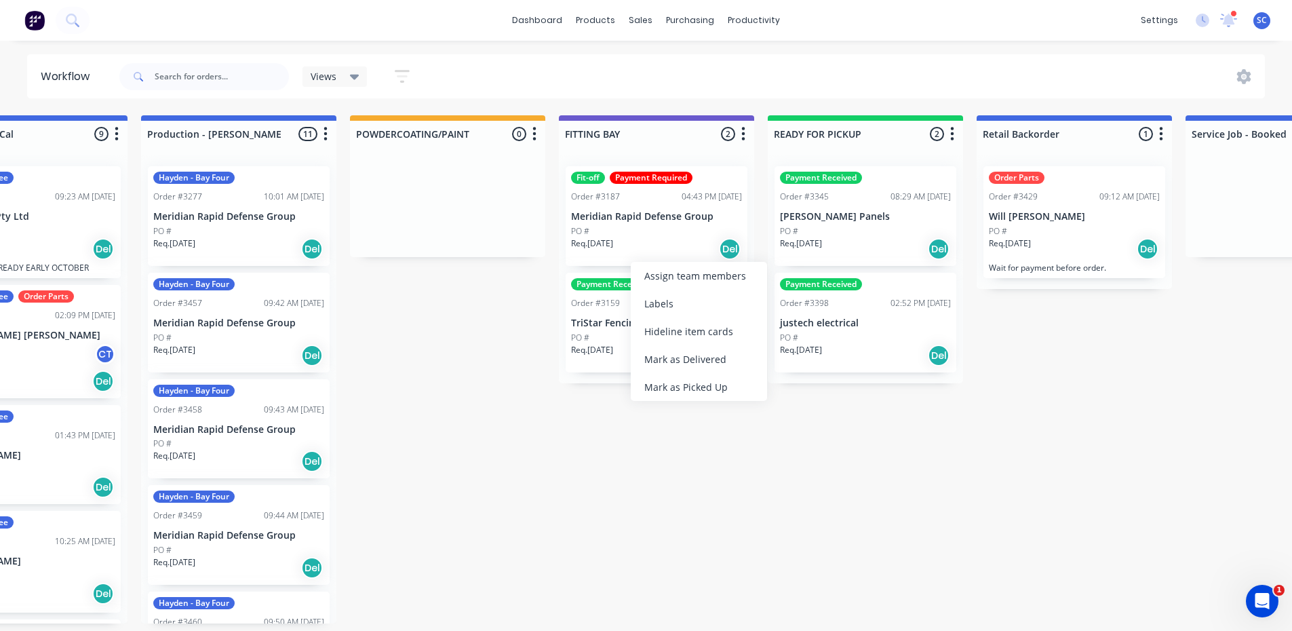
click at [631, 249] on div "Req. 06/08/25 Del" at bounding box center [656, 248] width 171 height 23
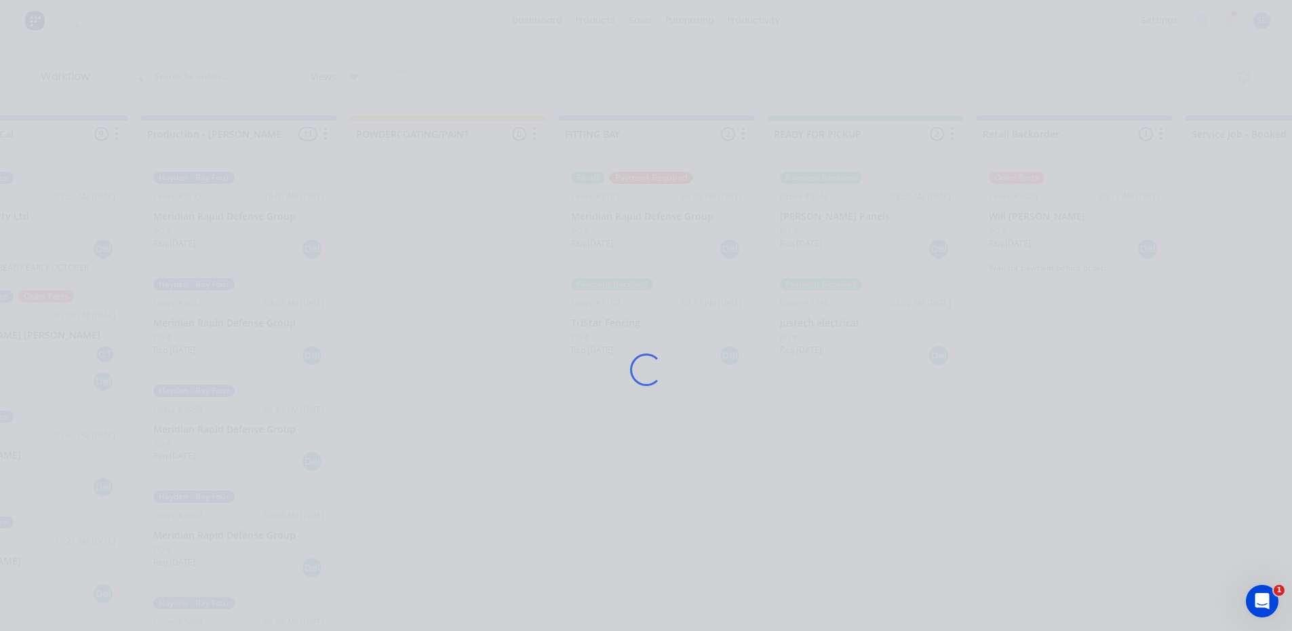
click at [623, 300] on div "Loading..." at bounding box center [646, 369] width 1085 height 631
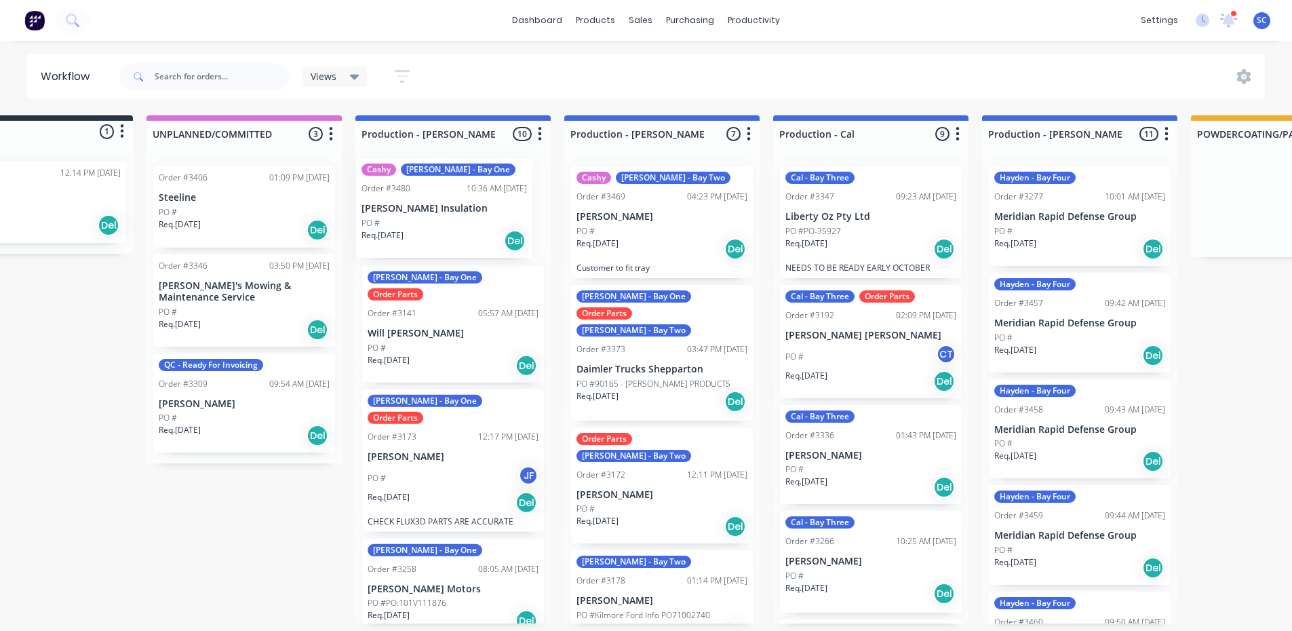
drag, startPoint x: 431, startPoint y: 592, endPoint x: 426, endPoint y: 222, distance: 369.7
click at [426, 222] on div "John - Bay One Order Parts Order #3141 05:57 AM 14/08/25 Will O'sullivan PO # R…" at bounding box center [452, 389] width 195 height 468
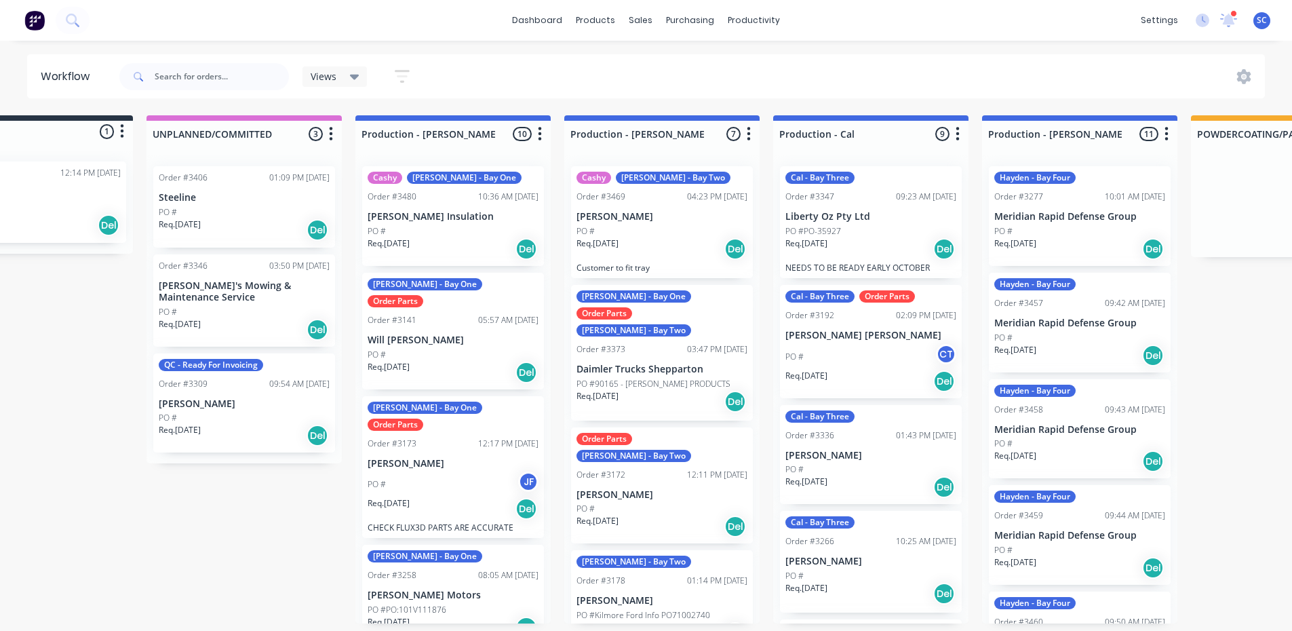
click at [639, 95] on div "Views Save new view None (Default) edit Production edit Service View edit Show/…" at bounding box center [691, 76] width 1149 height 41
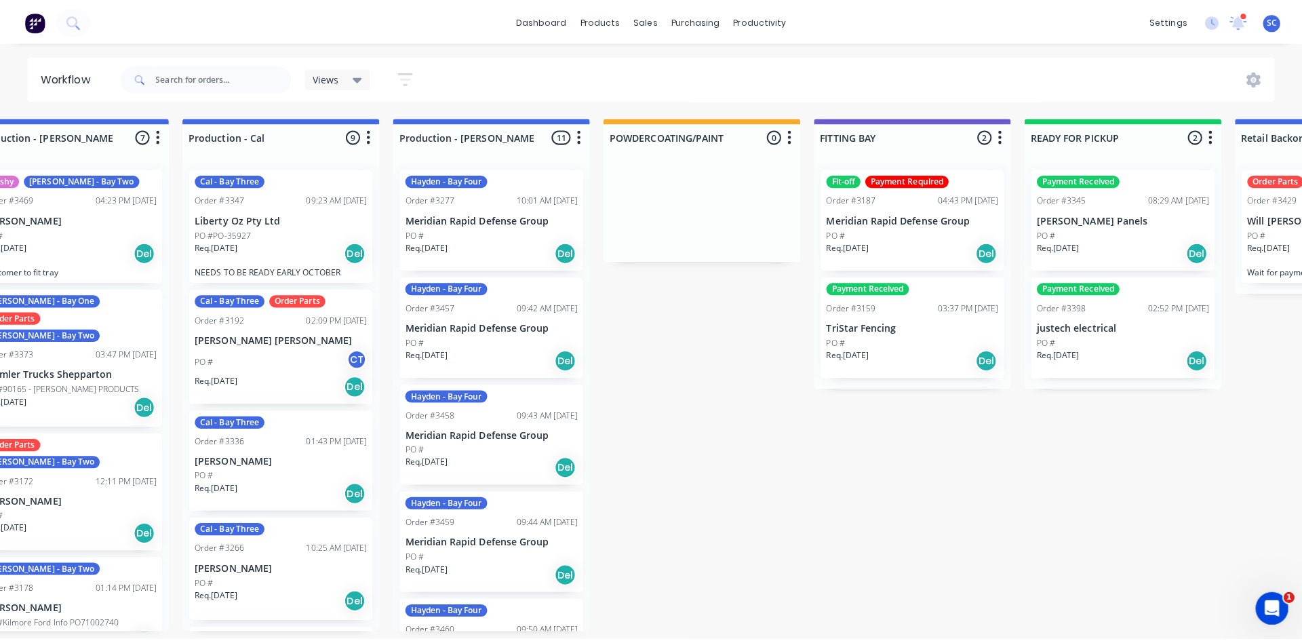
scroll to position [0, 687]
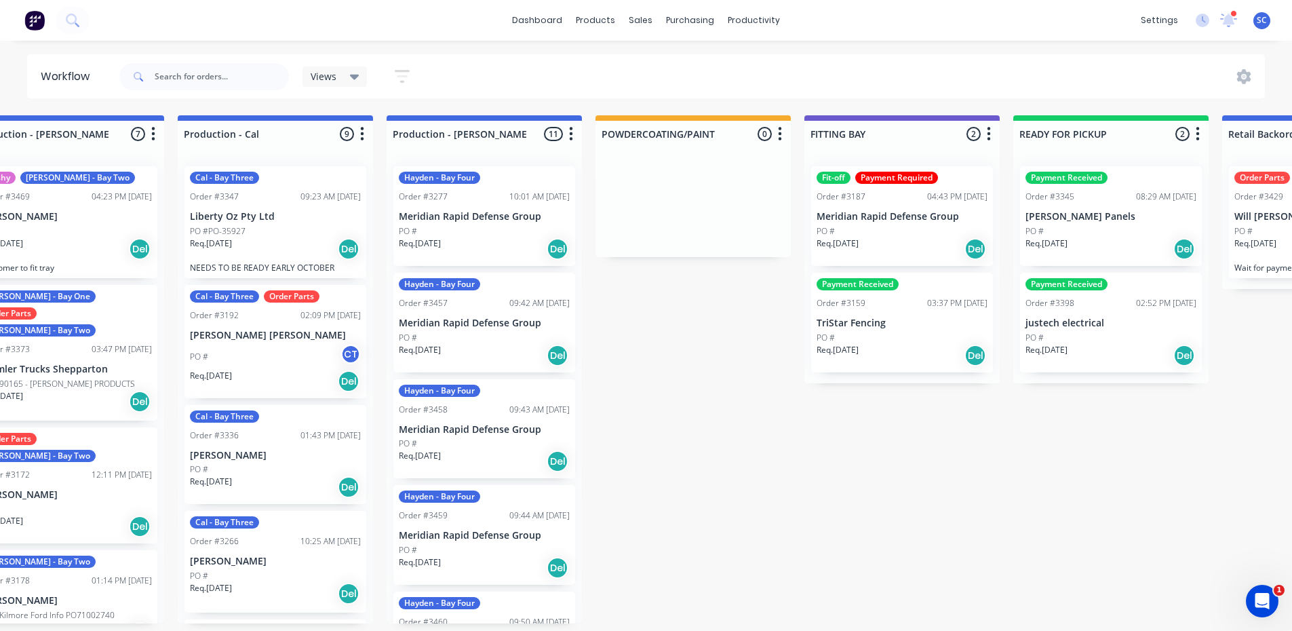
click at [934, 222] on div "Fit-off Payment Required Order #3187 04:43 PM 06/08/25 Meridian Rapid Defense G…" at bounding box center [902, 216] width 182 height 100
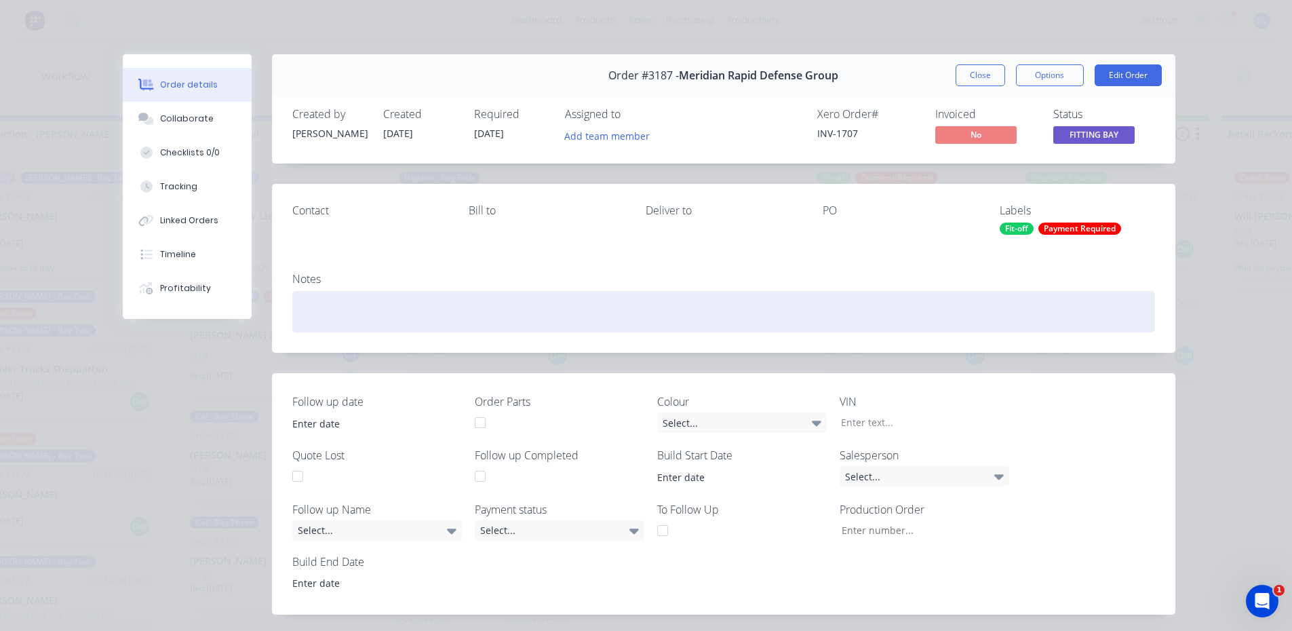
click at [311, 307] on div at bounding box center [723, 311] width 863 height 41
click at [672, 309] on div "Trailer to be put on a 28 Day Permit and Delivered to Benalla 10am Monday" at bounding box center [723, 311] width 863 height 41
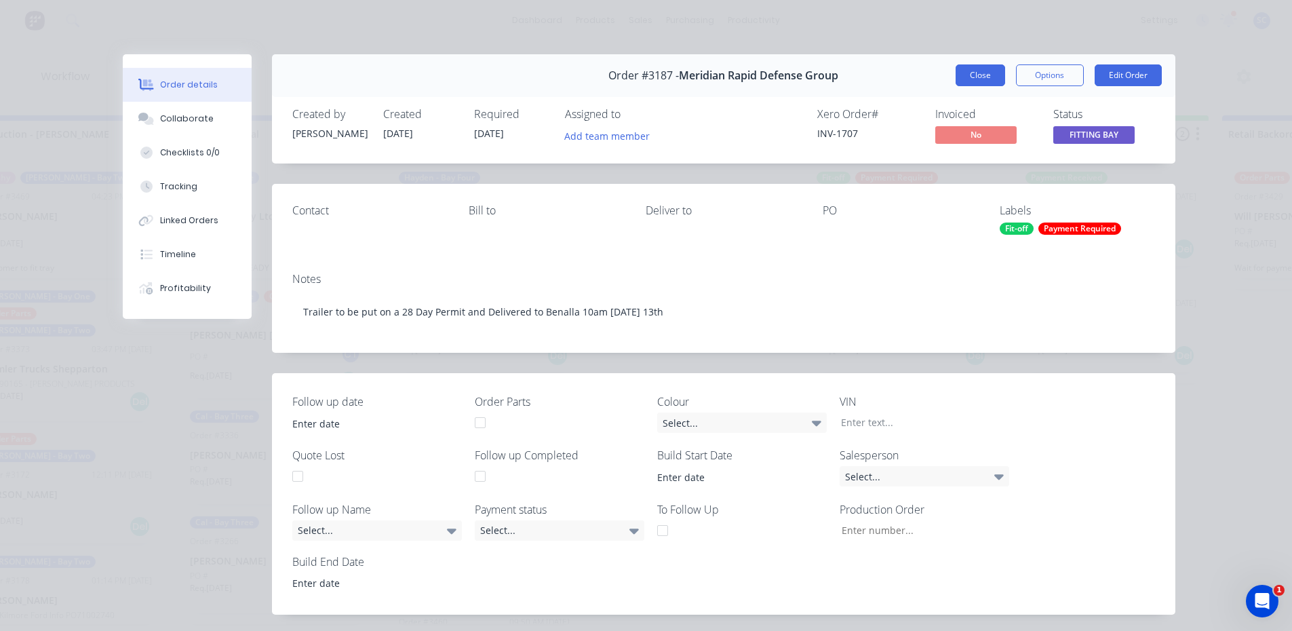
click at [964, 75] on button "Close" at bounding box center [981, 75] width 50 height 22
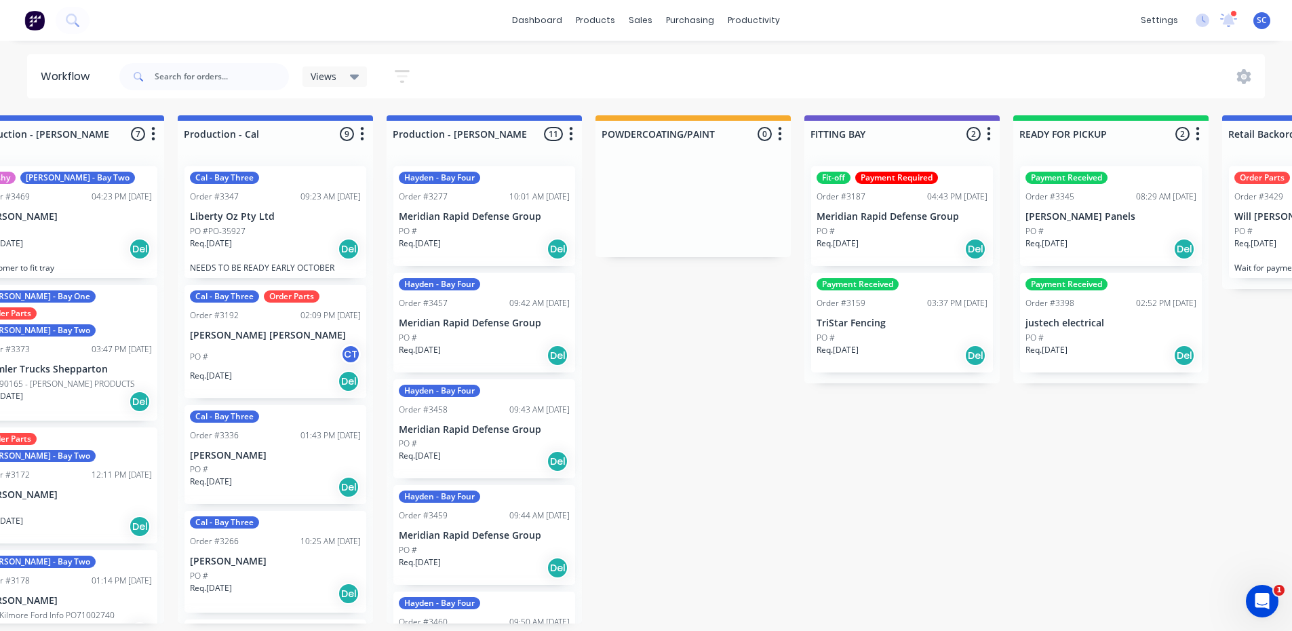
click at [899, 253] on div "Req. 06/08/25 Del" at bounding box center [902, 248] width 171 height 23
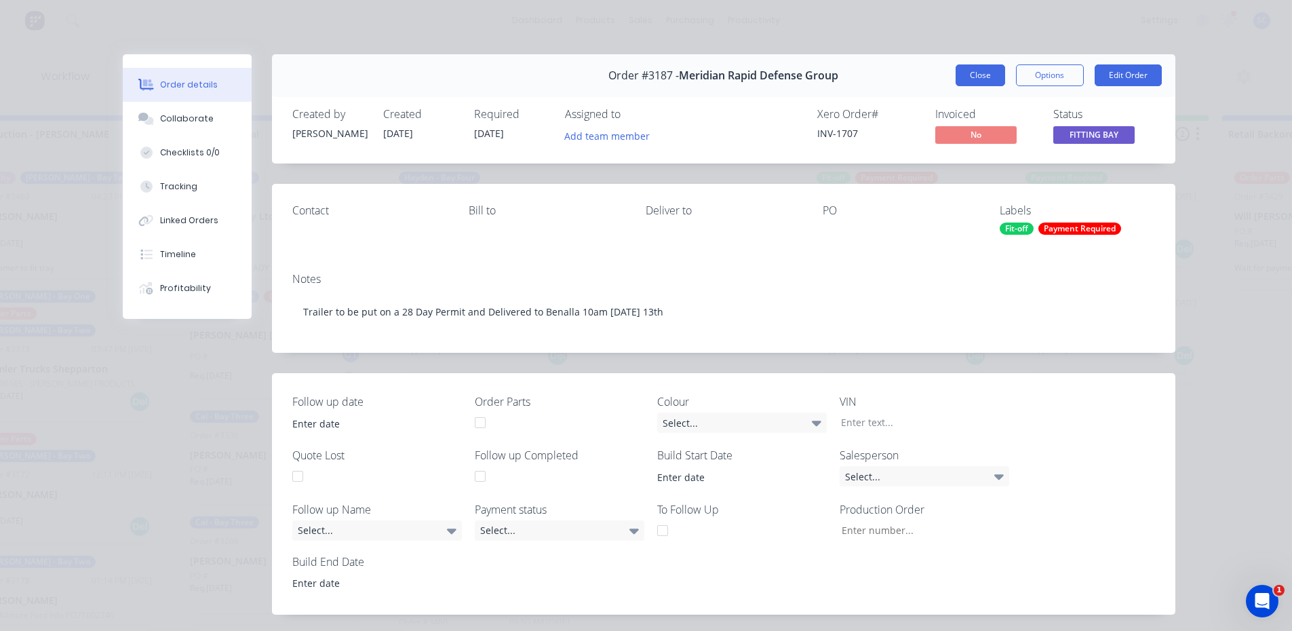
click at [974, 76] on button "Close" at bounding box center [981, 75] width 50 height 22
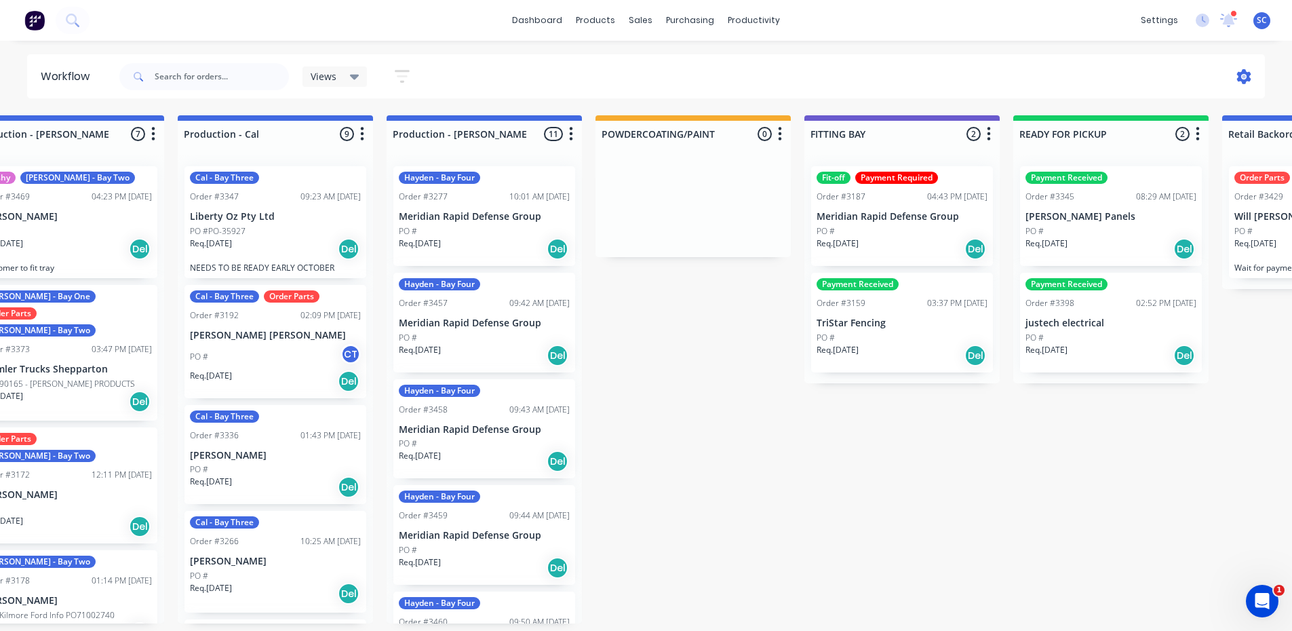
click at [1244, 75] on icon at bounding box center [1244, 77] width 4 height 4
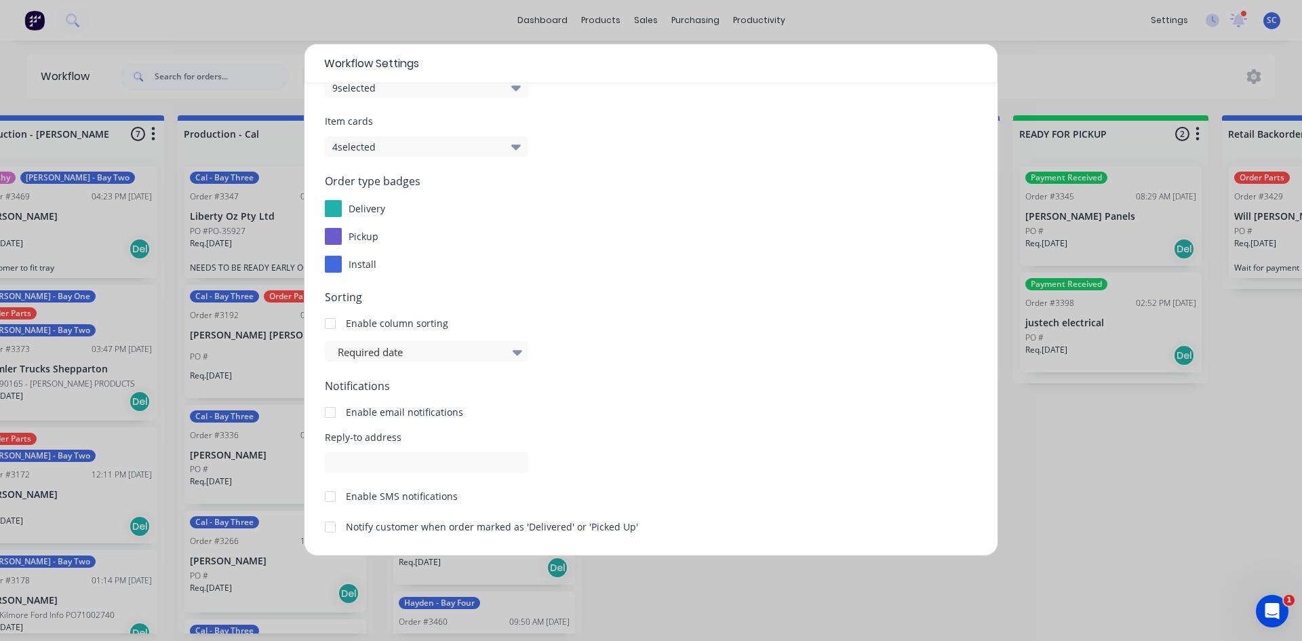
scroll to position [0, 0]
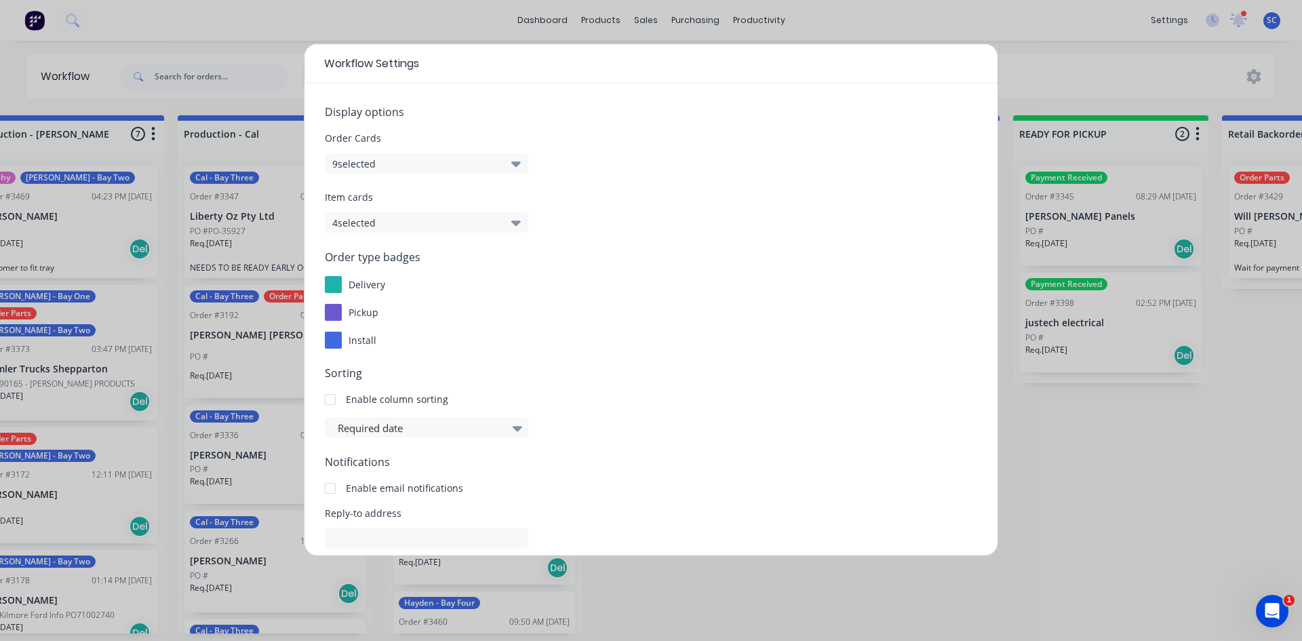
click at [406, 164] on button "9 selected" at bounding box center [426, 163] width 203 height 20
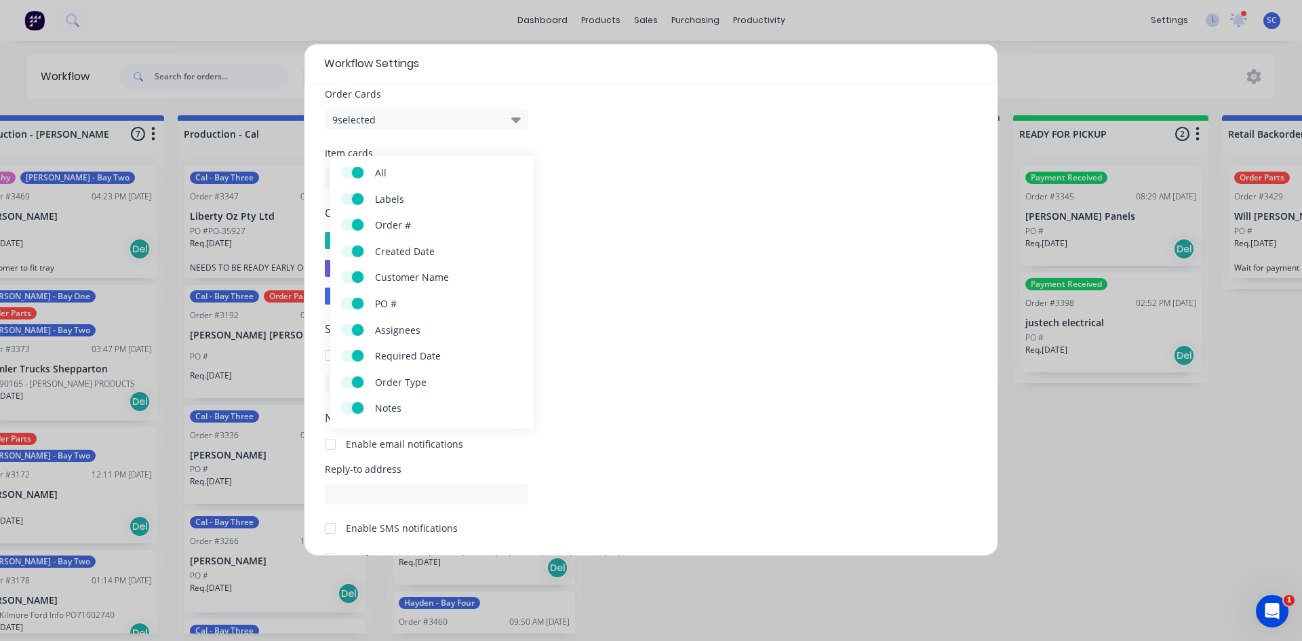
scroll to position [68, 0]
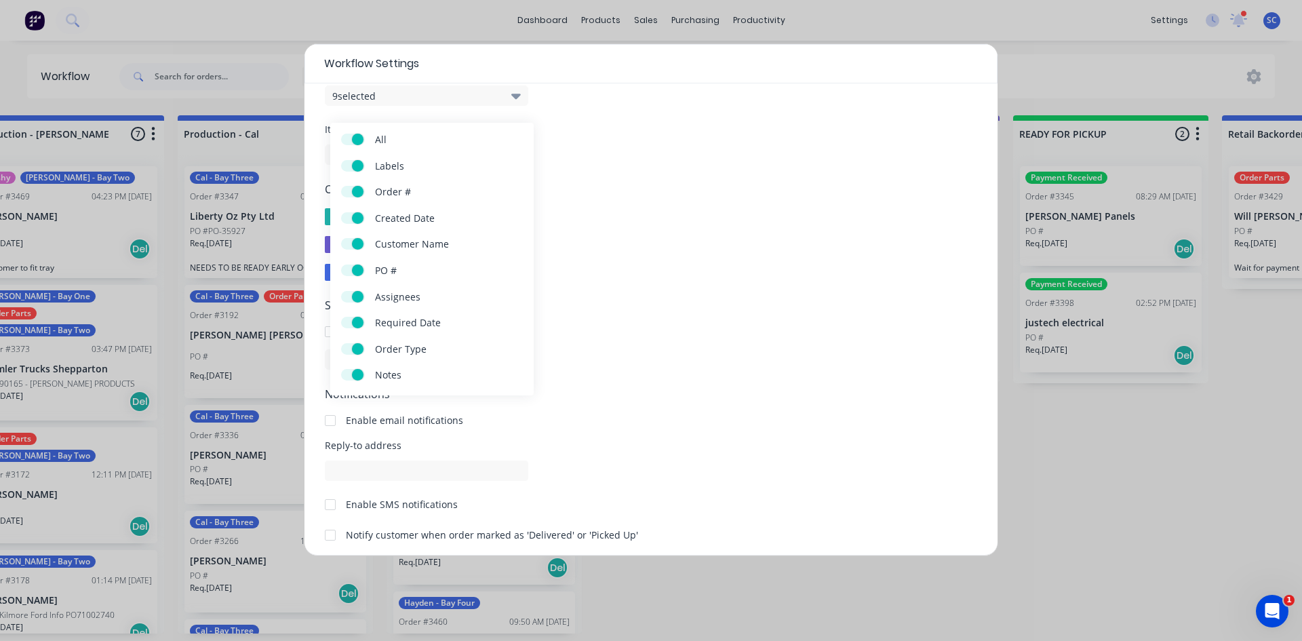
click at [1009, 62] on div "Workflow Settings Display options Order Cards 9 selected Item cards 4 selected …" at bounding box center [651, 320] width 1302 height 641
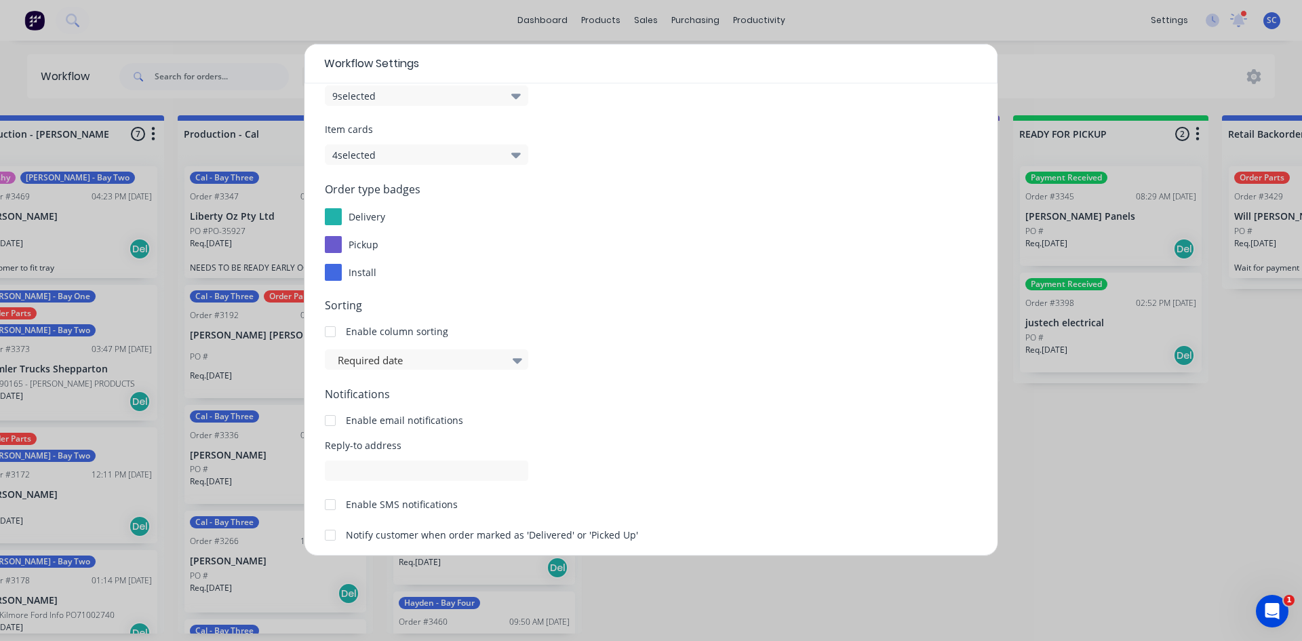
drag, startPoint x: 1072, startPoint y: 485, endPoint x: 1071, endPoint y: 477, distance: 8.3
click at [1073, 484] on div "Workflow Settings Display options Order Cards 9 selected Item cards 4 selected …" at bounding box center [651, 320] width 1302 height 641
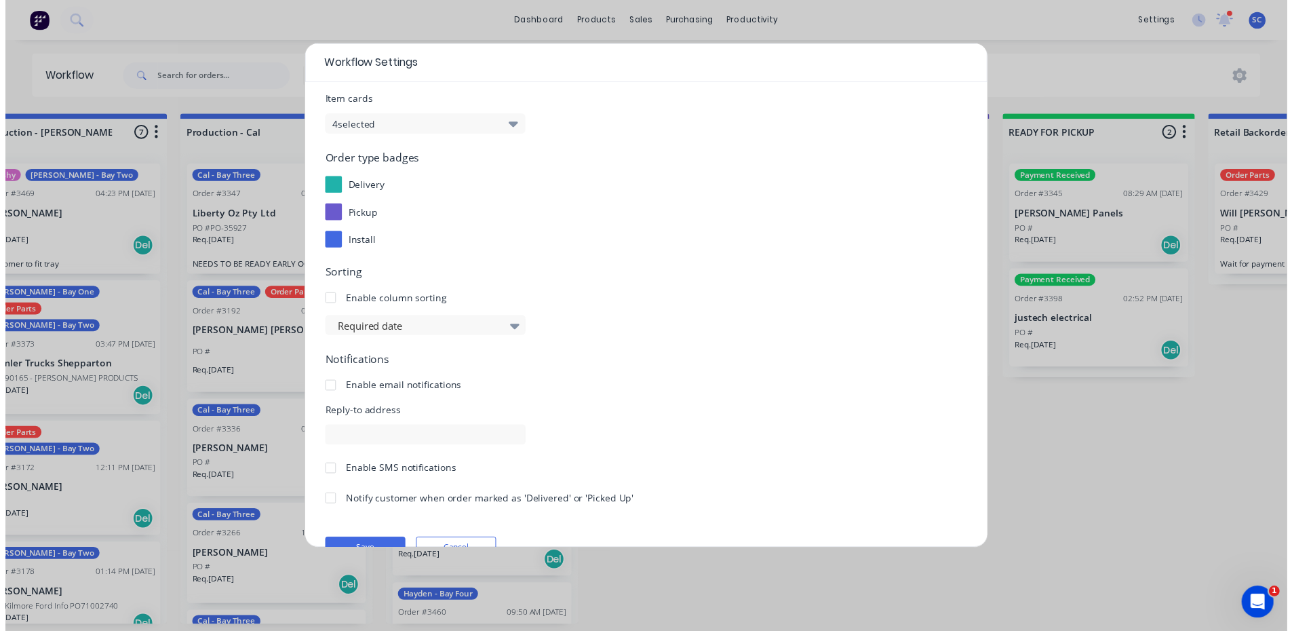
scroll to position [128, 0]
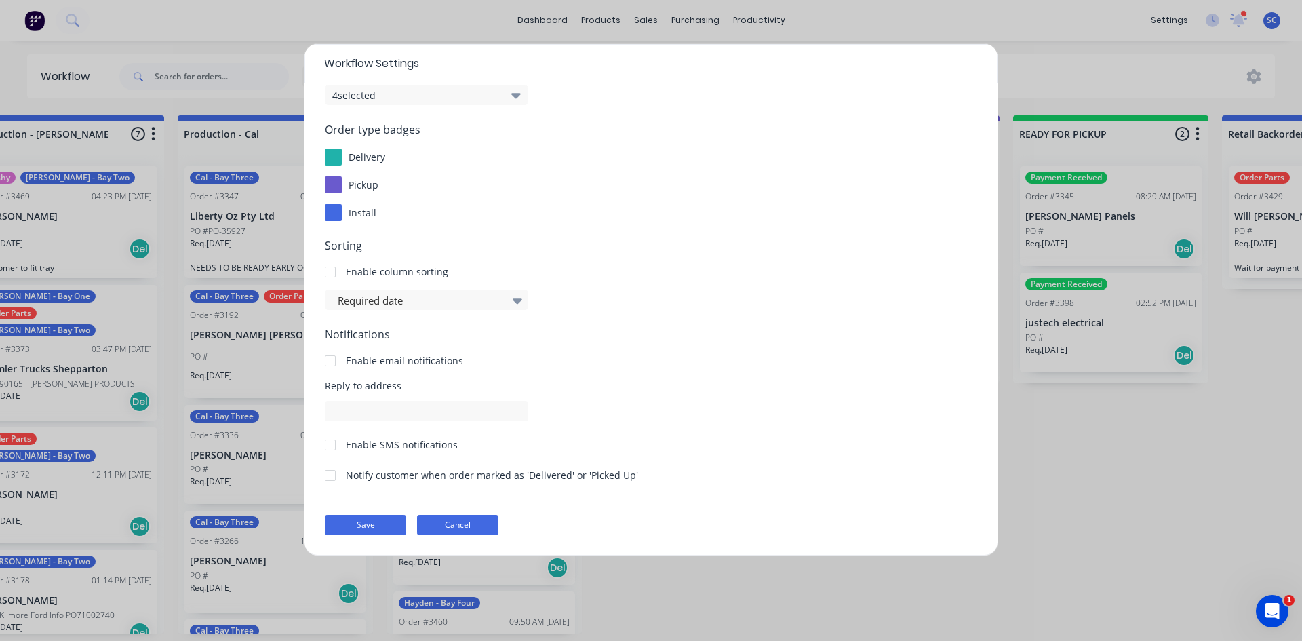
click at [456, 526] on button "Cancel" at bounding box center [457, 525] width 81 height 20
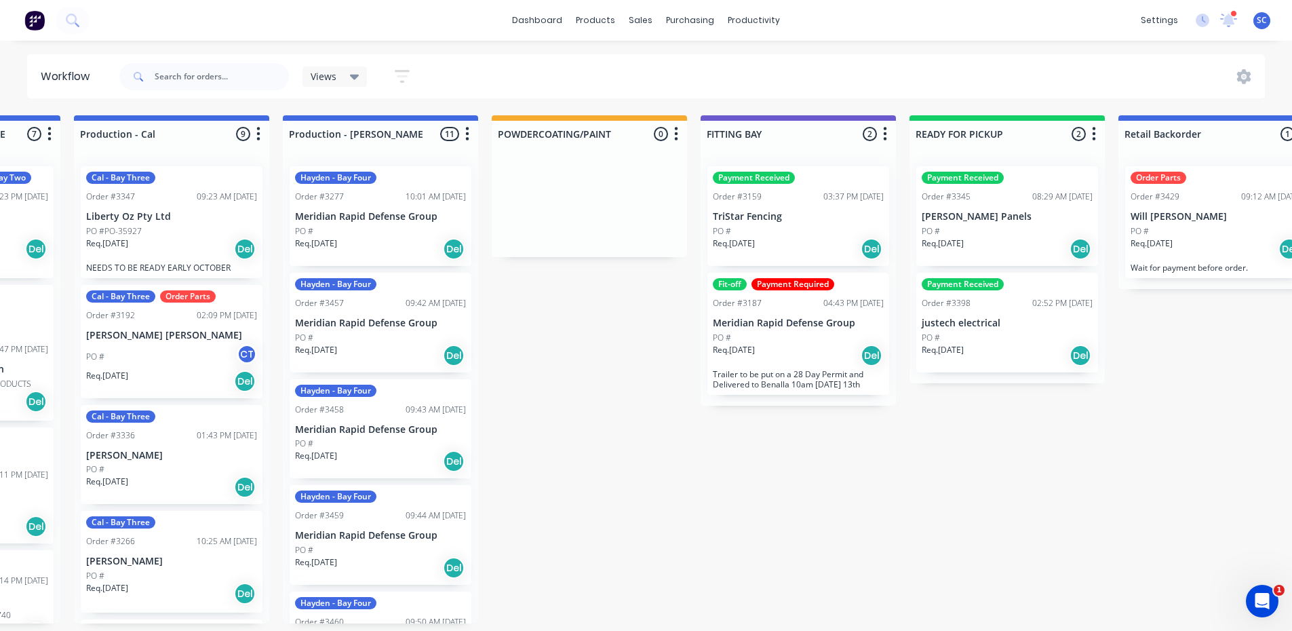
scroll to position [0, 925]
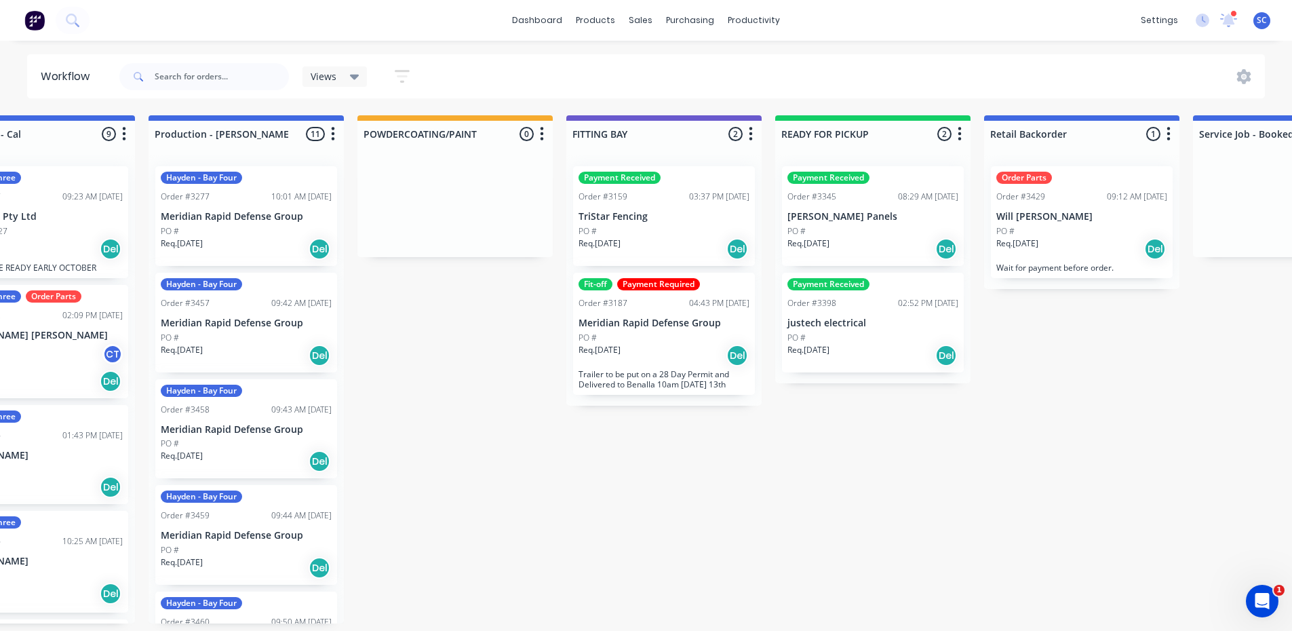
click at [671, 243] on div "Req. [DATE] Del" at bounding box center [664, 248] width 171 height 23
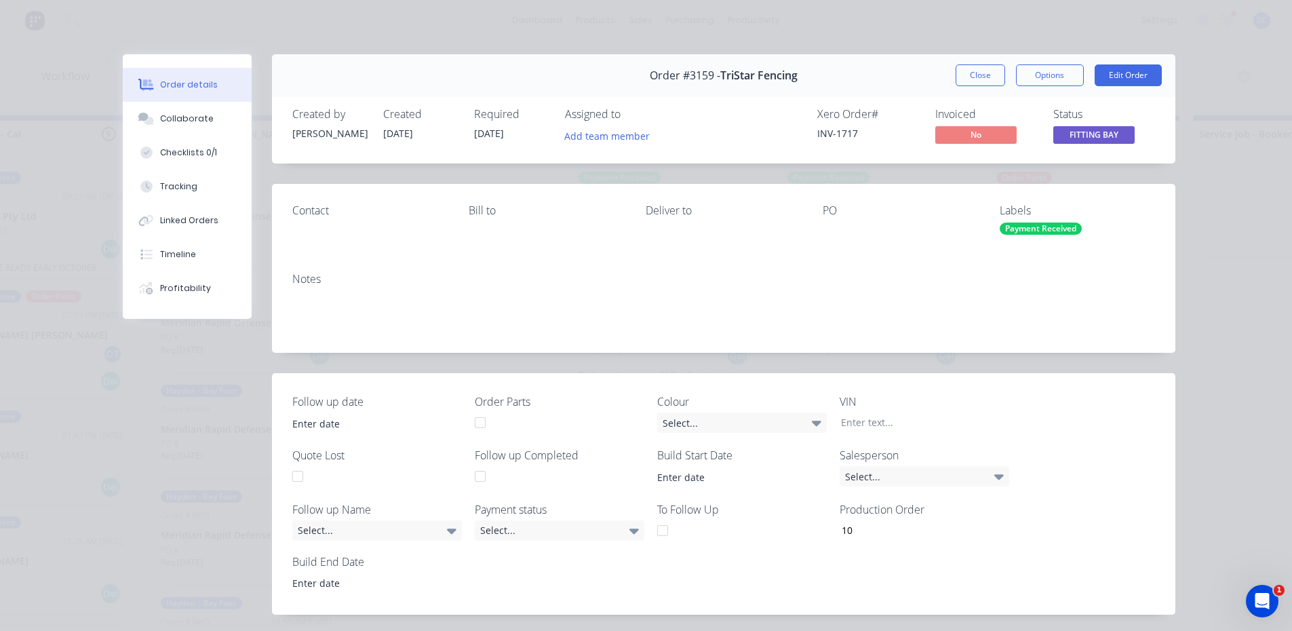
scroll to position [68, 0]
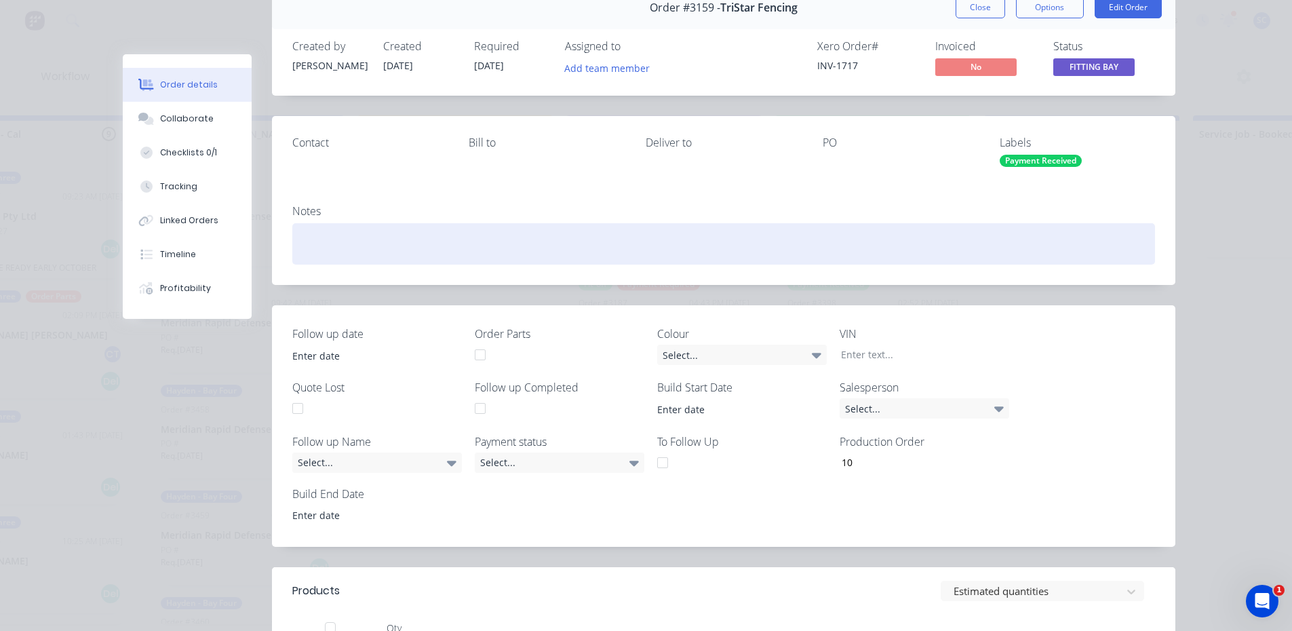
click at [366, 247] on div at bounding box center [723, 243] width 863 height 41
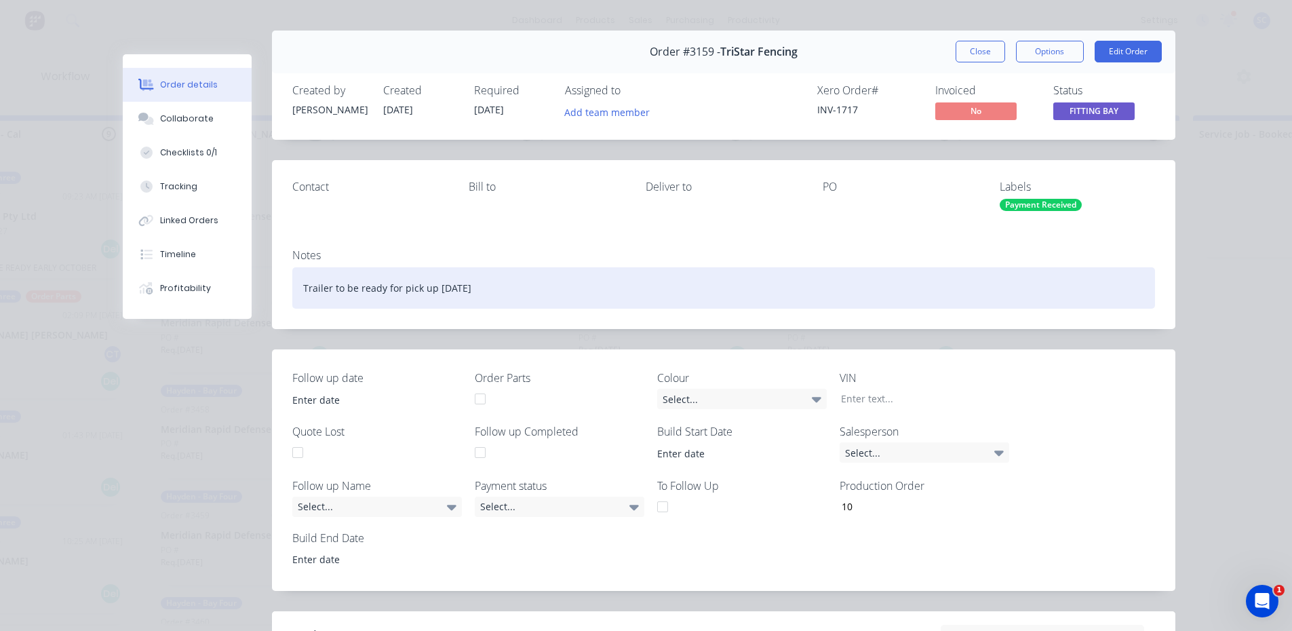
scroll to position [0, 0]
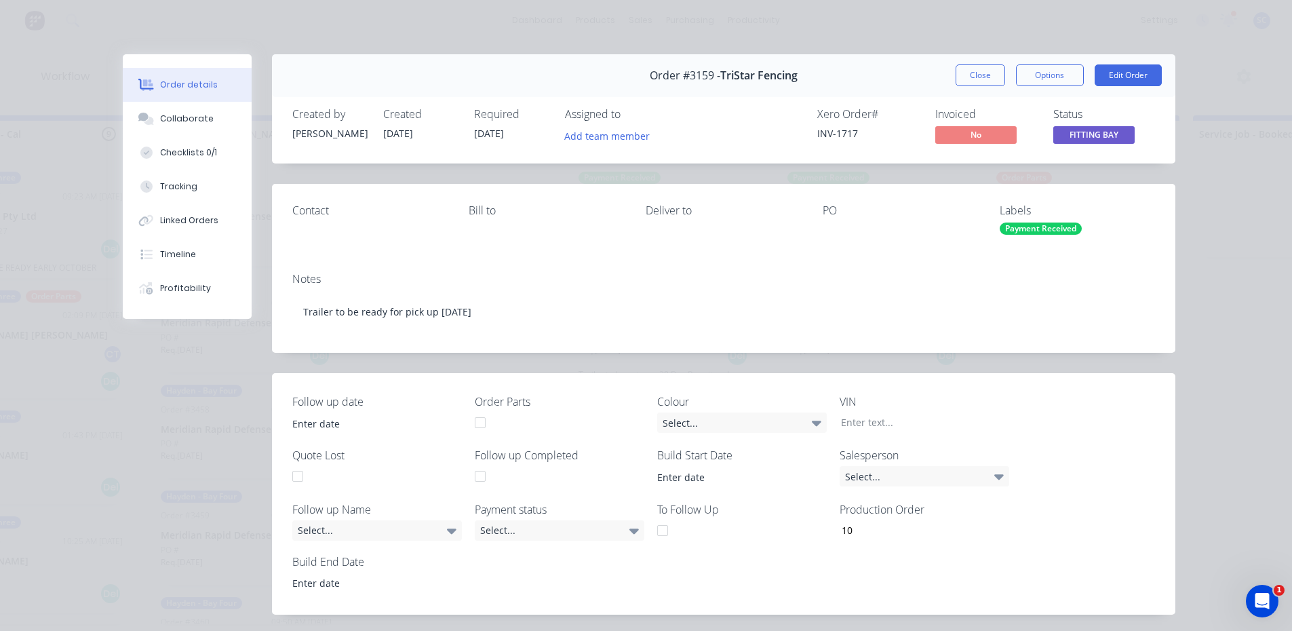
click at [975, 75] on button "Close" at bounding box center [981, 75] width 50 height 22
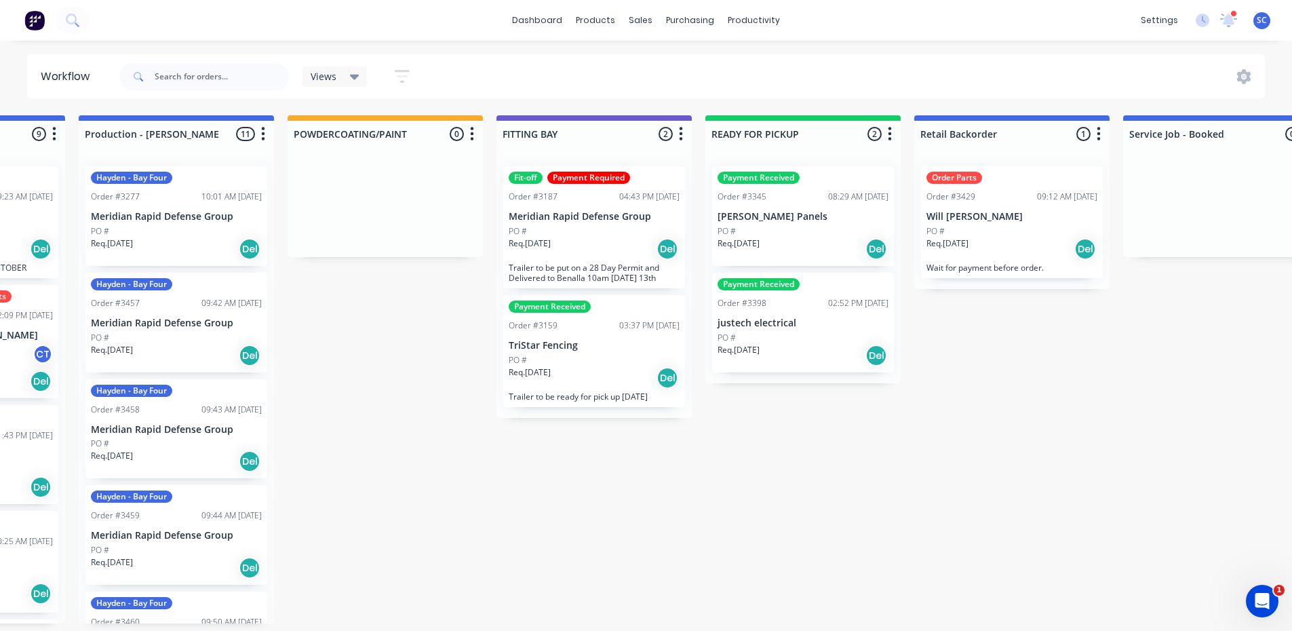
scroll to position [0, 966]
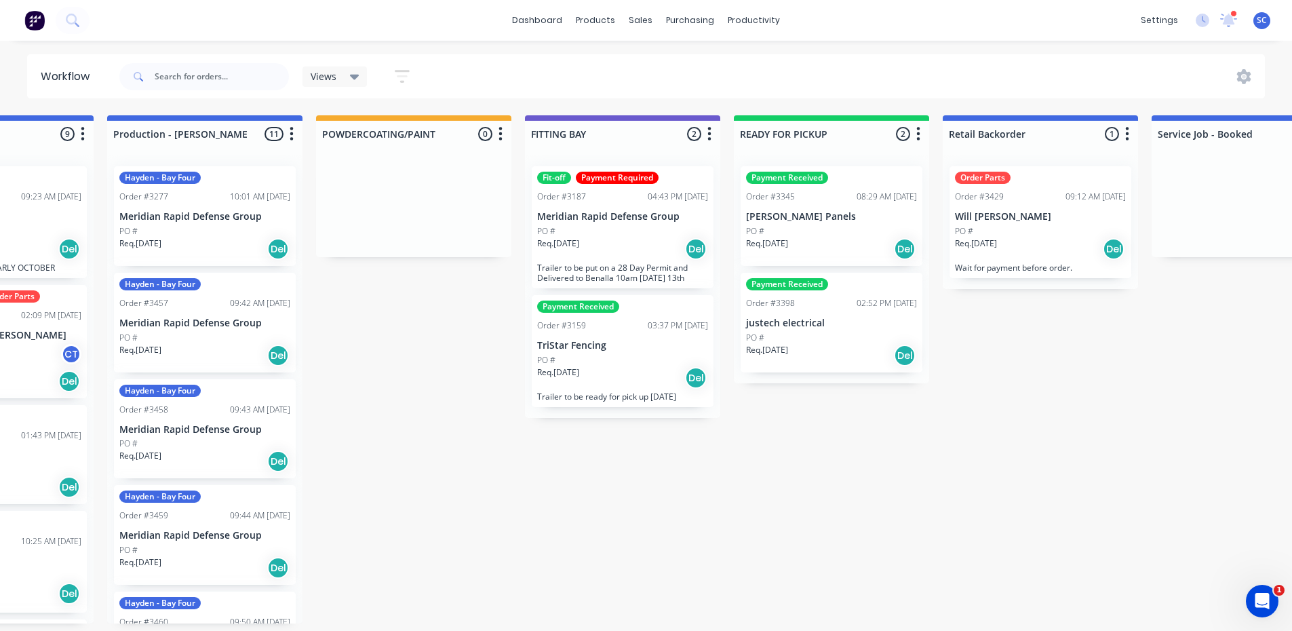
click at [824, 256] on div "Req. [DATE] Del" at bounding box center [831, 248] width 171 height 23
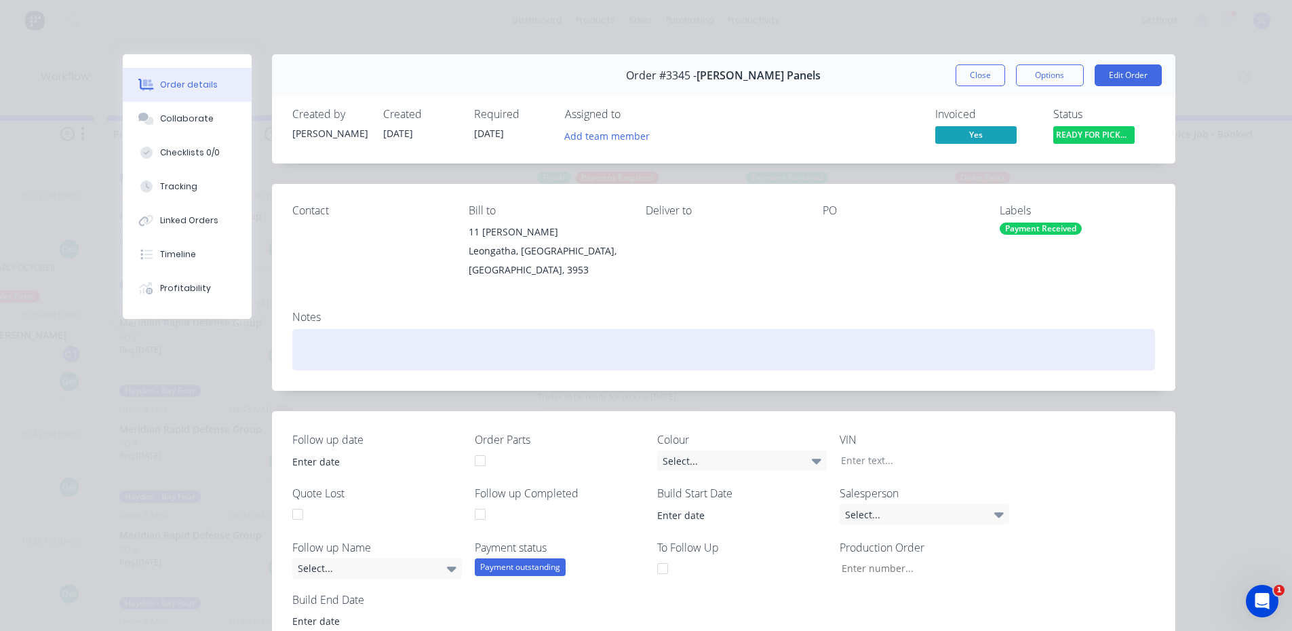
click at [371, 352] on div at bounding box center [723, 349] width 863 height 41
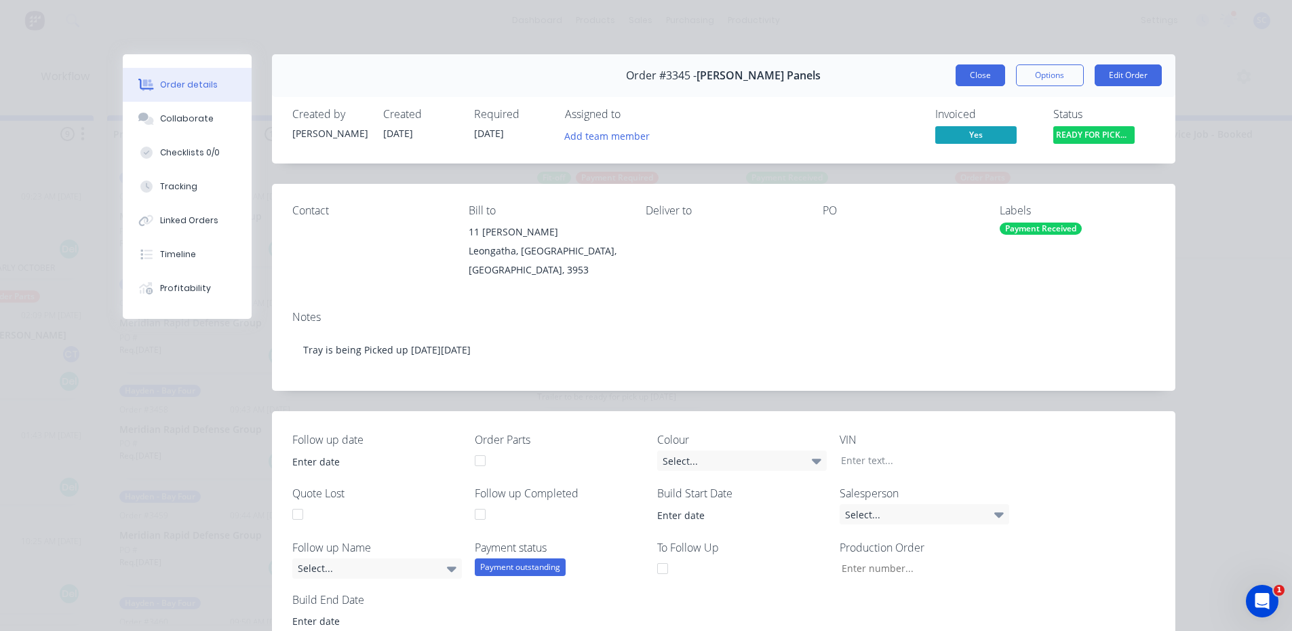
click at [976, 77] on button "Close" at bounding box center [981, 75] width 50 height 22
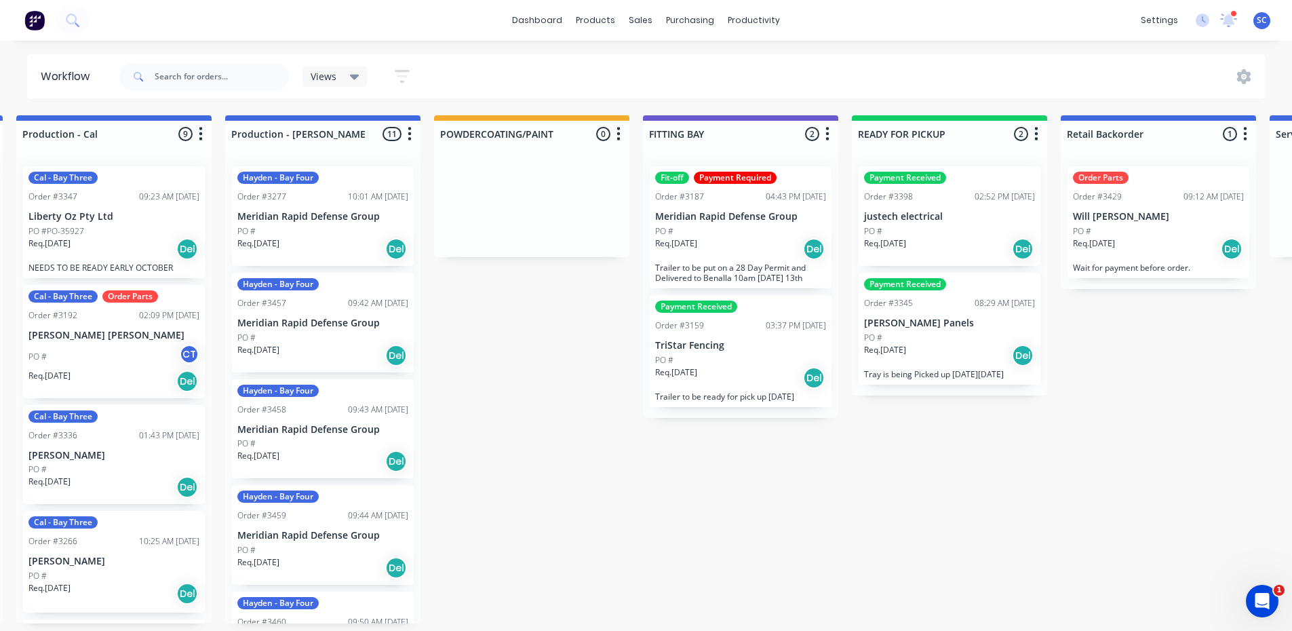
scroll to position [0, 850]
click at [740, 361] on div "PO #" at bounding box center [738, 360] width 171 height 12
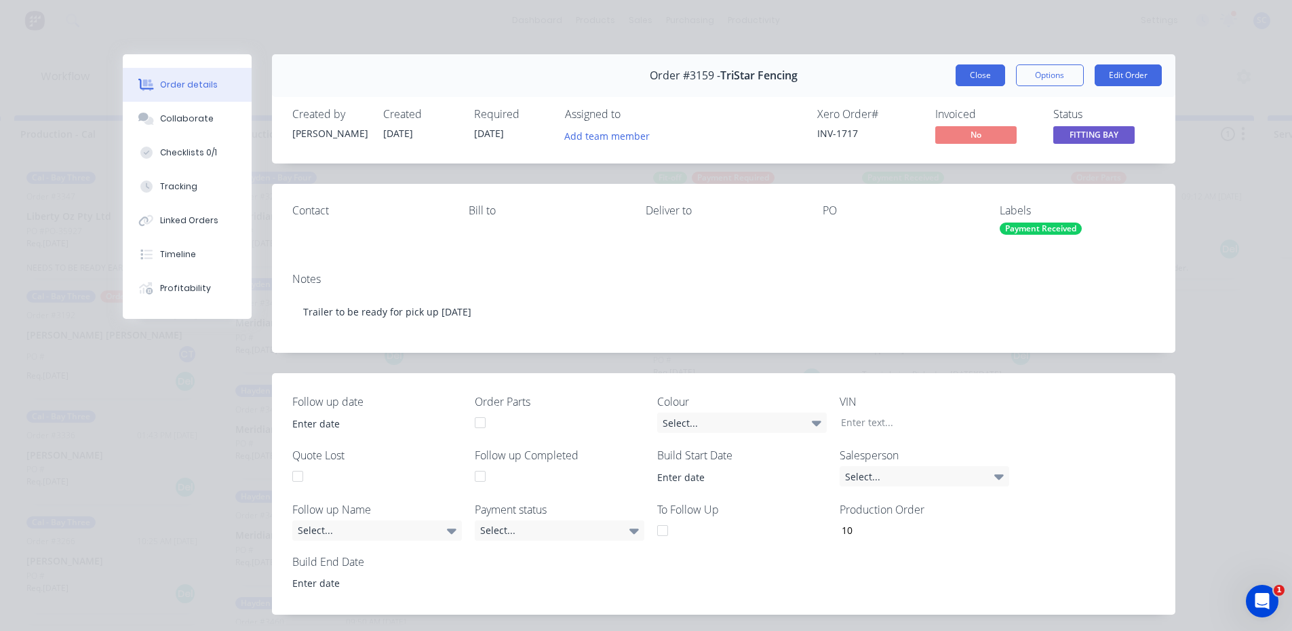
click at [970, 74] on button "Close" at bounding box center [981, 75] width 50 height 22
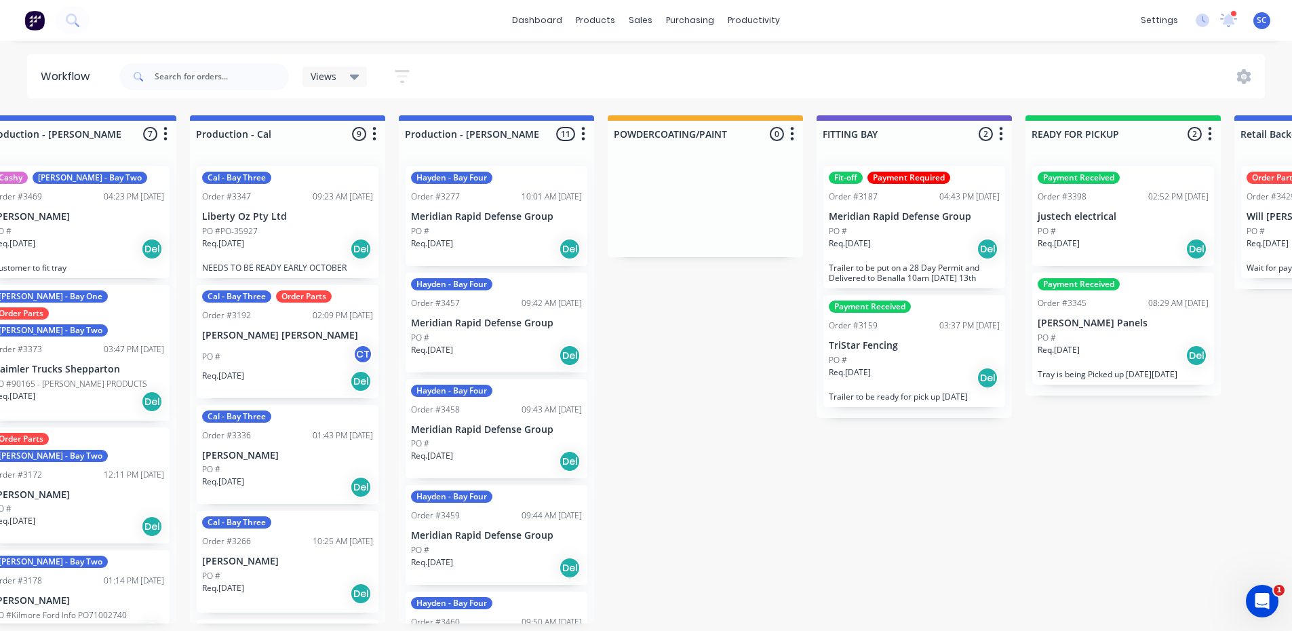
scroll to position [0, 676]
click at [899, 371] on div "Req. [DATE] Del" at bounding box center [912, 377] width 171 height 23
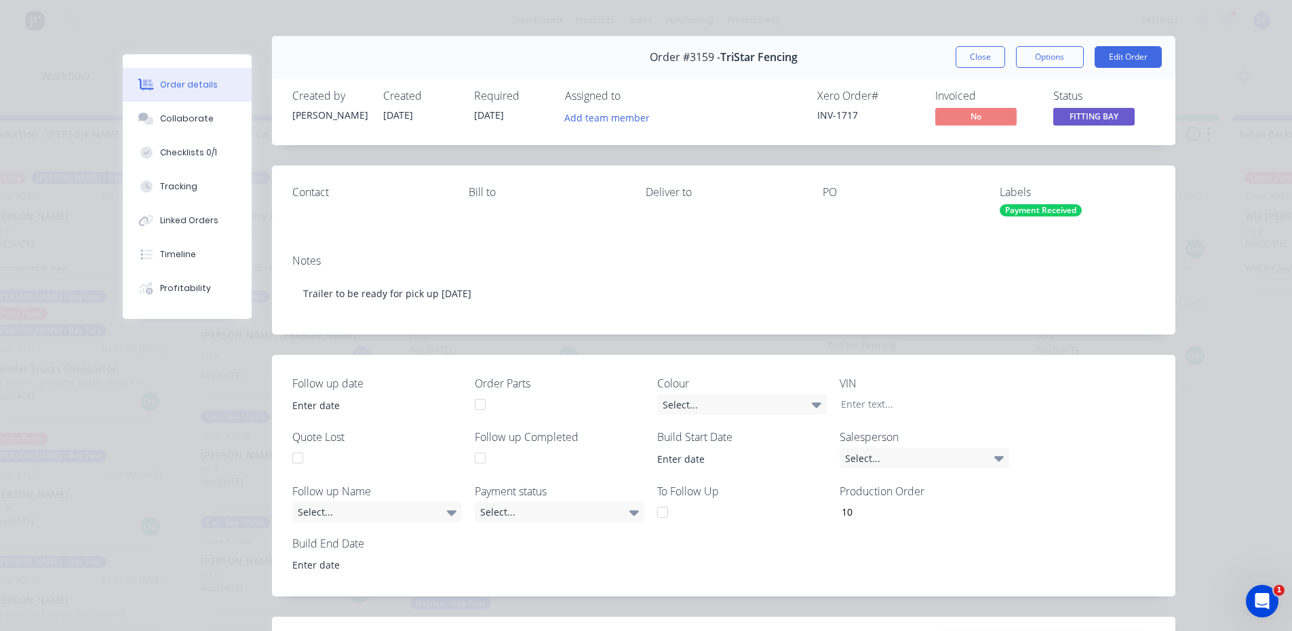
scroll to position [0, 0]
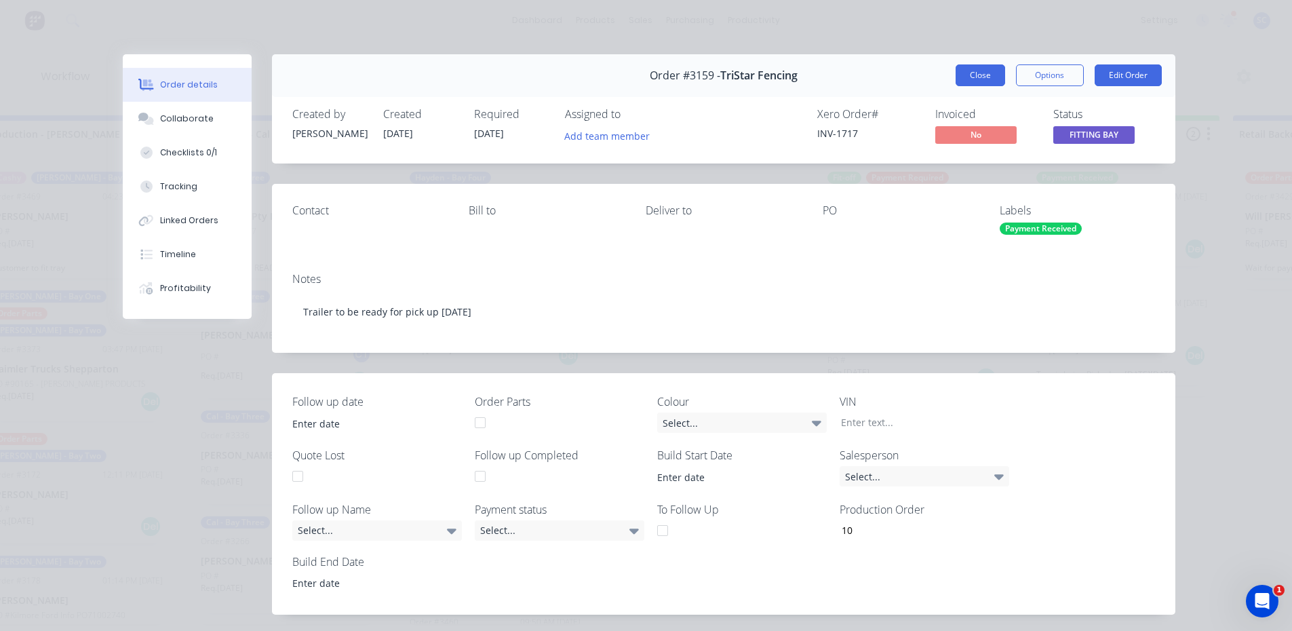
click at [958, 83] on button "Close" at bounding box center [981, 75] width 50 height 22
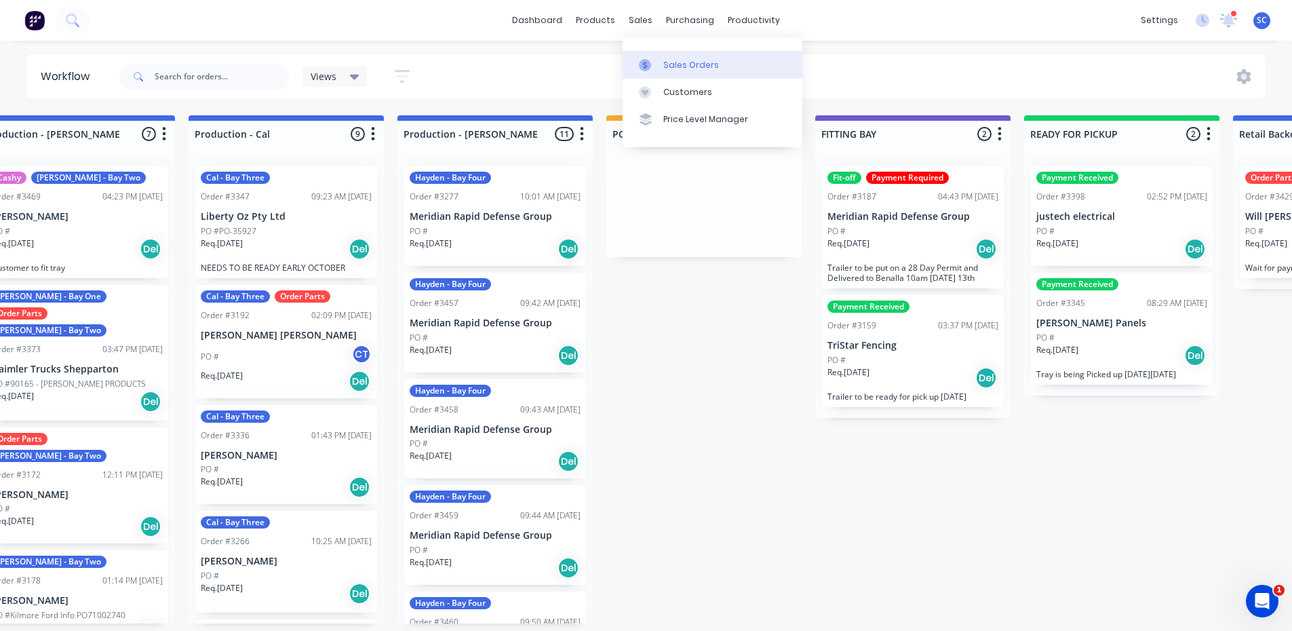
click at [646, 68] on icon at bounding box center [645, 65] width 12 height 12
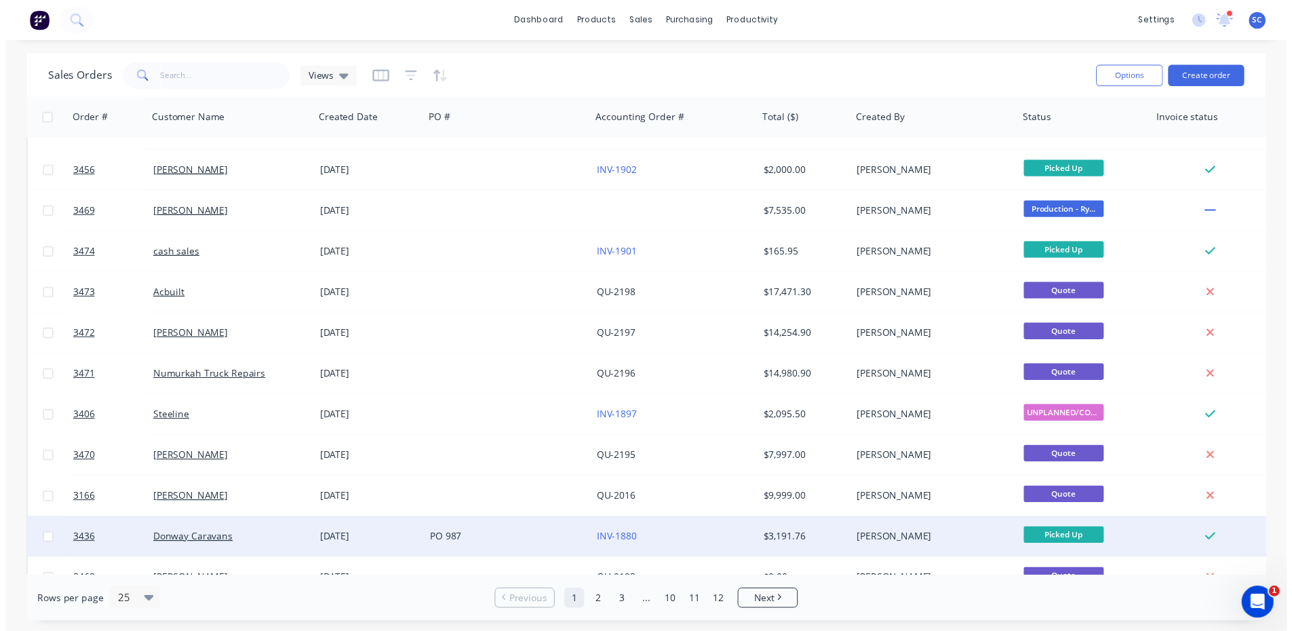
scroll to position [597, 0]
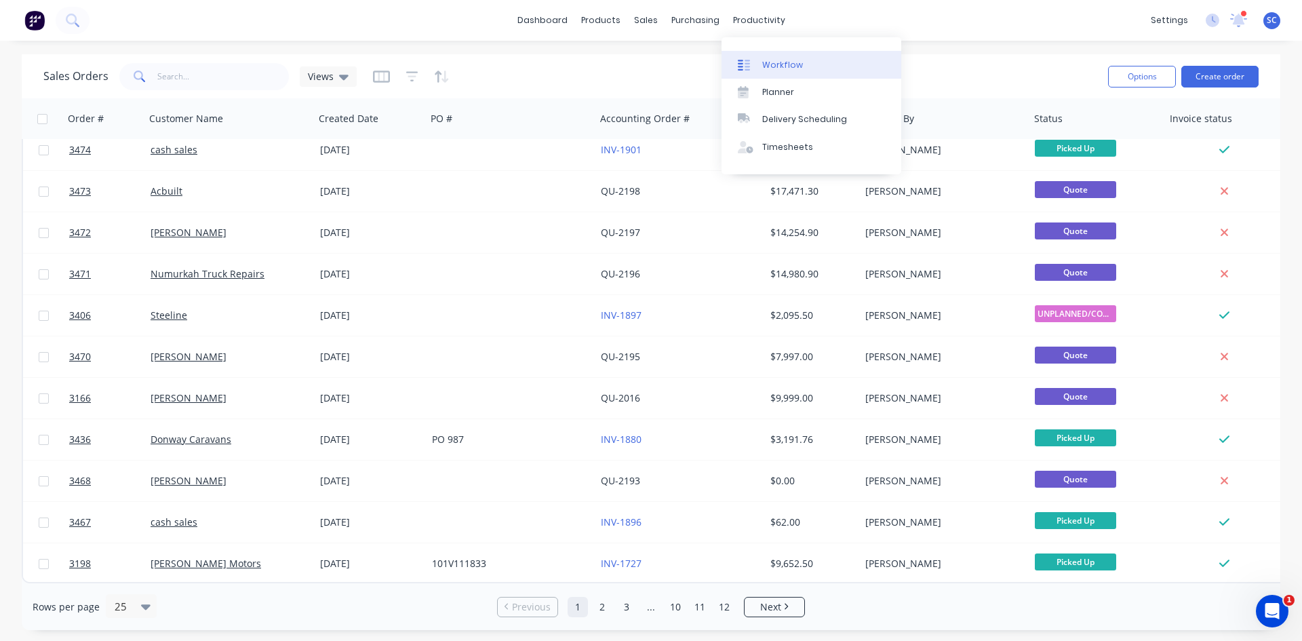
click at [754, 62] on div at bounding box center [748, 65] width 20 height 12
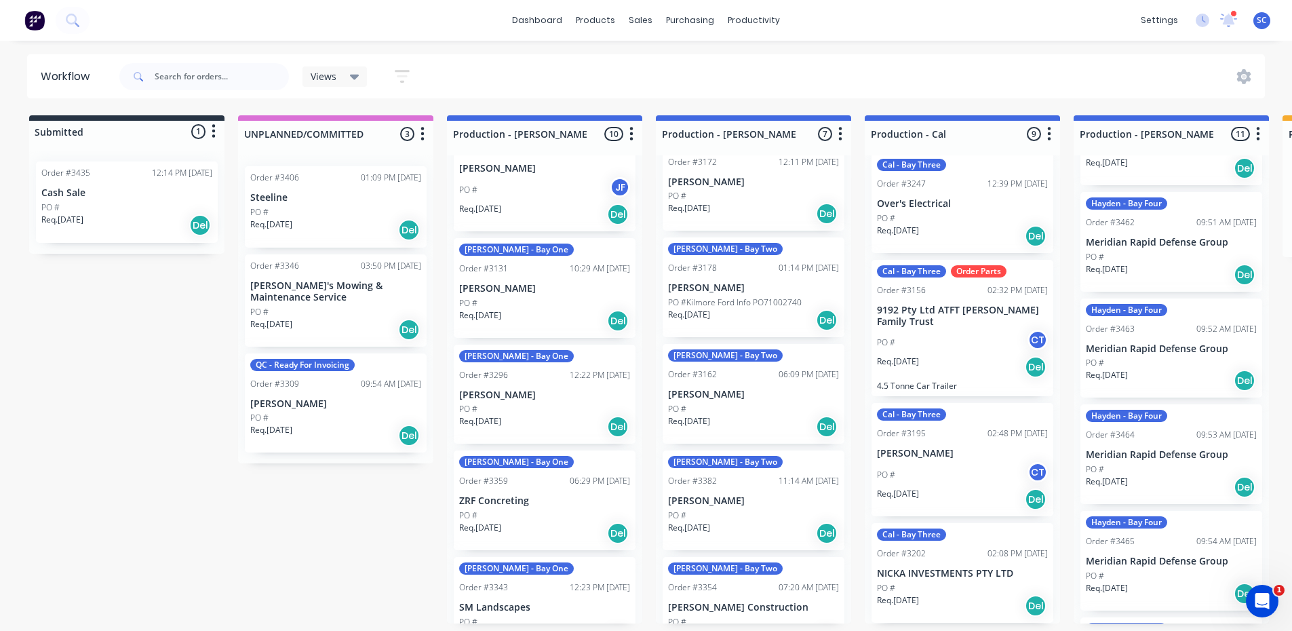
scroll to position [707, 0]
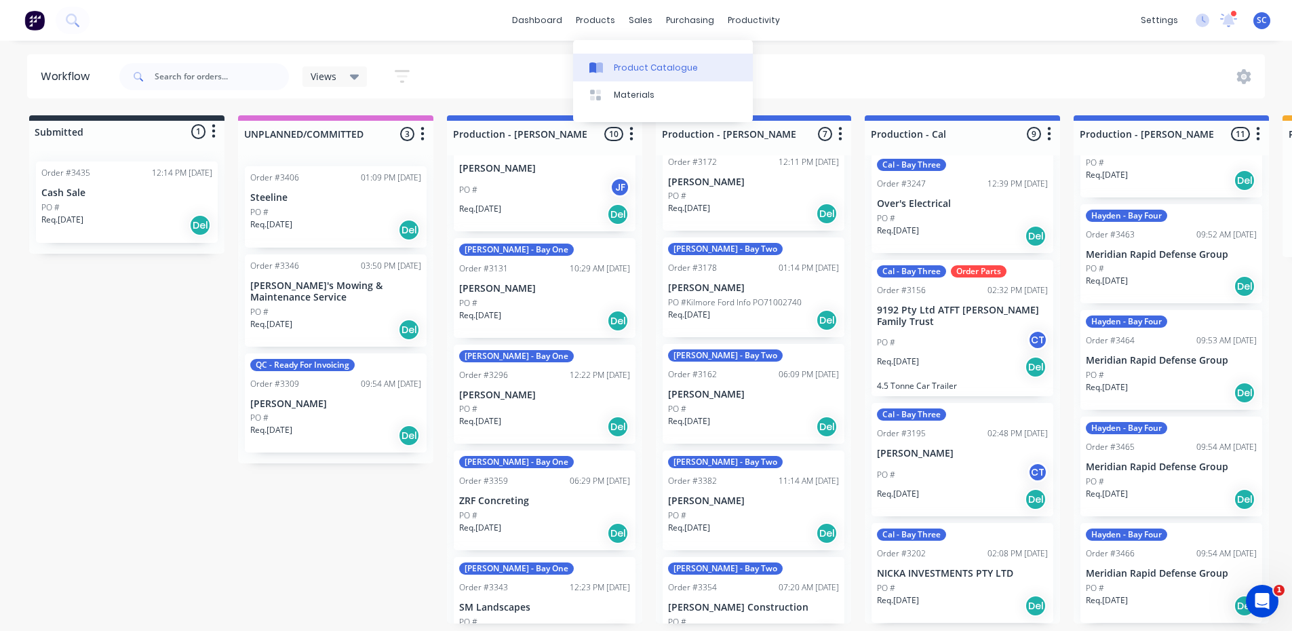
click at [628, 70] on div "Product Catalogue" at bounding box center [656, 68] width 84 height 12
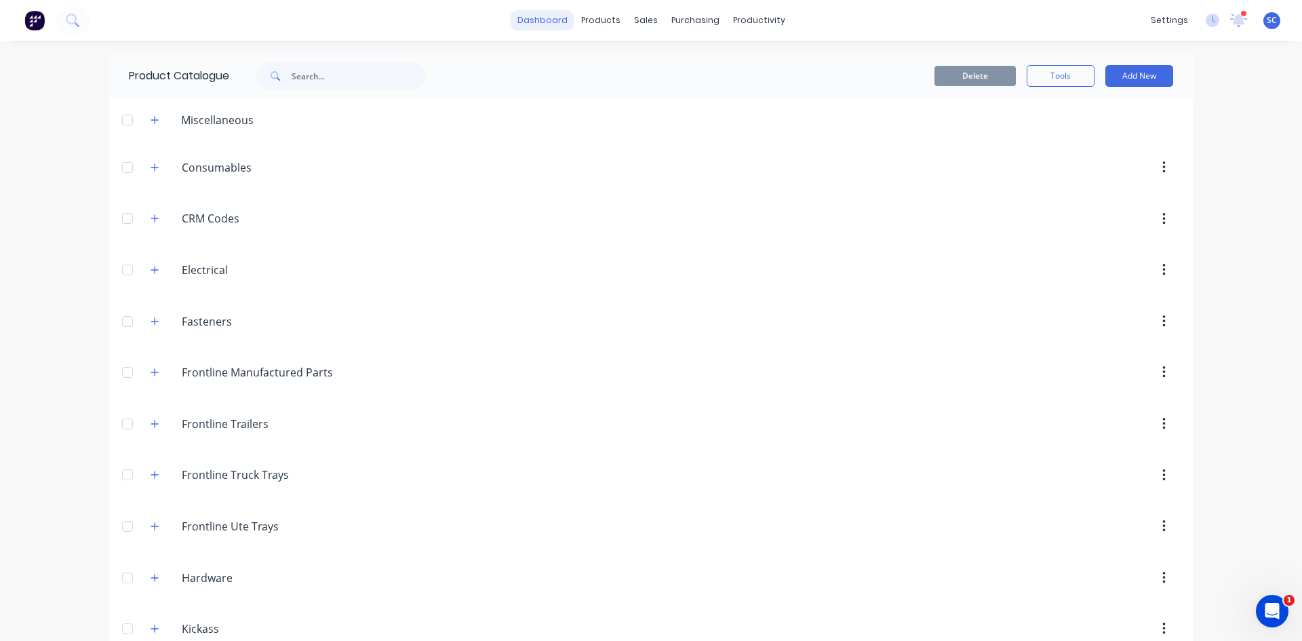
click at [542, 19] on link "dashboard" at bounding box center [543, 20] width 64 height 20
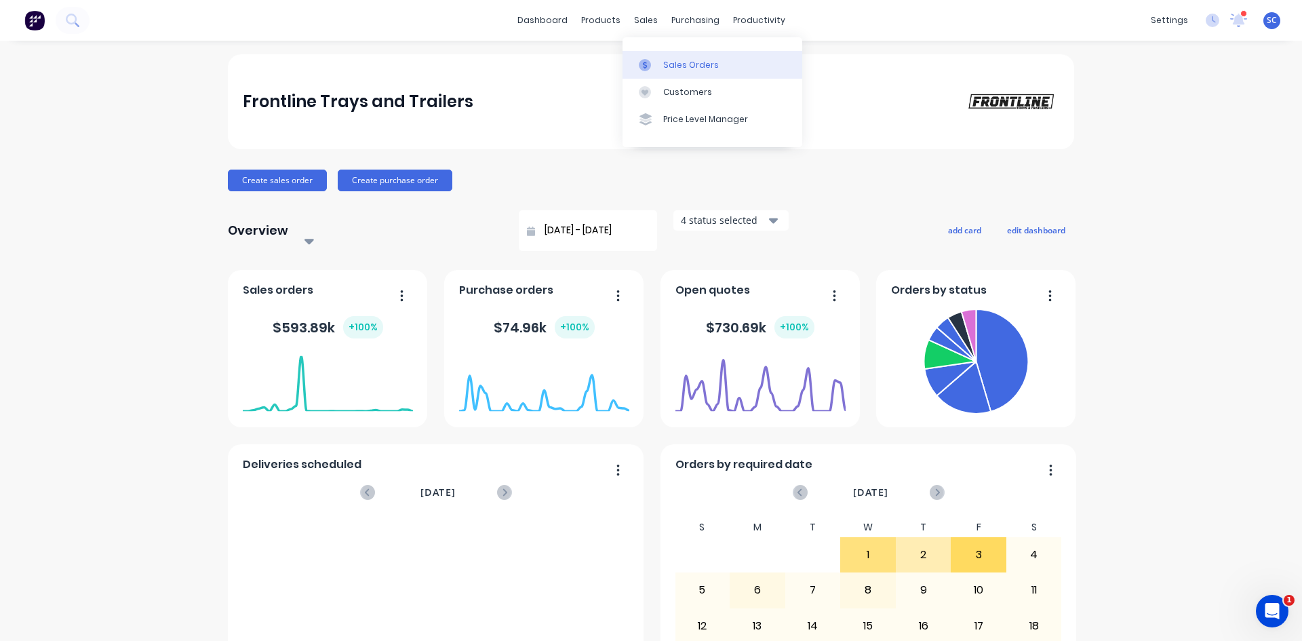
click at [657, 59] on div at bounding box center [649, 65] width 20 height 12
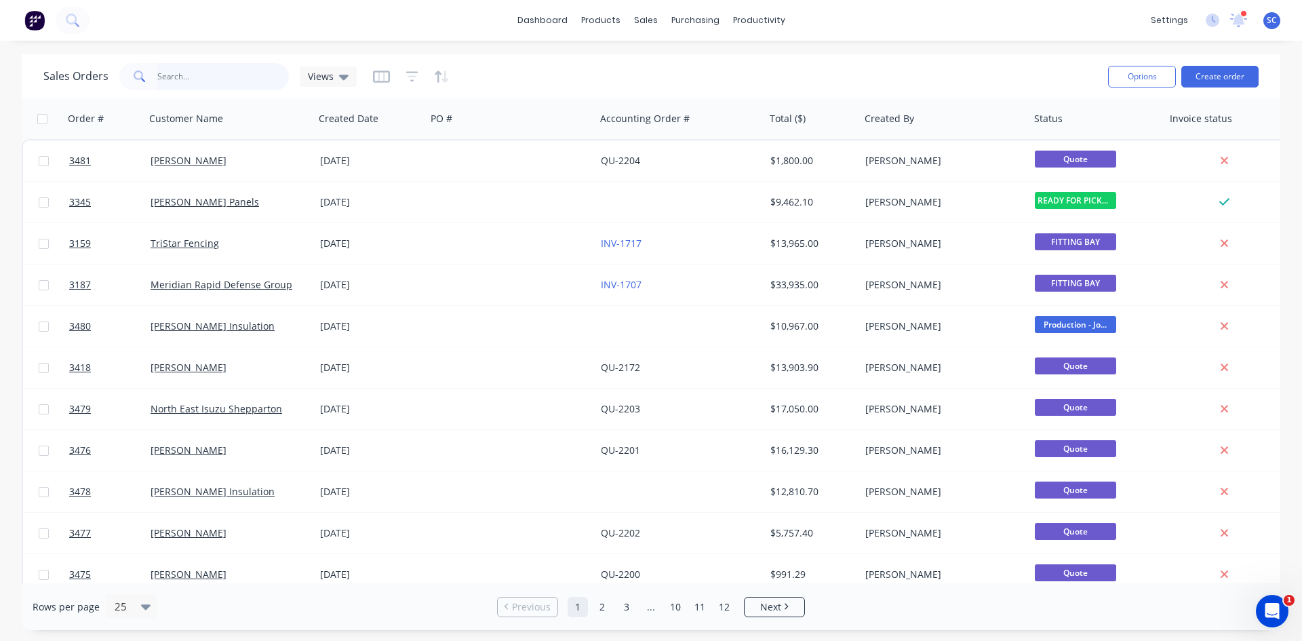
click at [203, 77] on input "text" at bounding box center [223, 76] width 132 height 27
click at [753, 68] on div at bounding box center [748, 65] width 20 height 12
